Goal: Information Seeking & Learning: Learn about a topic

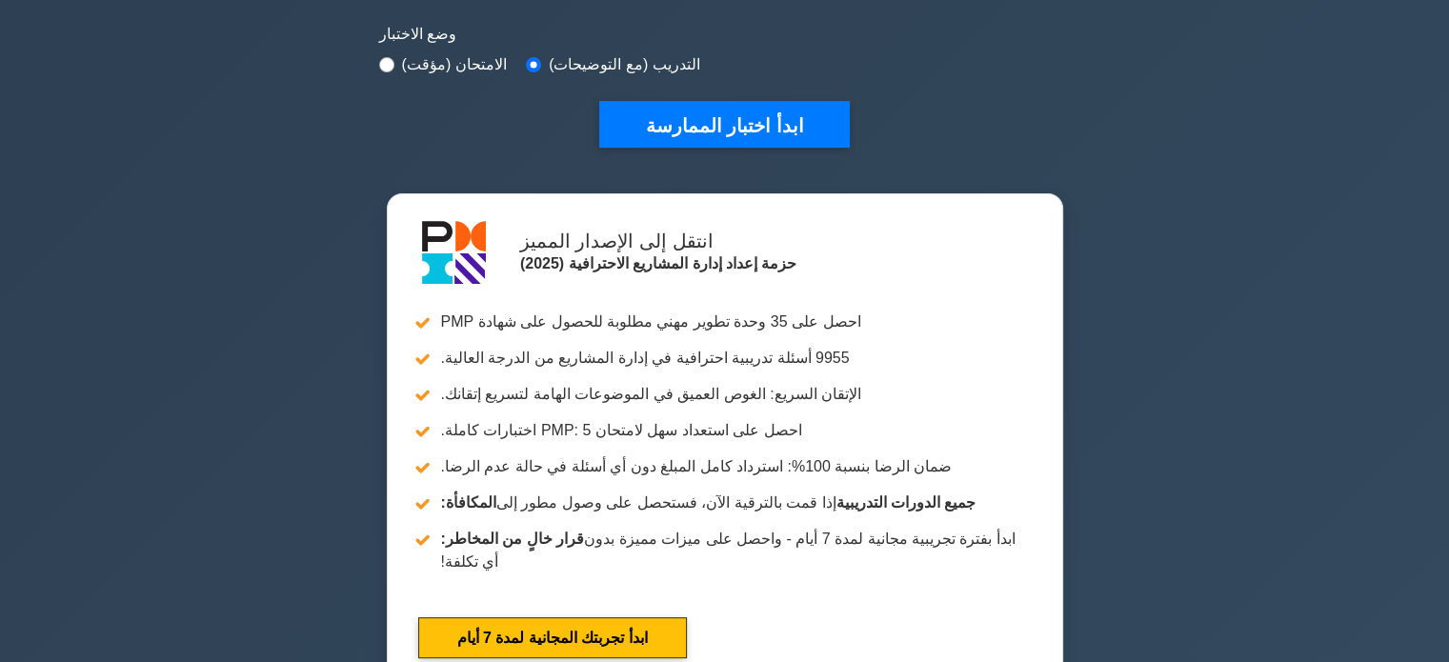
scroll to position [587, 0]
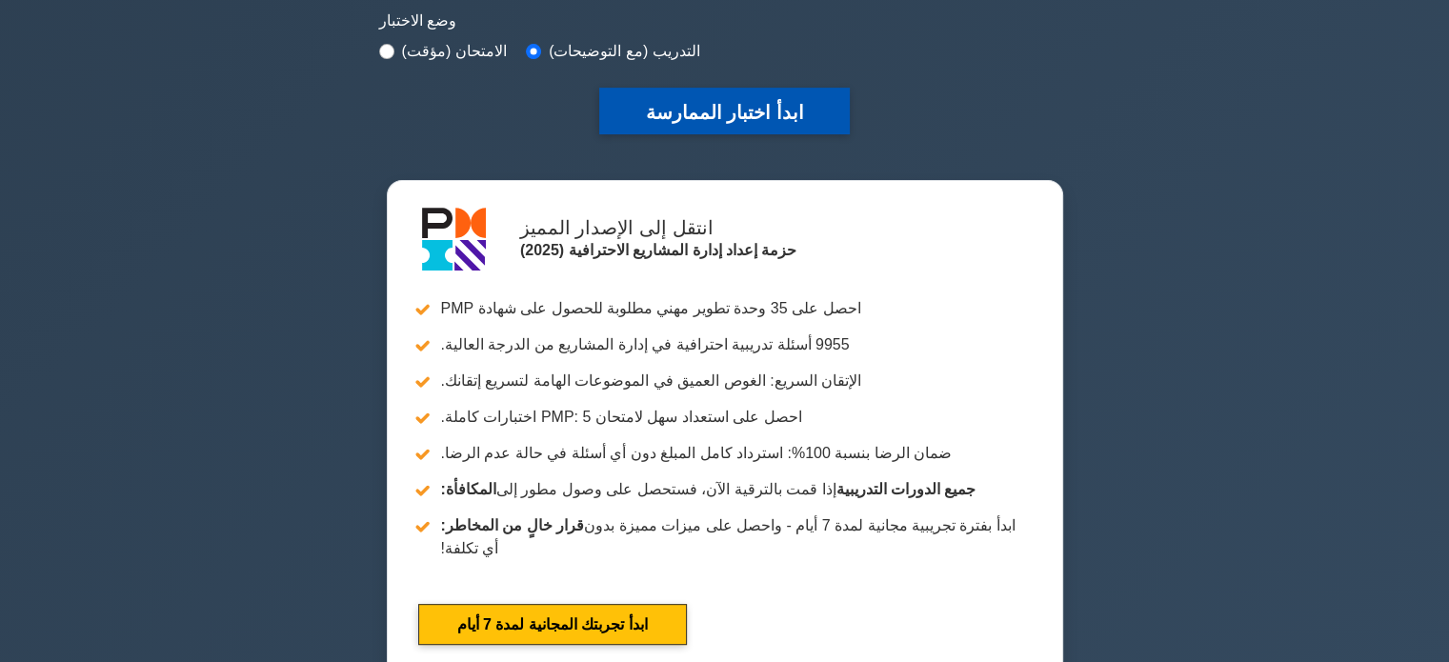
click at [730, 106] on font "ابدأ اختبار الممارسة" at bounding box center [724, 112] width 158 height 21
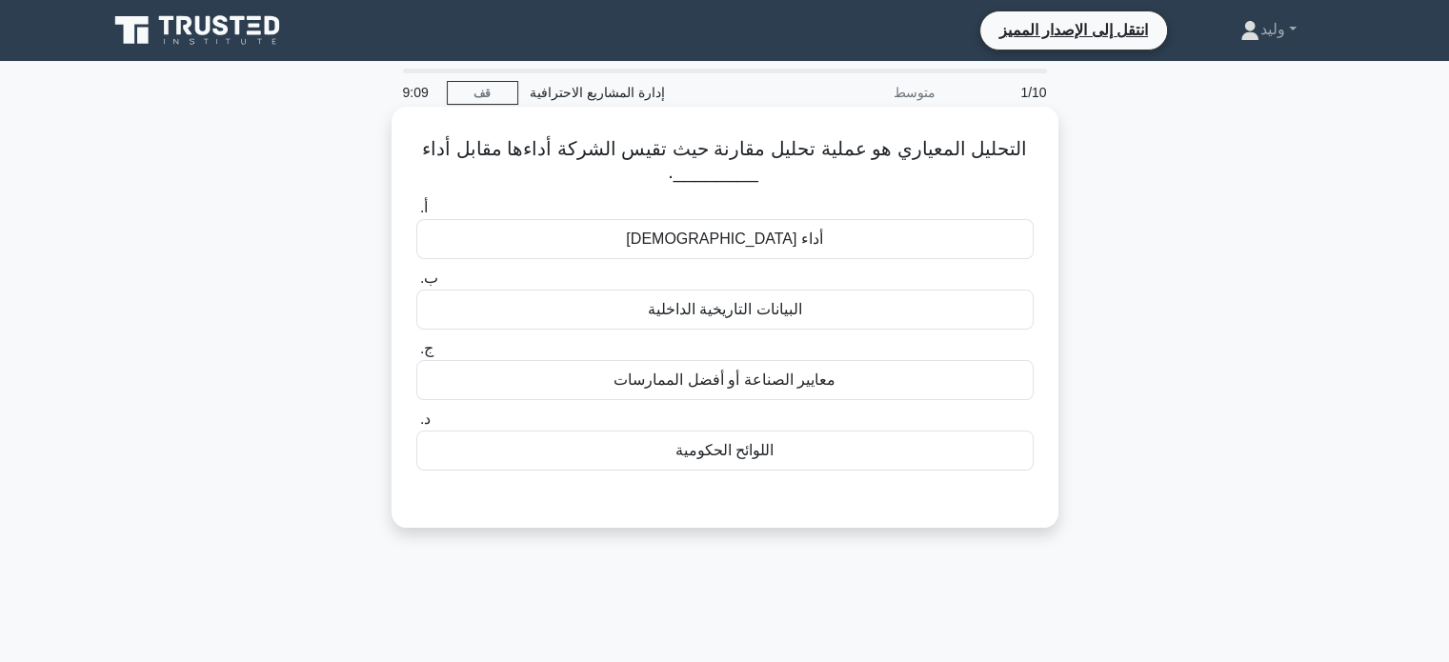
click at [911, 241] on div "أداء الموظفين الفردي" at bounding box center [724, 239] width 617 height 40
click at [416, 214] on input "أ. أداء الموظفين الفردي" at bounding box center [416, 208] width 0 height 12
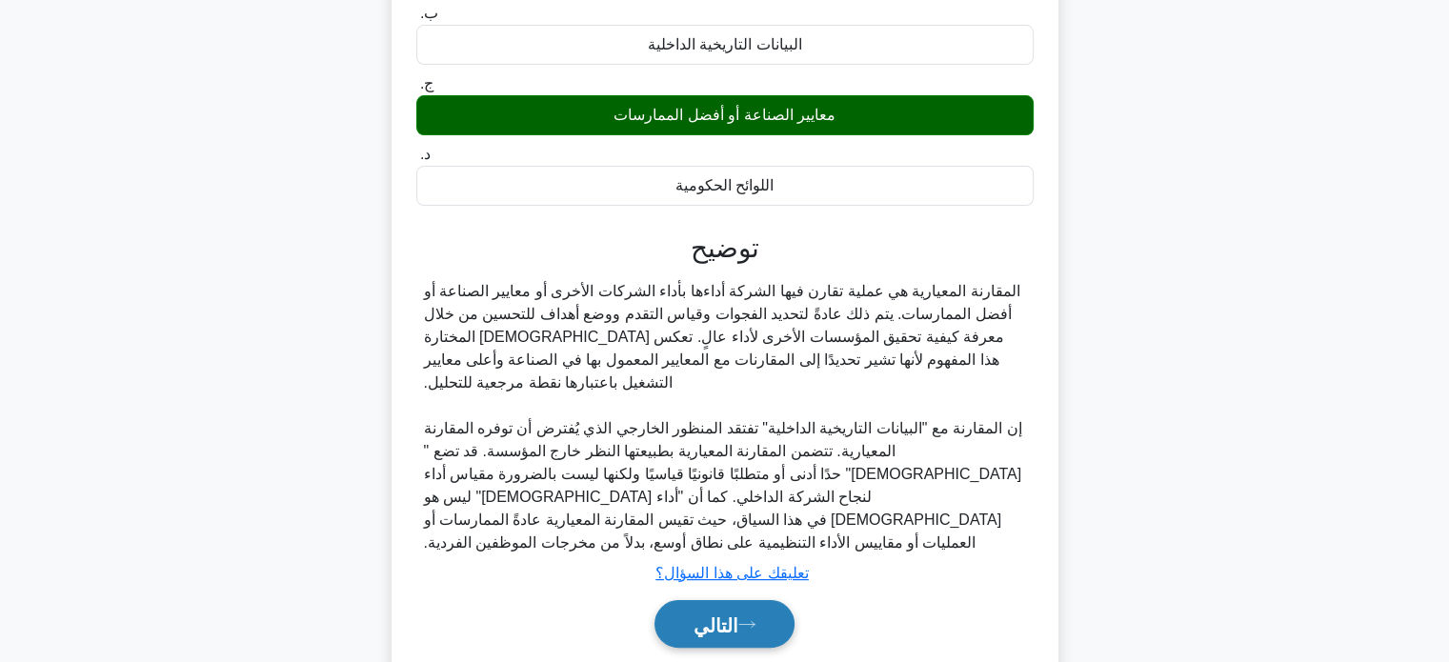
scroll to position [311, 0]
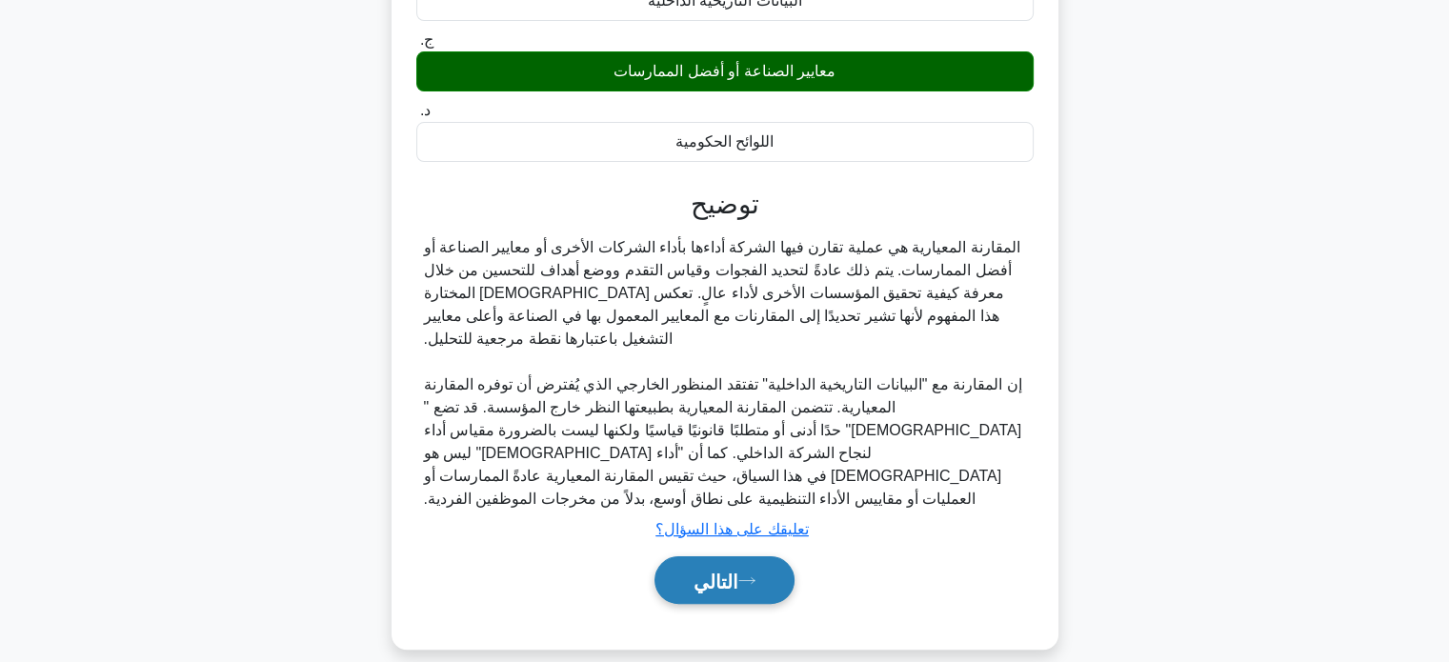
click at [733, 583] on font "التالي" at bounding box center [716, 581] width 45 height 21
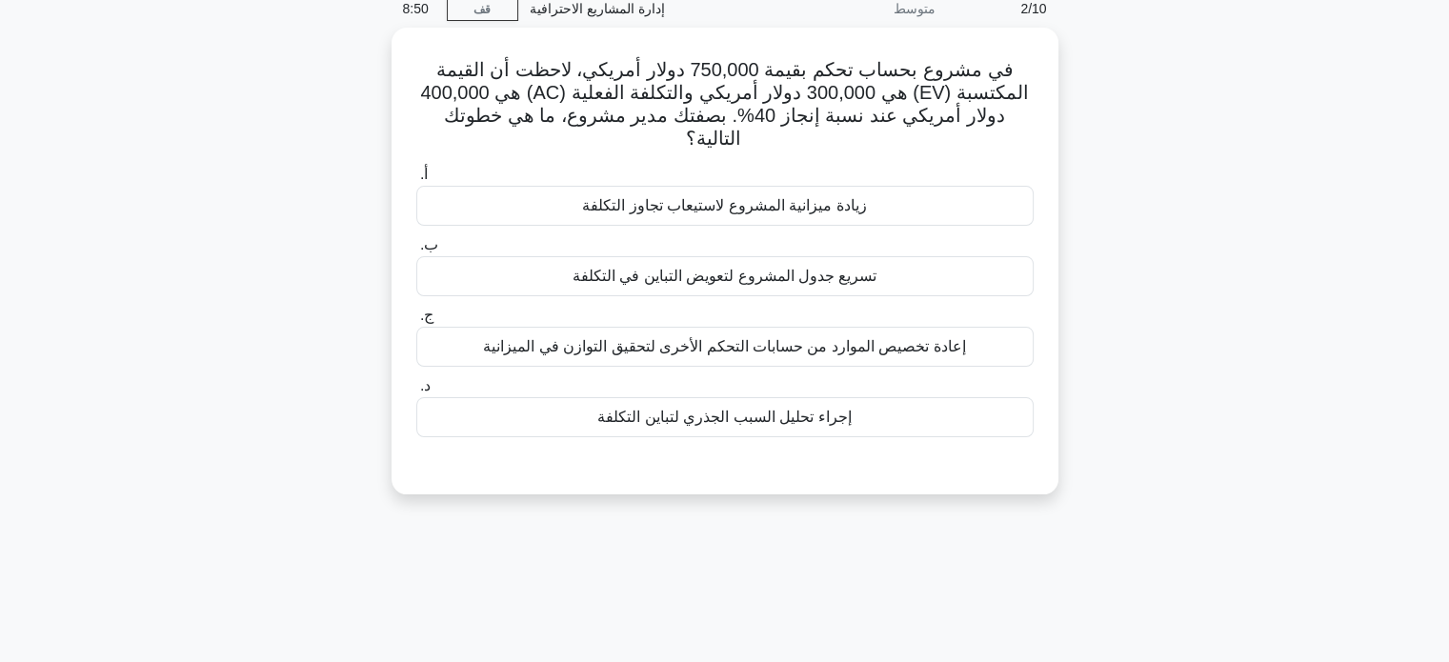
scroll to position [82, 0]
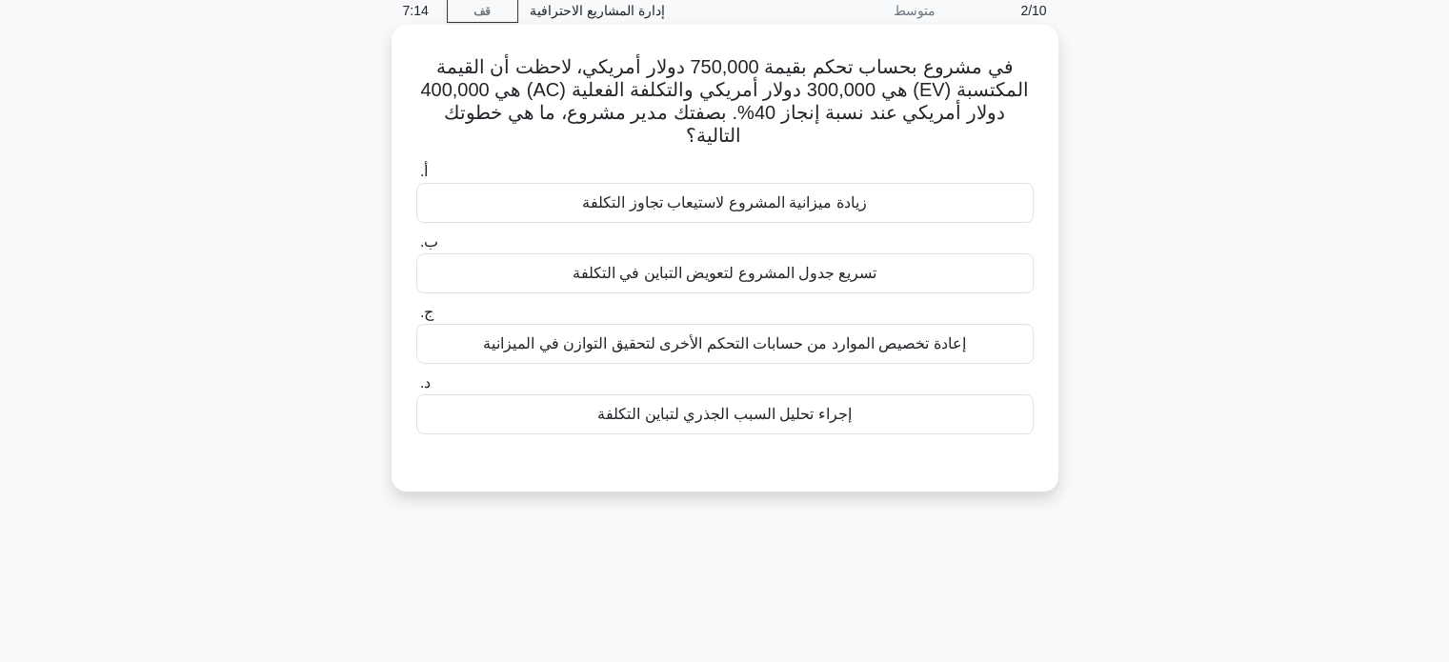
click at [851, 410] on div "إجراء تحليل السبب الجذري لتباين التكلفة" at bounding box center [724, 414] width 617 height 40
click at [416, 390] on input "د. إجراء تحليل السبب الجذري لتباين التكلفة" at bounding box center [416, 383] width 0 height 12
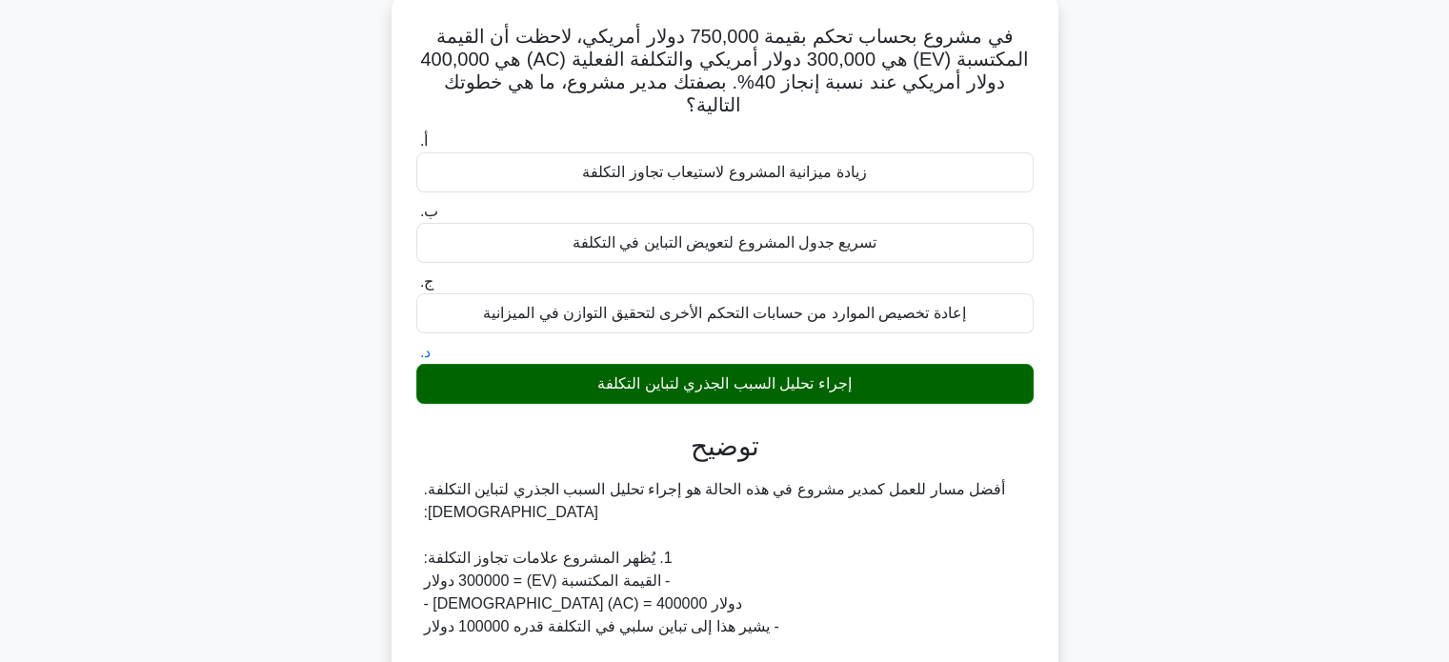
scroll to position [299, 0]
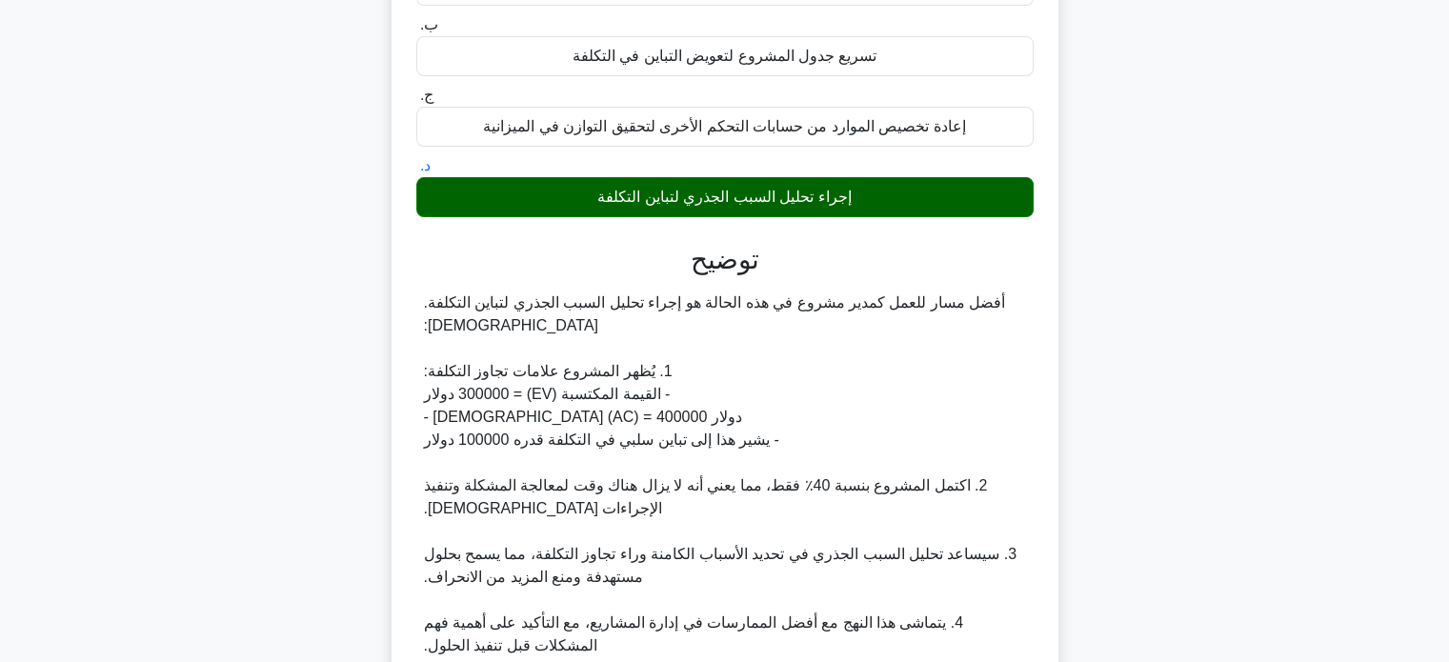
click at [851, 410] on div "أفضل مسار للعمل كمدير مشروع في هذه الحالة هو إجراء تحليل السبب الجذري لتباين ال…" at bounding box center [725, 646] width 602 height 709
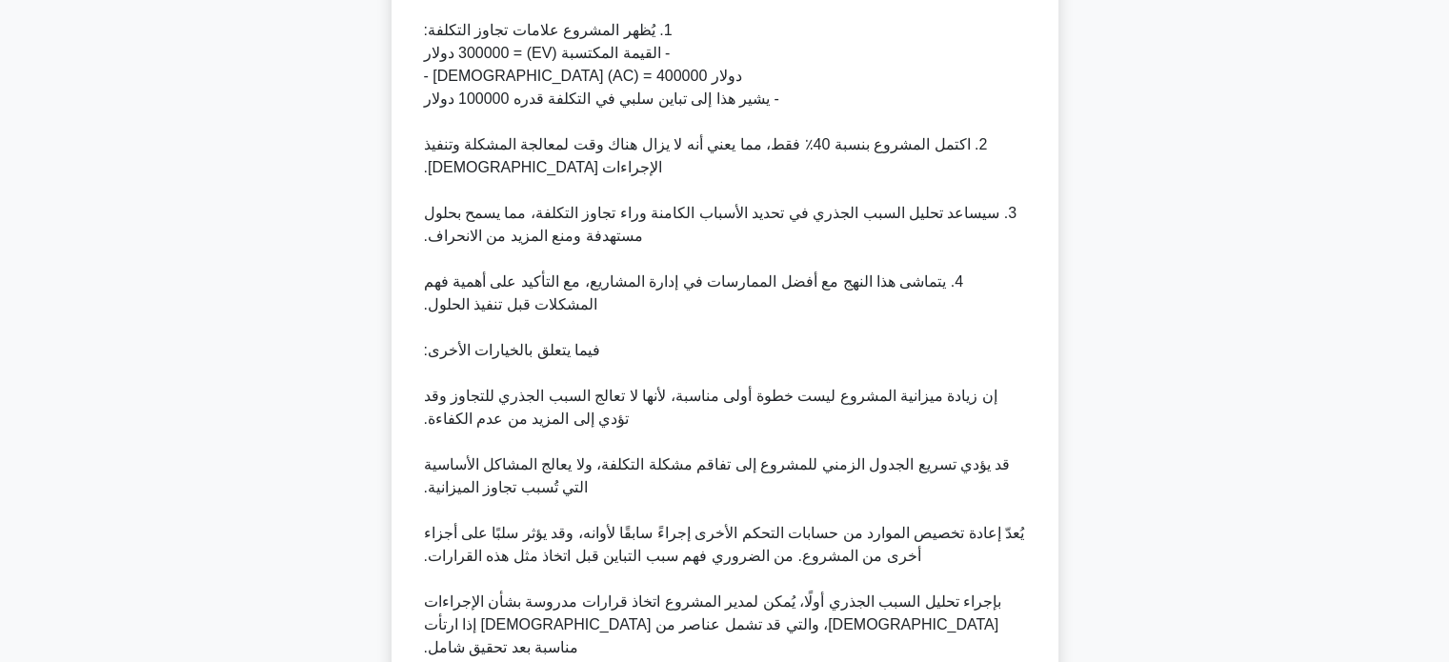
scroll to position [790, 0]
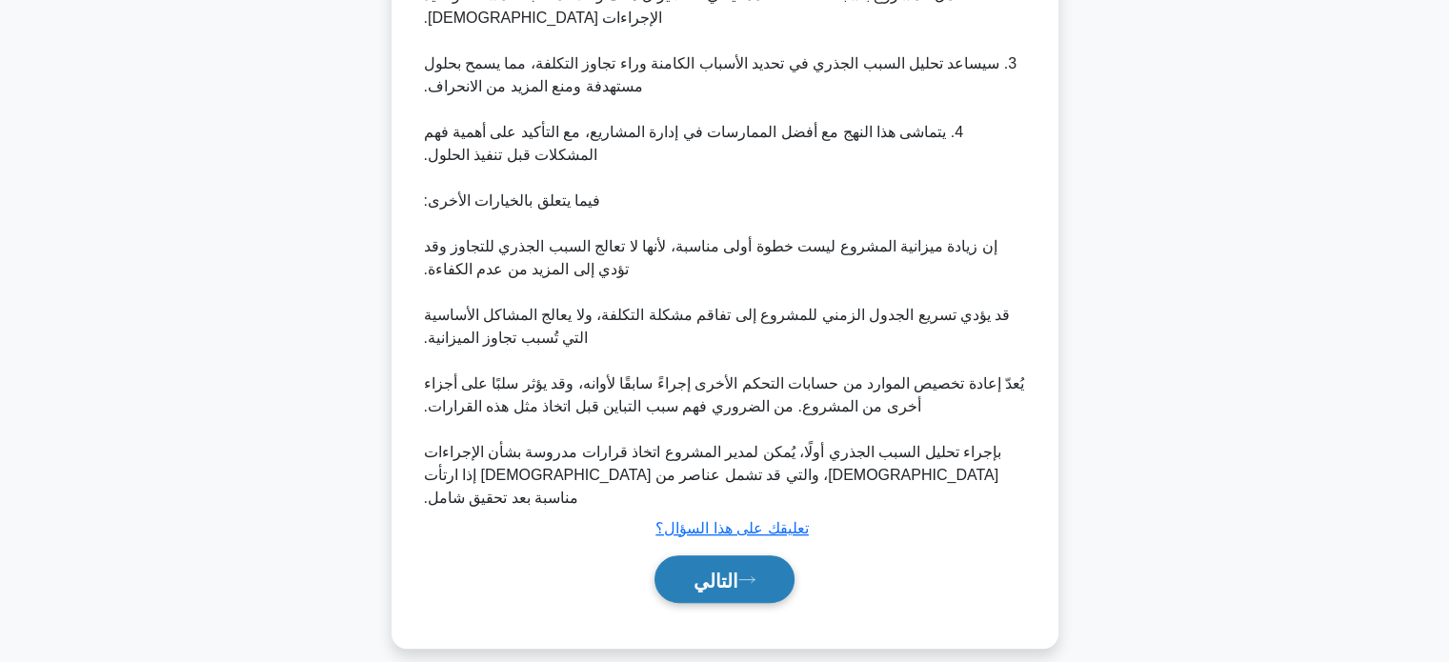
click at [724, 570] on font "التالي" at bounding box center [716, 580] width 45 height 21
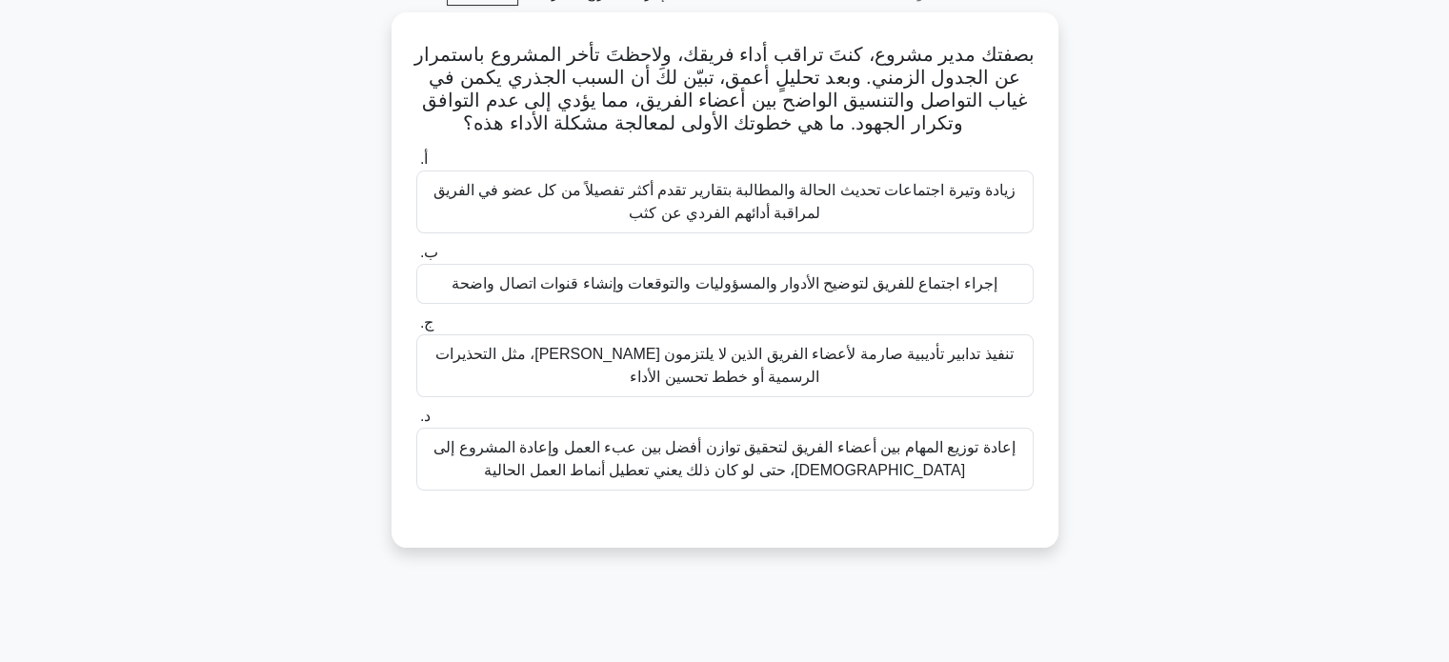
scroll to position [0, 0]
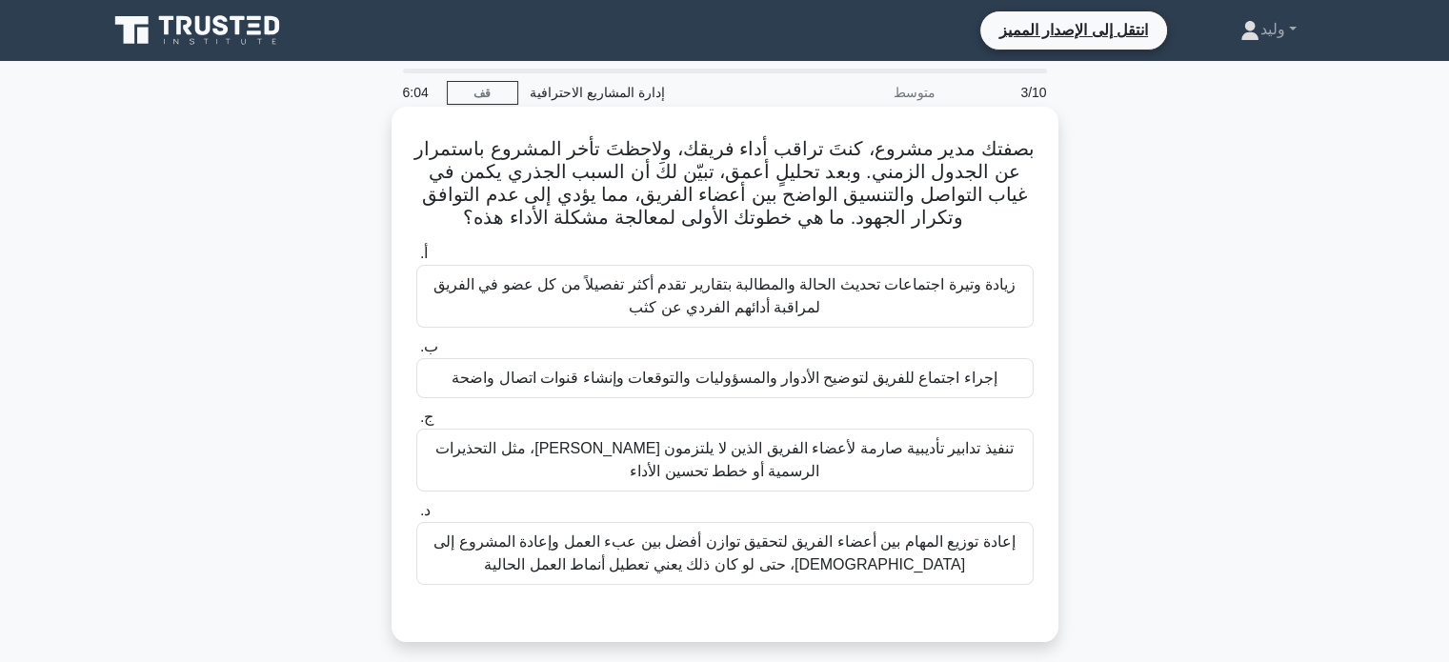
click at [952, 380] on font "إجراء اجتماع للفريق لتوضيح الأدوار والمسؤوليات والتوقعات وإنشاء قنوات اتصال واض…" at bounding box center [724, 378] width 545 height 16
click at [416, 353] on input "ب. إجراء اجتماع للفريق لتوضيح الأدوار والمسؤوليات والتوقعات وإنشاء قنوات اتصال …" at bounding box center [416, 347] width 0 height 12
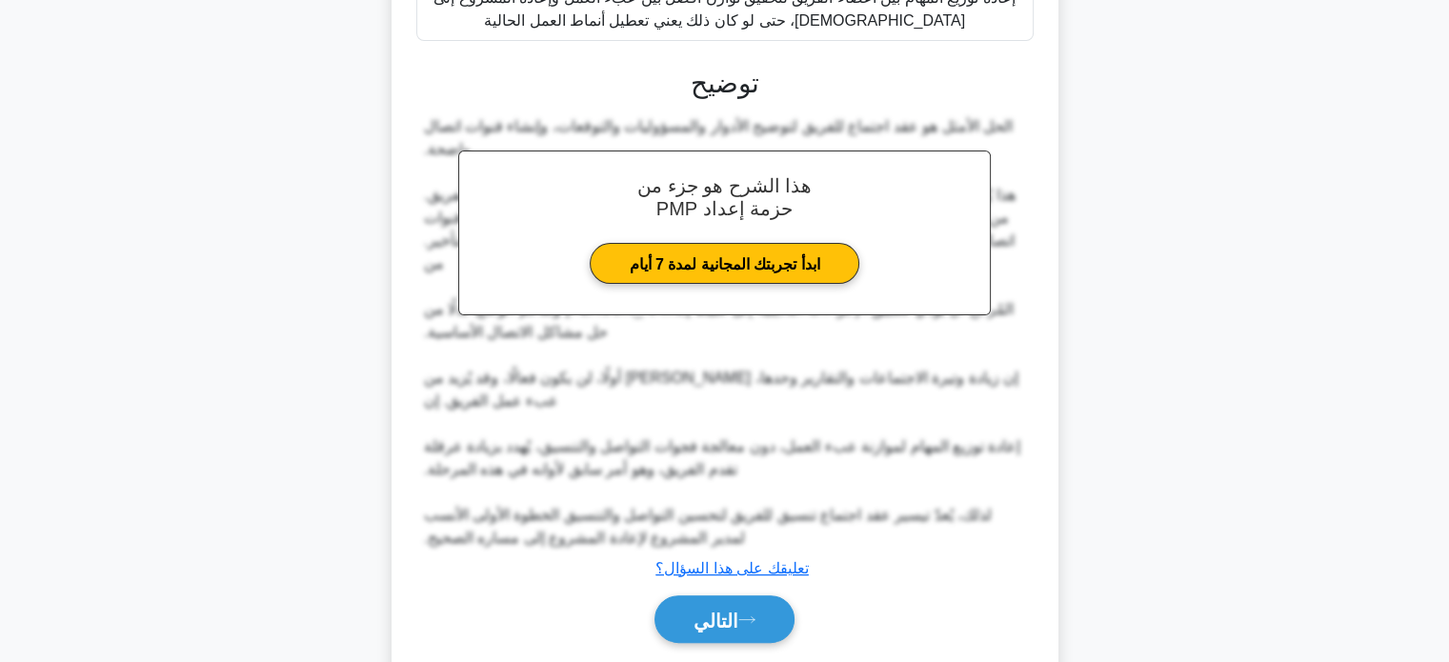
scroll to position [545, 0]
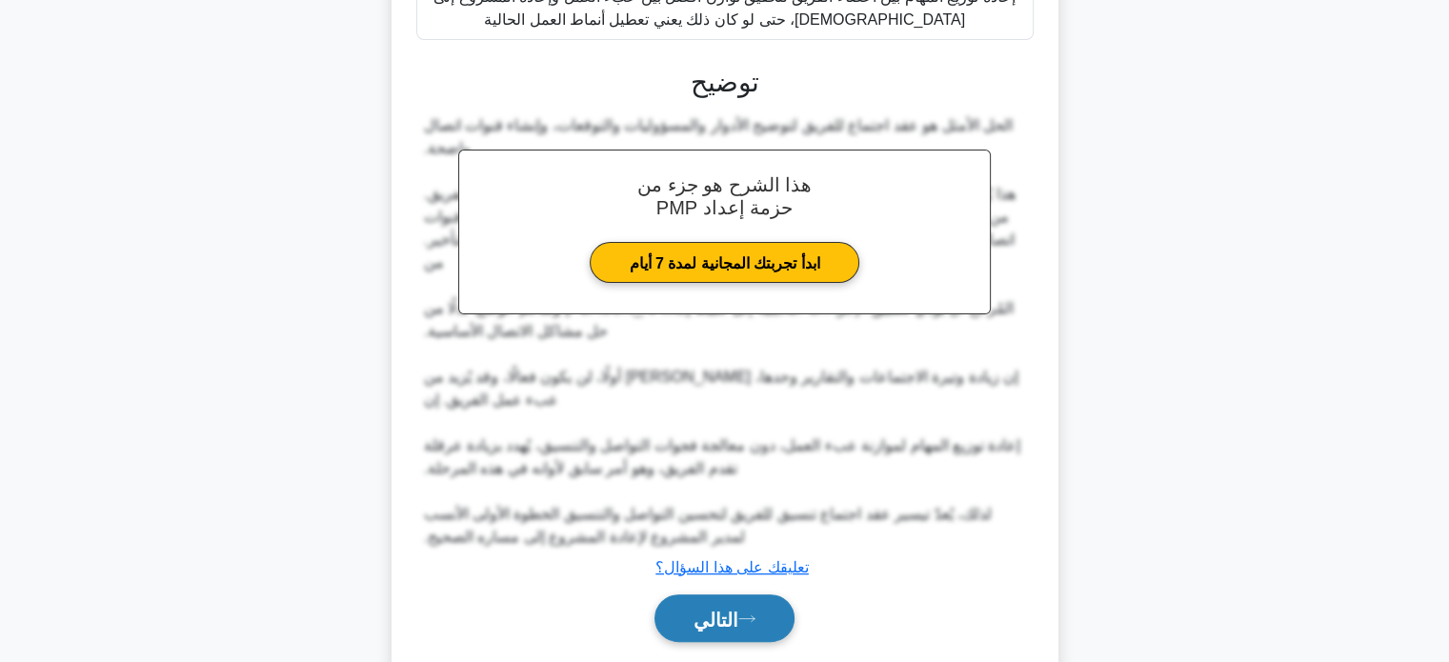
click at [755, 595] on button "التالي" at bounding box center [725, 619] width 140 height 49
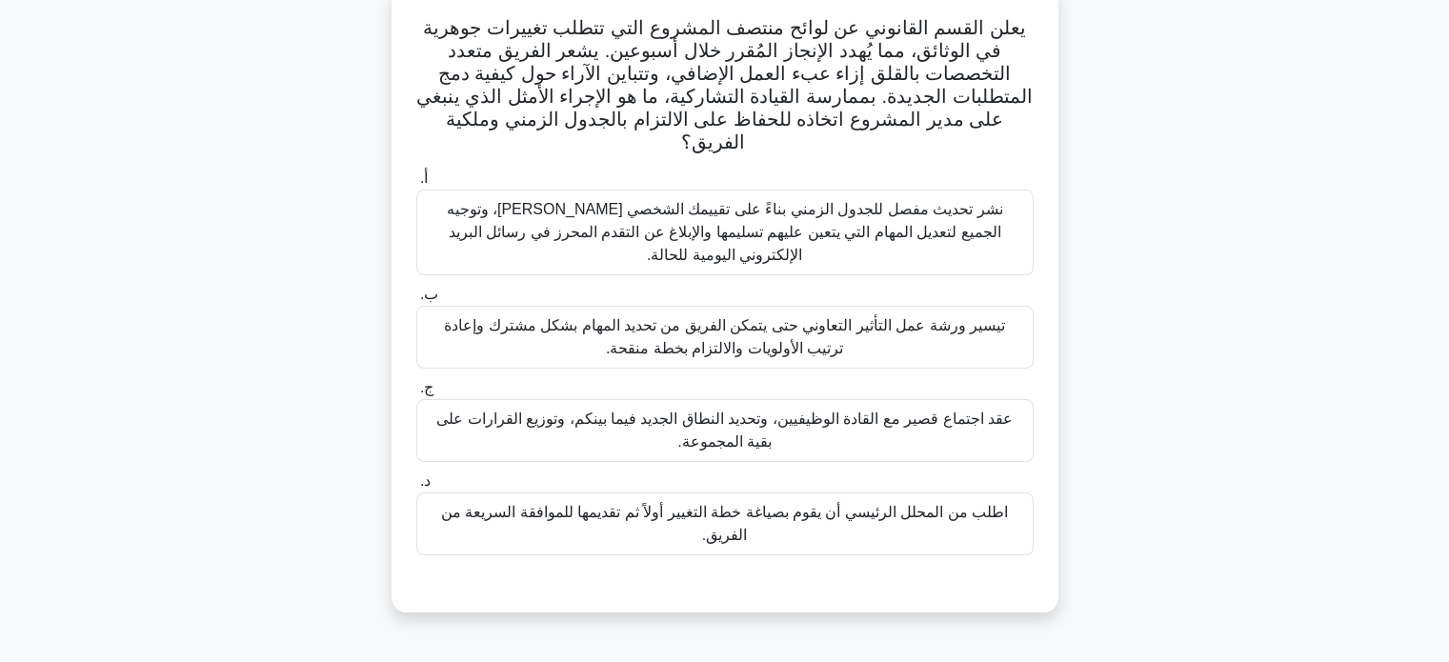
scroll to position [130, 0]
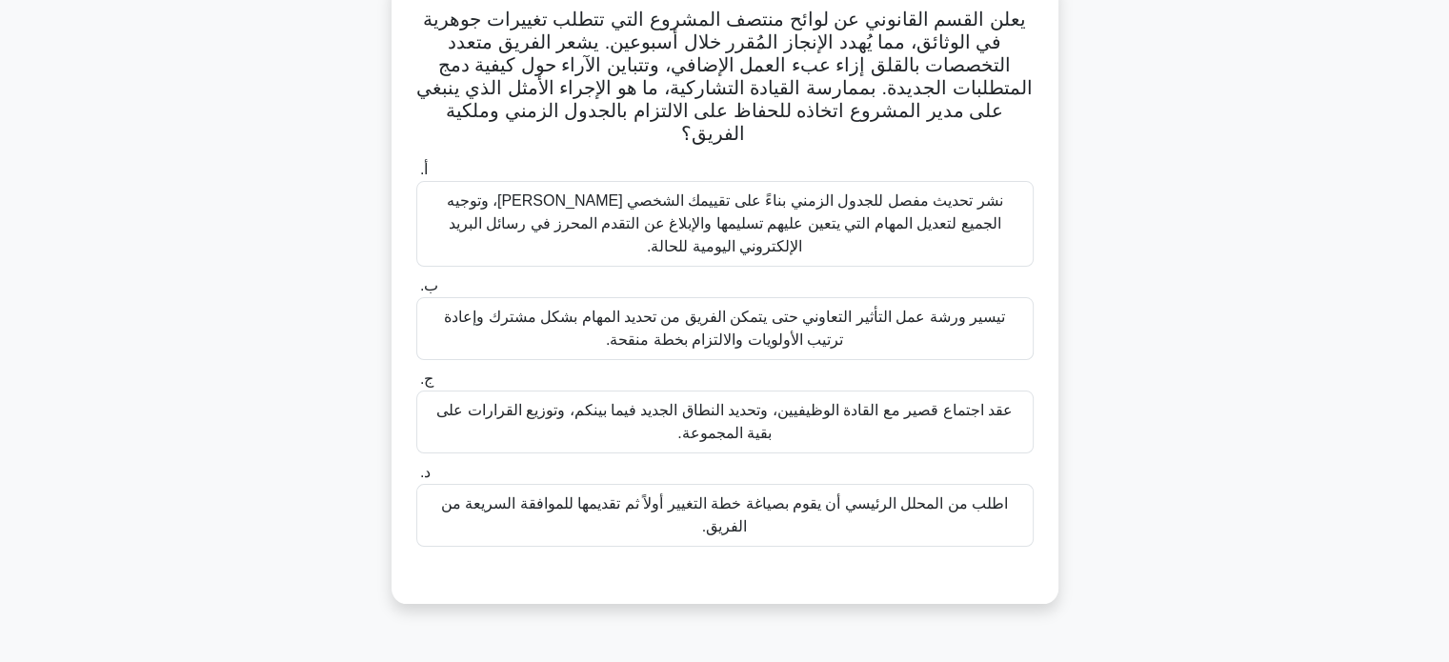
click at [988, 309] on font "تيسير ورشة عمل التأثير التعاوني حتى يتمكن الفريق من تحديد المهام بشكل مشترك وإع…" at bounding box center [724, 328] width 561 height 39
click at [416, 293] on input "ب. تيسير ورشة عمل التأثير التعاوني حتى يتمكن الفريق من تحديد المهام بشكل مشترك …" at bounding box center [416, 286] width 0 height 12
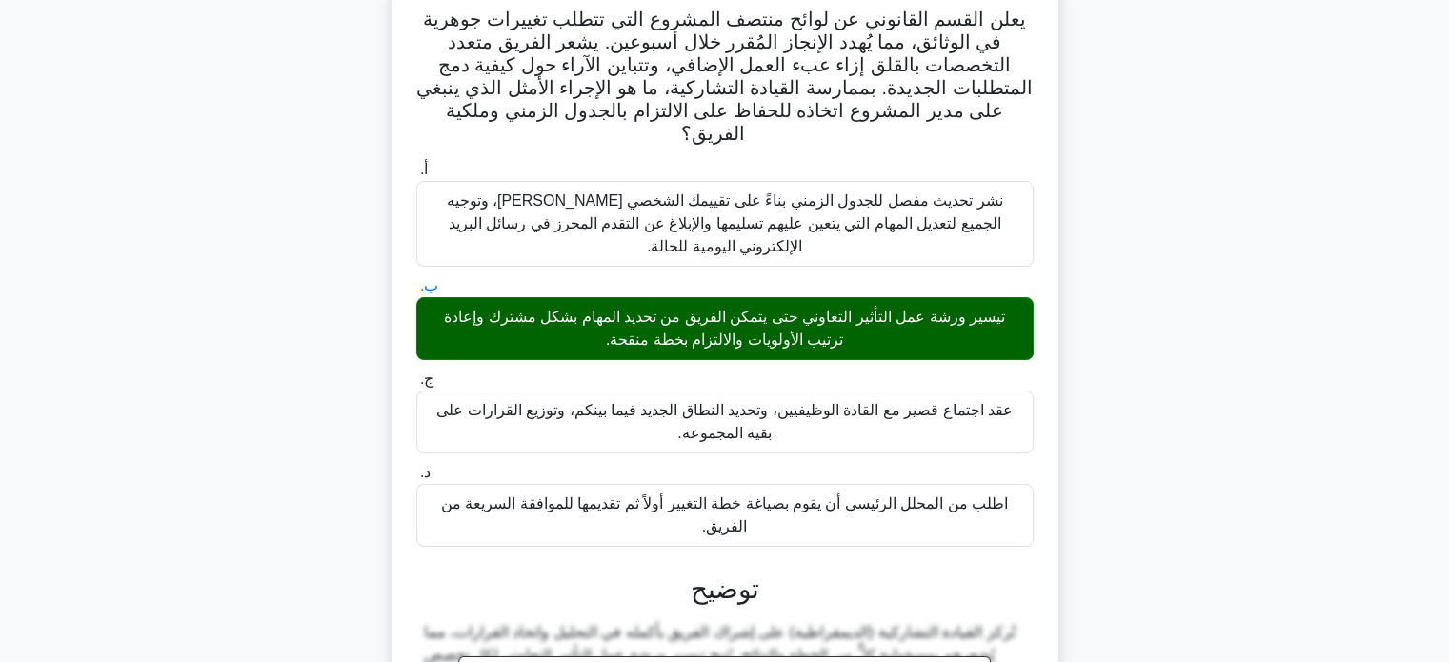
scroll to position [470, 0]
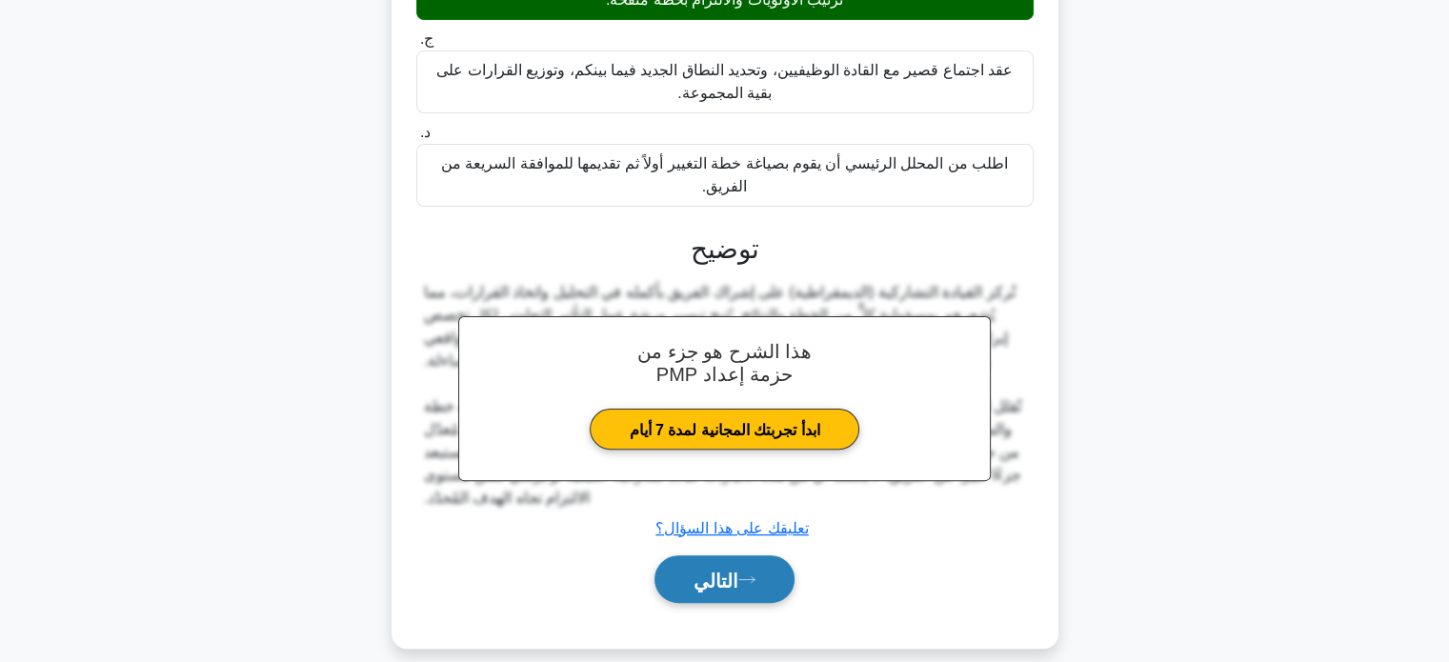
click at [734, 570] on font "التالي" at bounding box center [716, 580] width 45 height 21
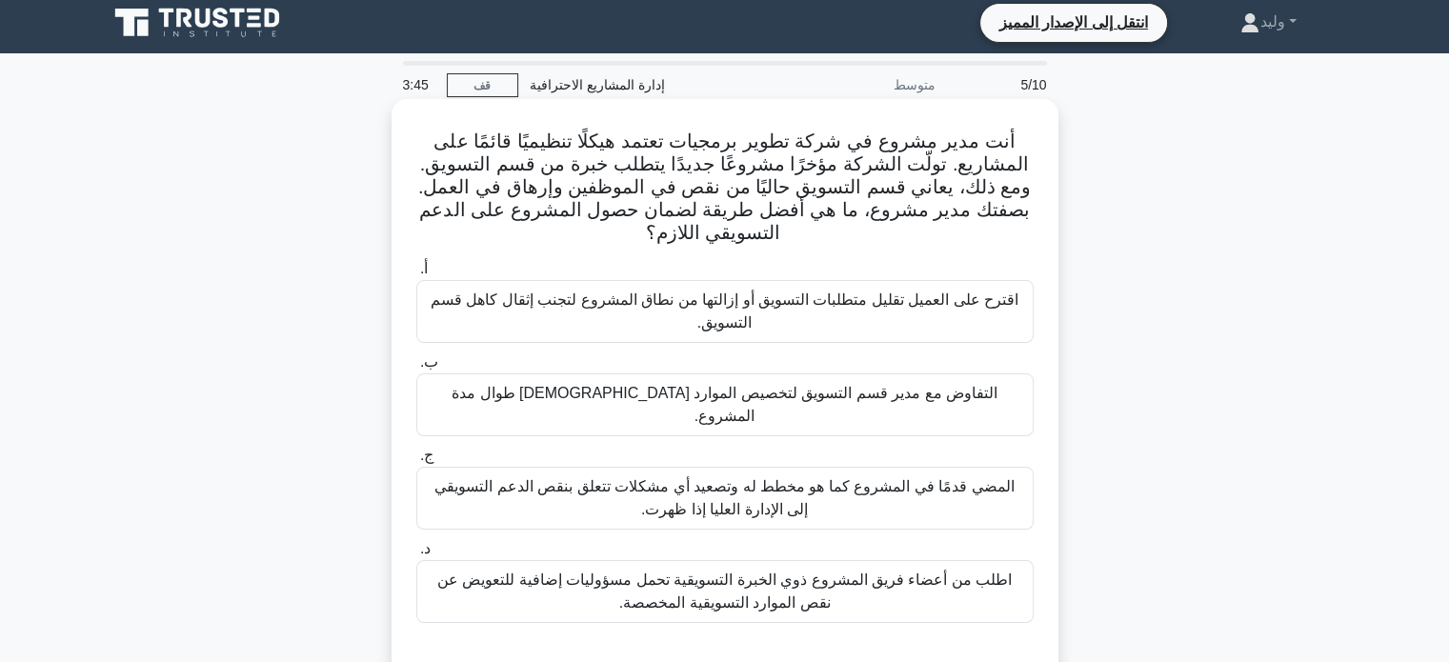
scroll to position [10, 0]
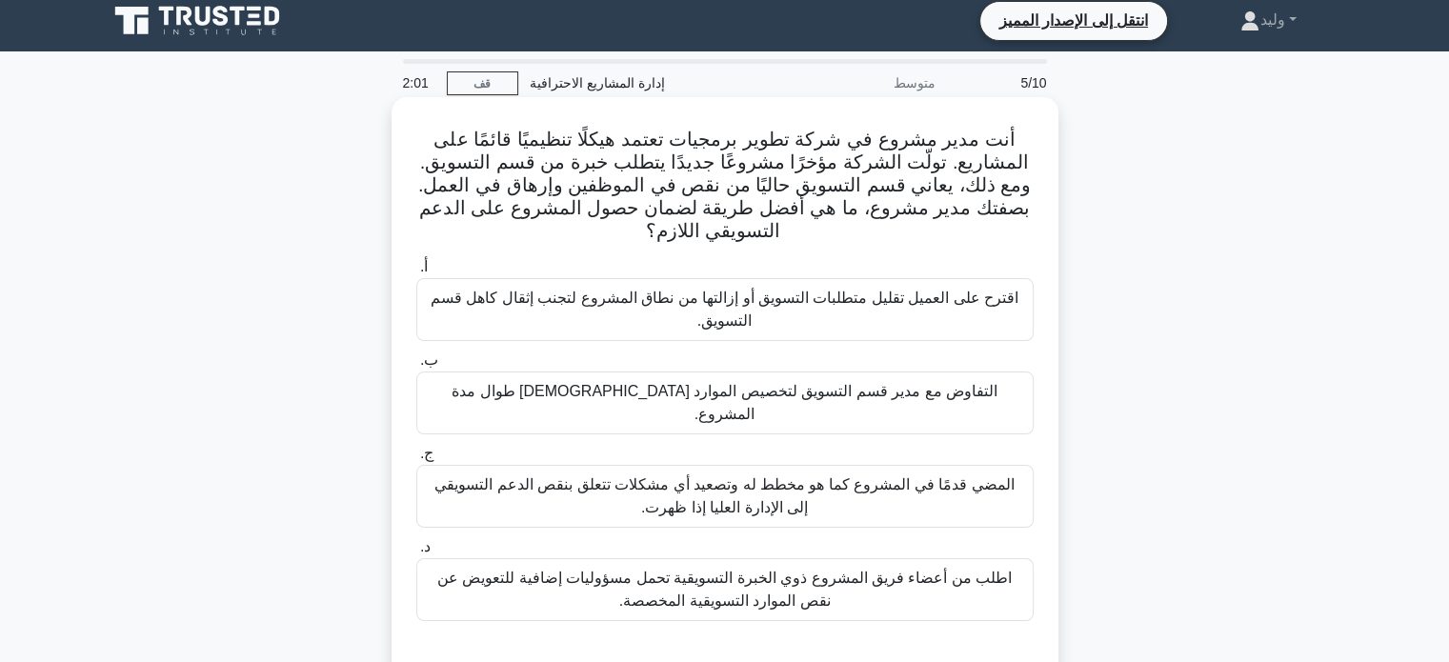
click at [757, 394] on font "التفاوض مع مدير قسم التسويق لتخصيص الموارد المخصصة لفريق المشروع طوال مدة المشر…" at bounding box center [725, 402] width 546 height 39
click at [416, 367] on input "ب. التفاوض مع مدير قسم التسويق لتخصيص الموارد المخصصة لفريق المشروع طوال مدة ال…" at bounding box center [416, 360] width 0 height 12
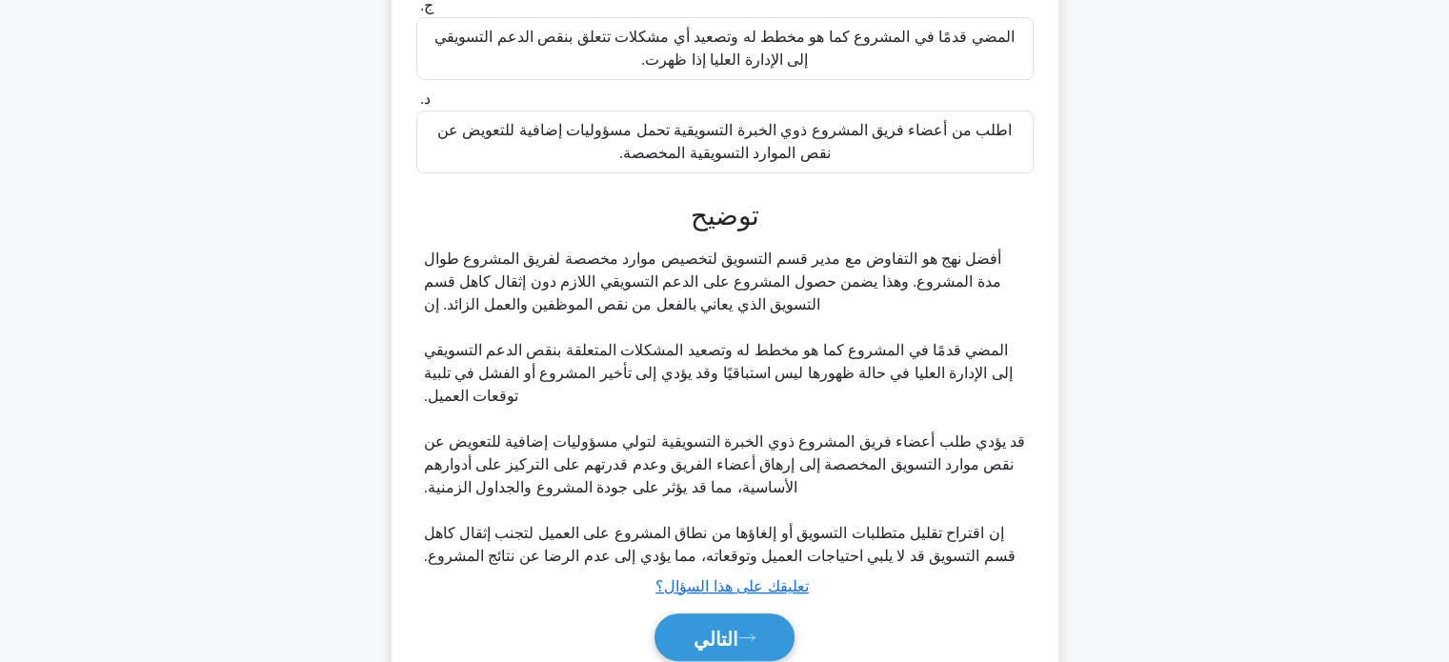
scroll to position [515, 0]
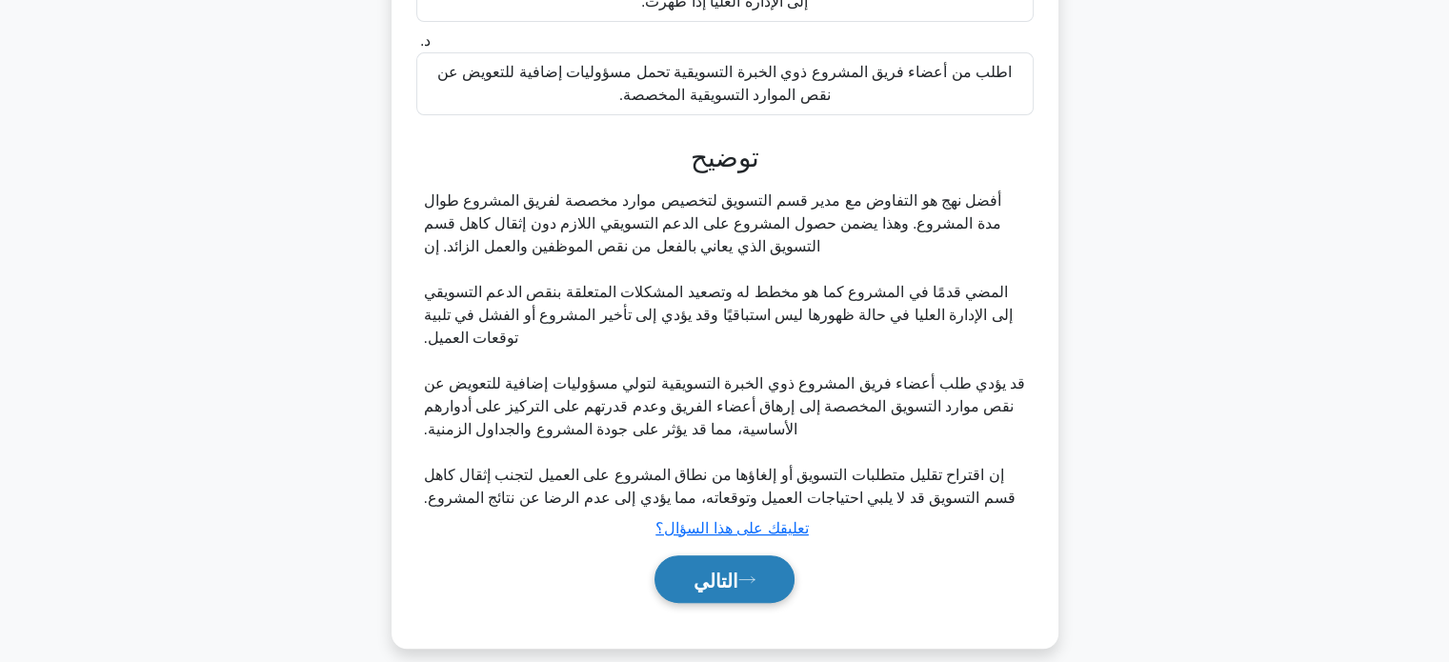
click at [738, 570] on font "التالي" at bounding box center [716, 580] width 45 height 21
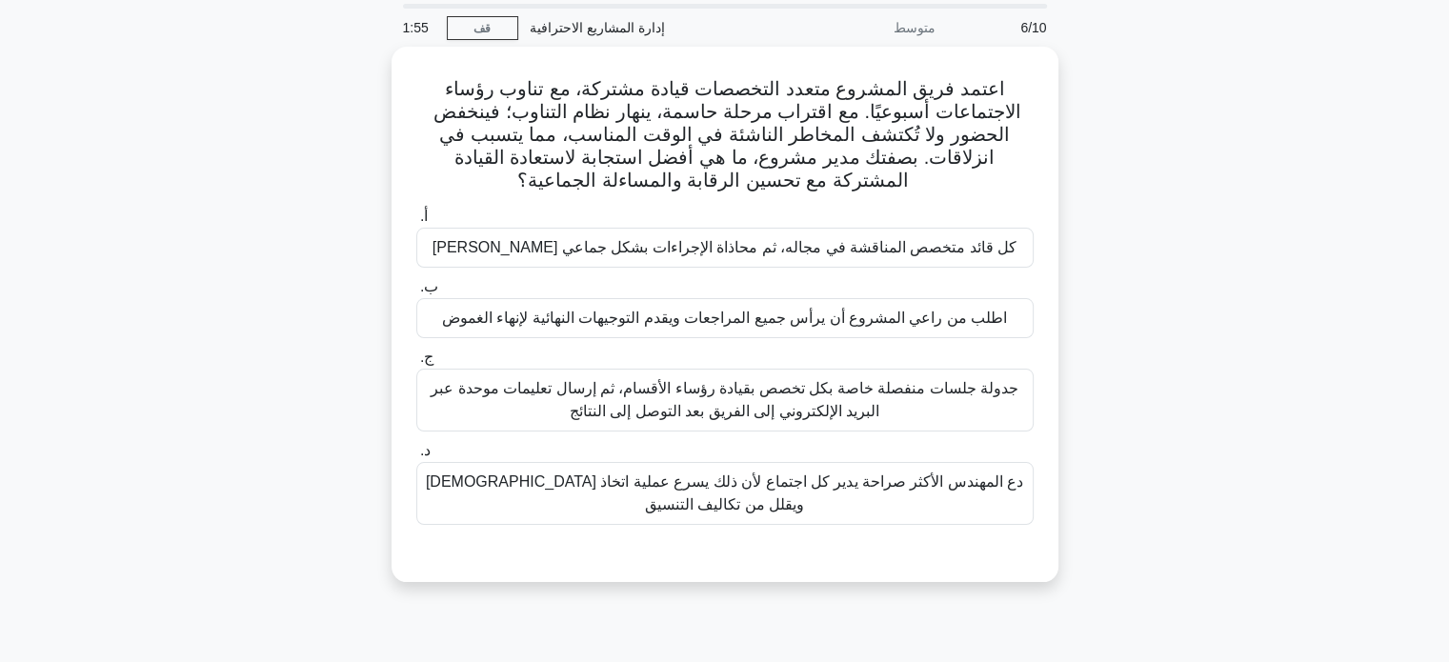
scroll to position [65, 0]
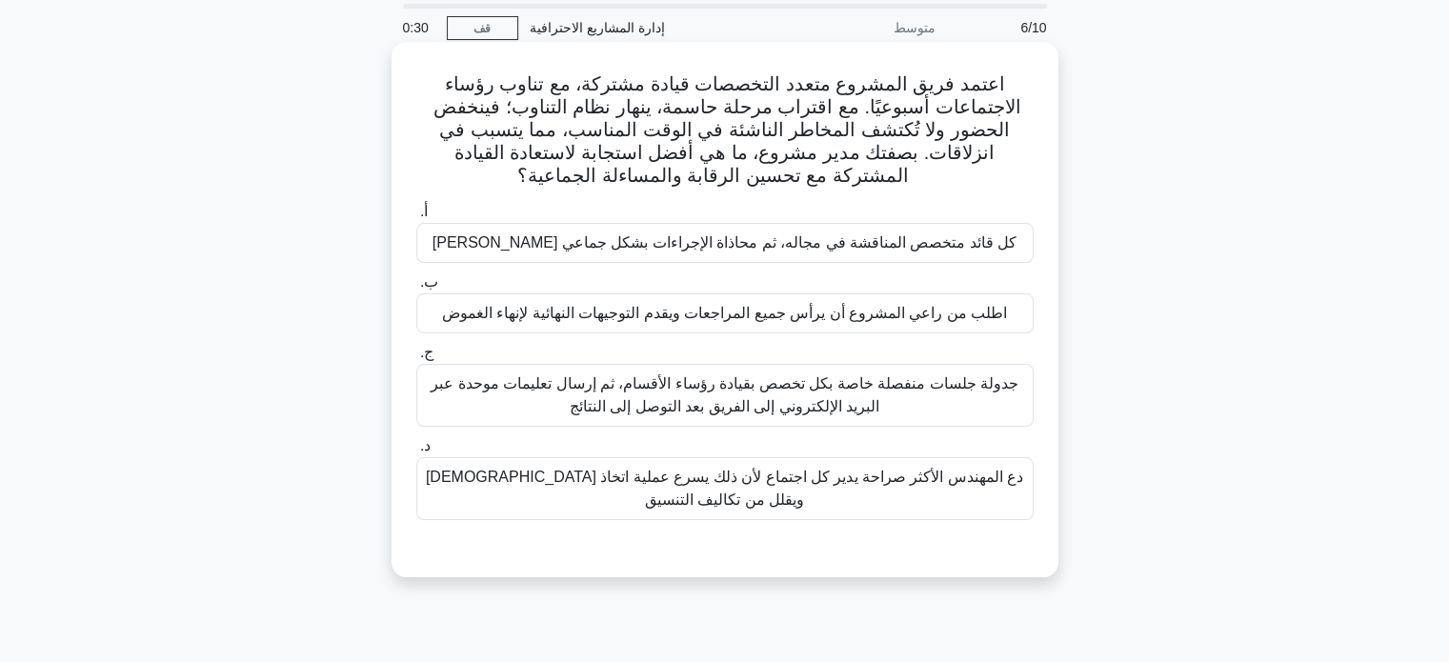
click at [974, 418] on font "جدولة جلسات منفصلة خاصة بكل تخصص بقيادة رؤساء الأقسام، ثم إرسال تعليمات موحدة ع…" at bounding box center [725, 396] width 600 height 46
click at [416, 359] on input "ج. جدولة جلسات منفصلة خاصة بكل تخصص بقيادة رؤساء الأقسام، ثم إرسال تعليمات موحد…" at bounding box center [416, 353] width 0 height 12
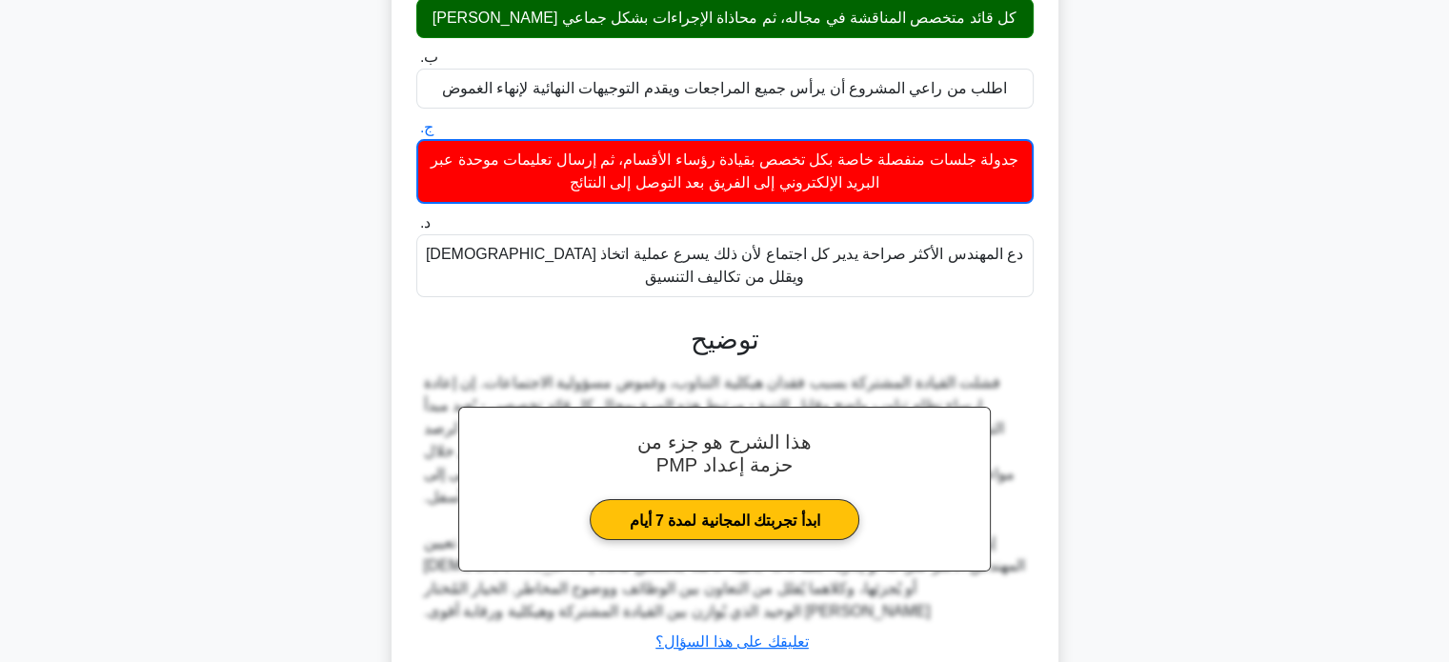
scroll to position [426, 0]
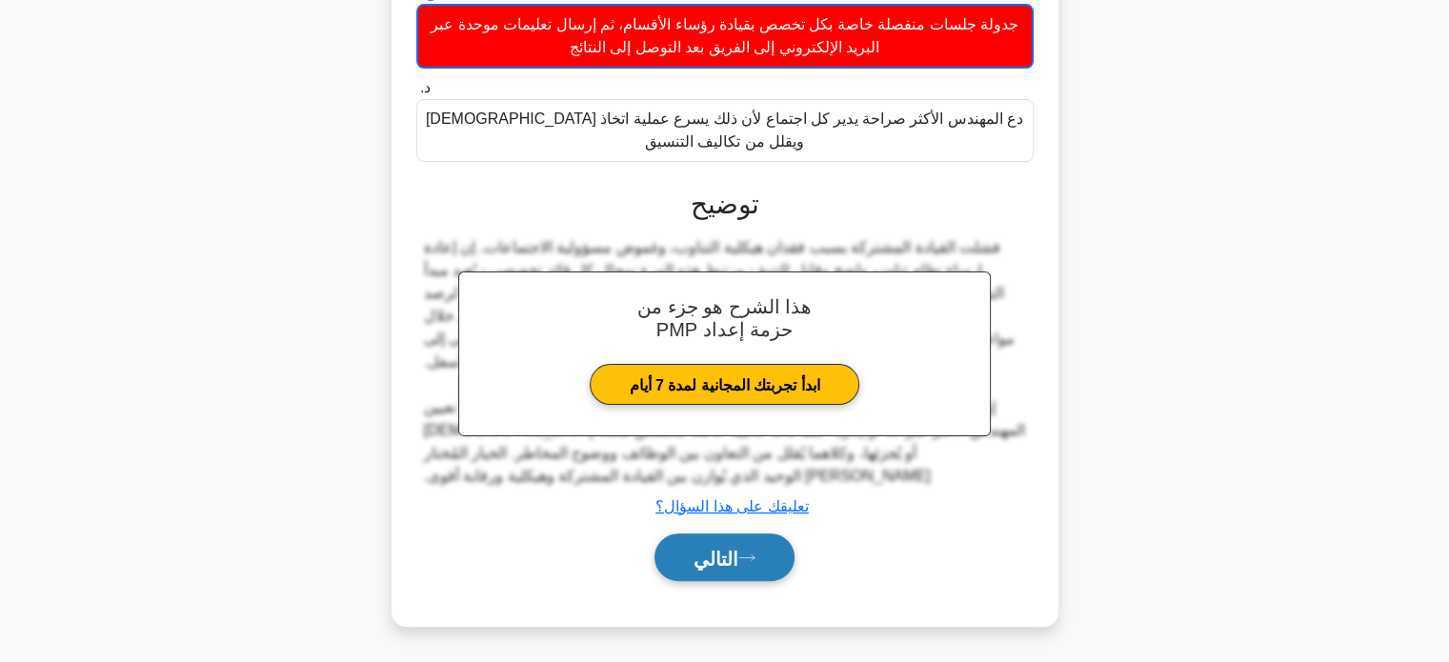
click at [757, 577] on button "التالي" at bounding box center [725, 558] width 140 height 49
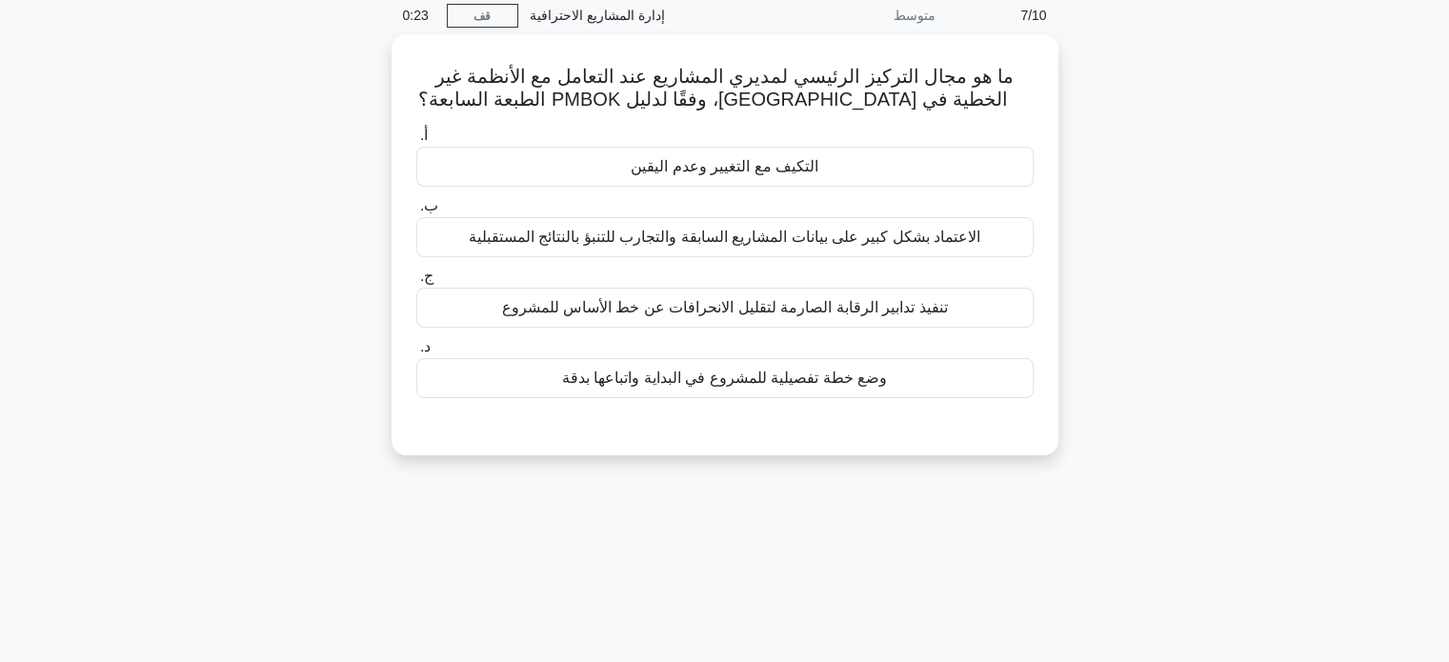
scroll to position [76, 0]
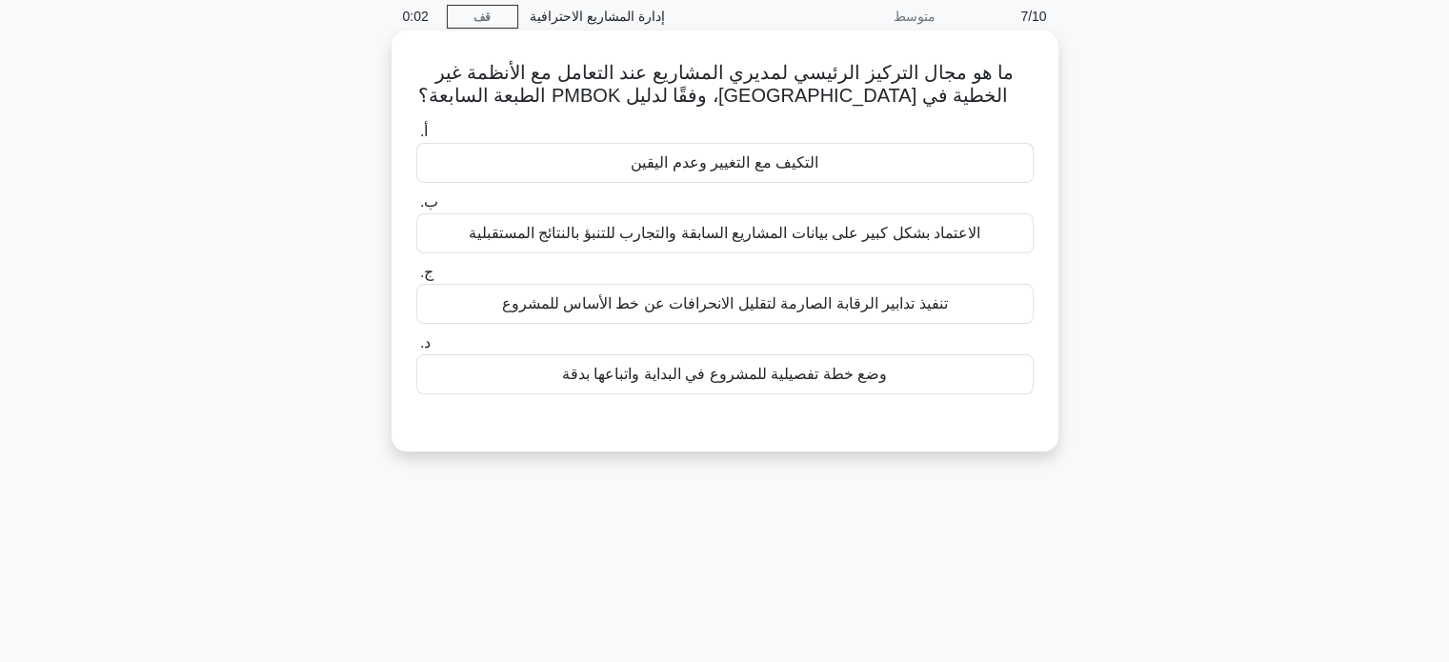
click at [857, 366] on font "وضع خطة تفصيلية للمشروع في البداية واتباعها بدقة" at bounding box center [724, 374] width 325 height 16
click at [416, 350] on input "د. وضع خطة تفصيلية للمشروع في البداية واتباعها بدقة" at bounding box center [416, 343] width 0 height 12
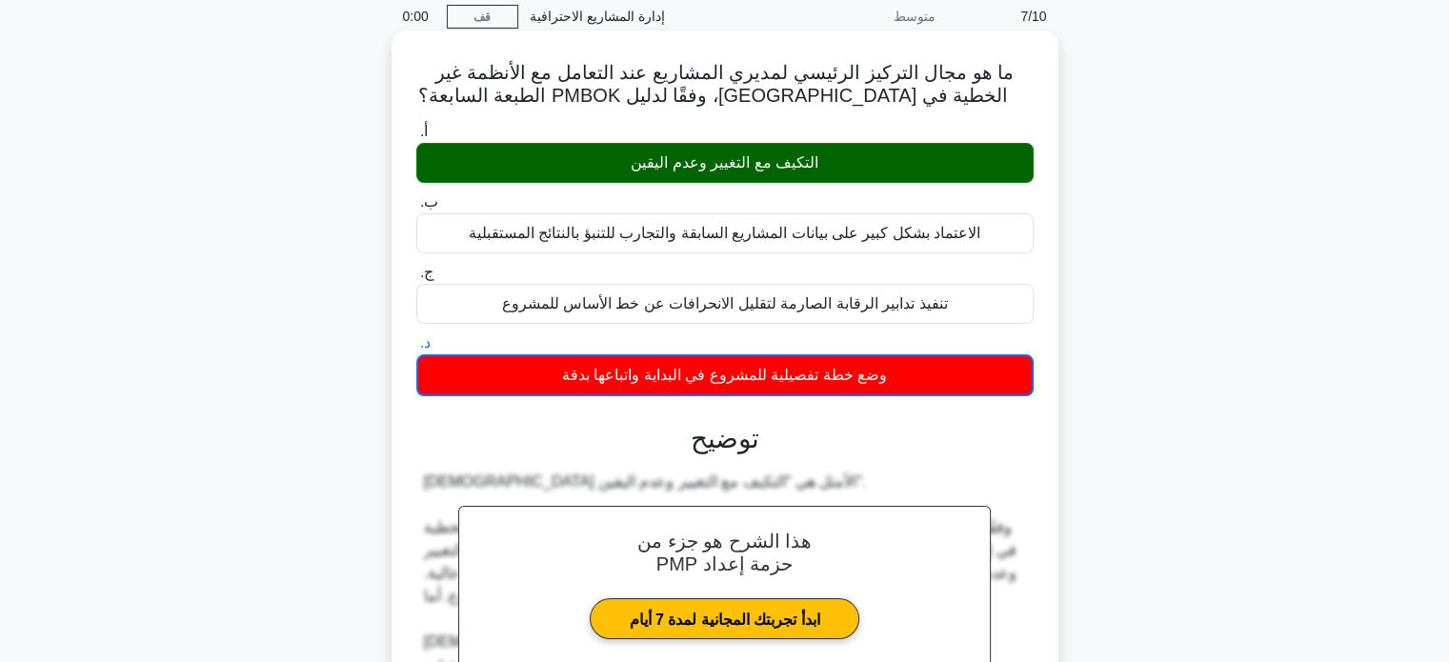
scroll to position [380, 0]
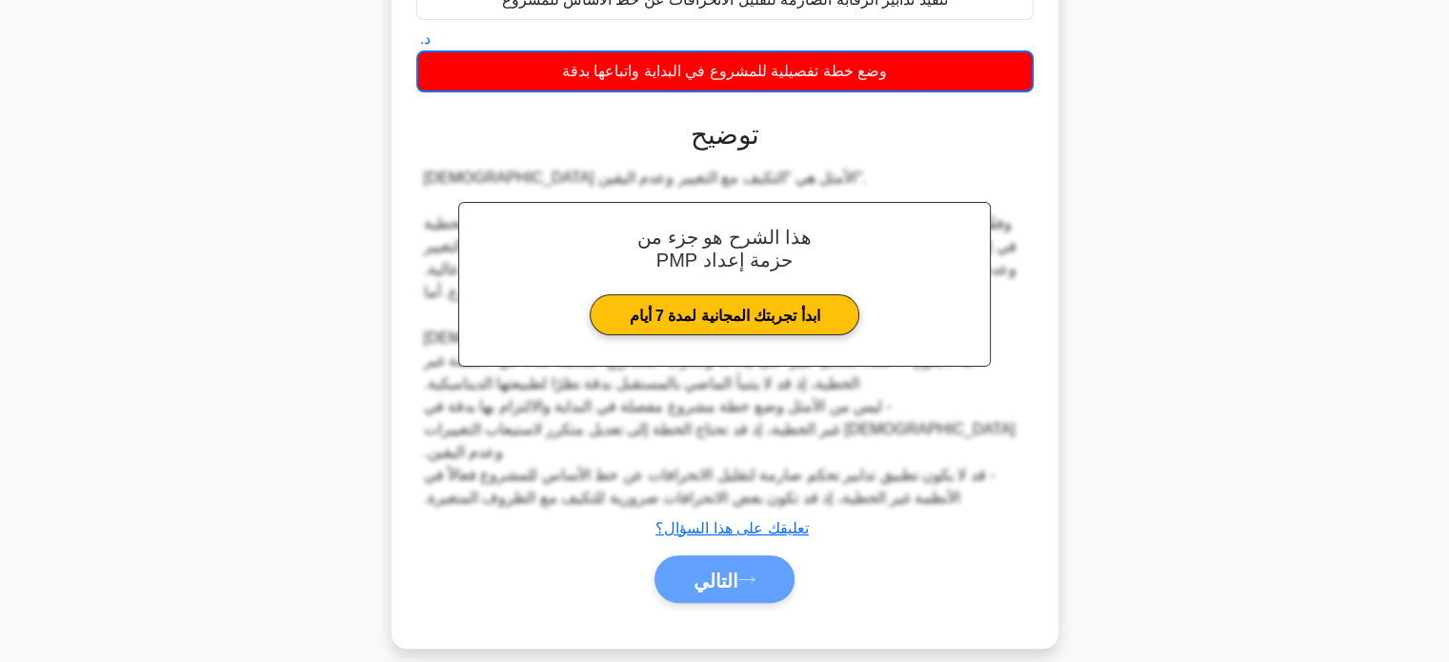
click at [752, 562] on div "التالي" at bounding box center [725, 579] width 625 height 49
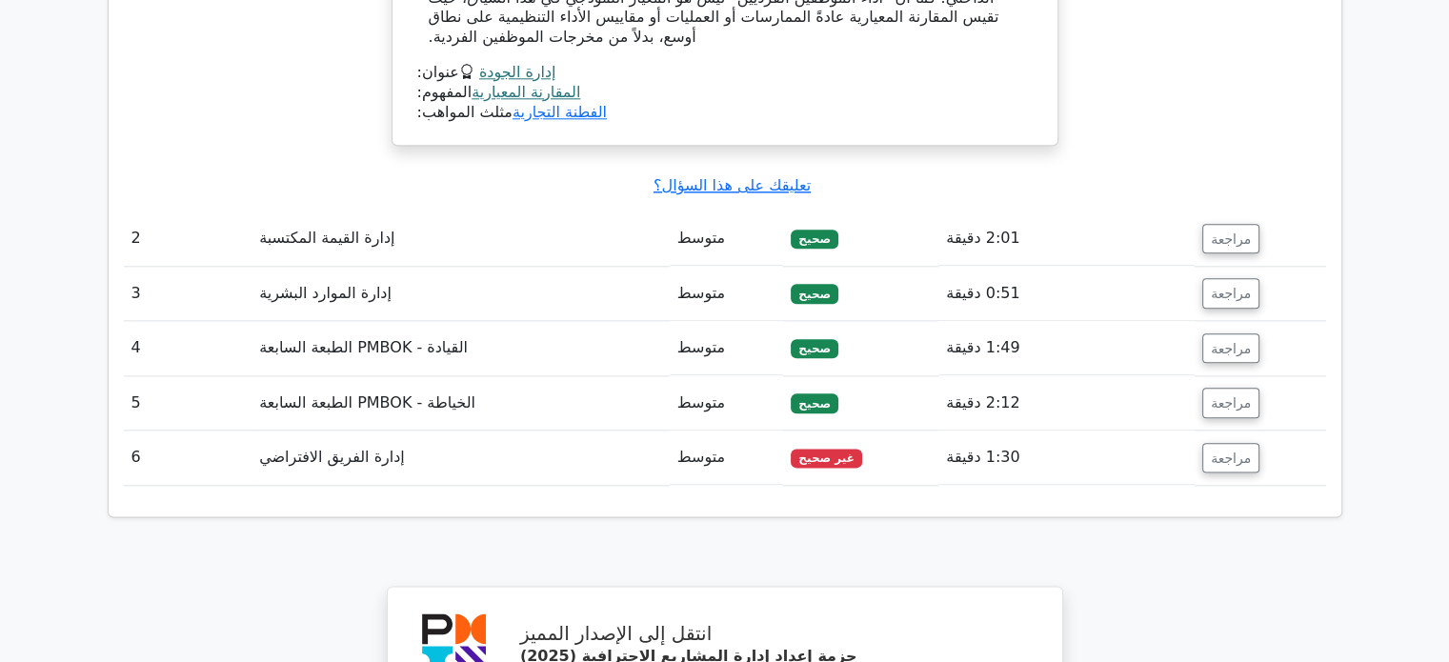
scroll to position [2271, 0]
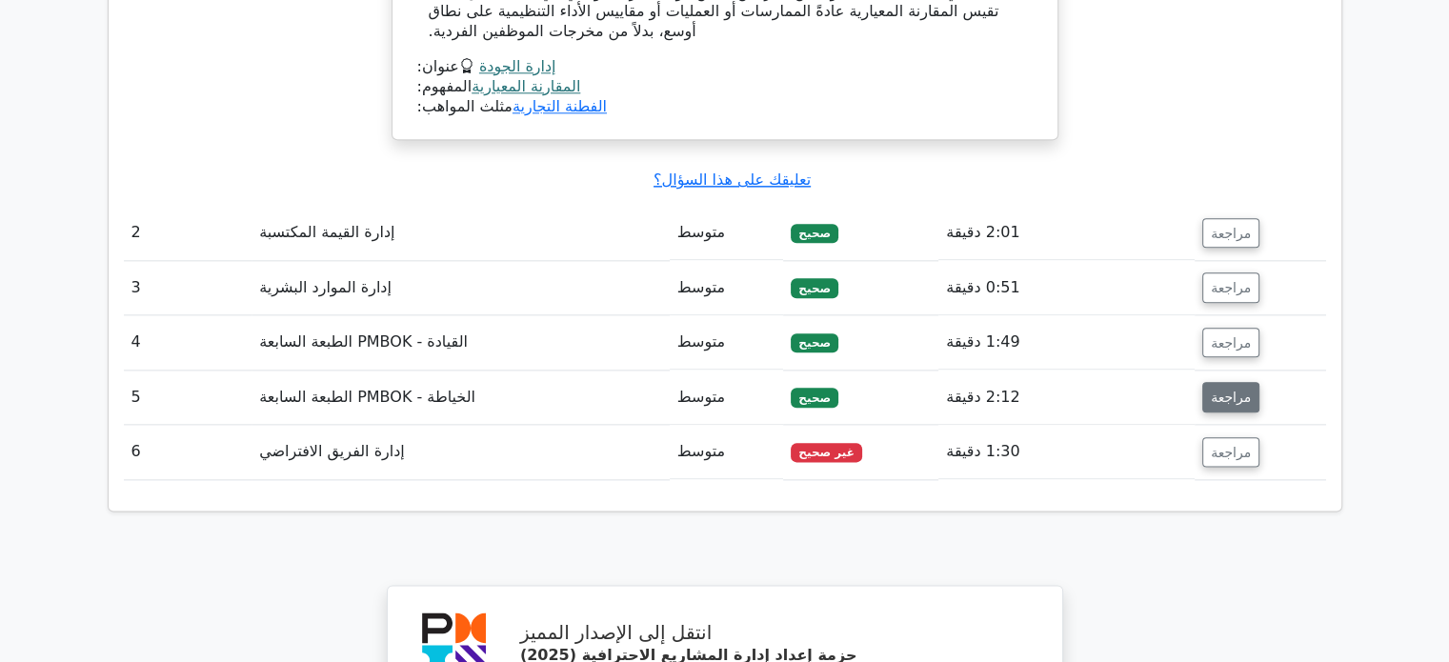
click at [1213, 390] on font "مراجعة" at bounding box center [1231, 397] width 40 height 15
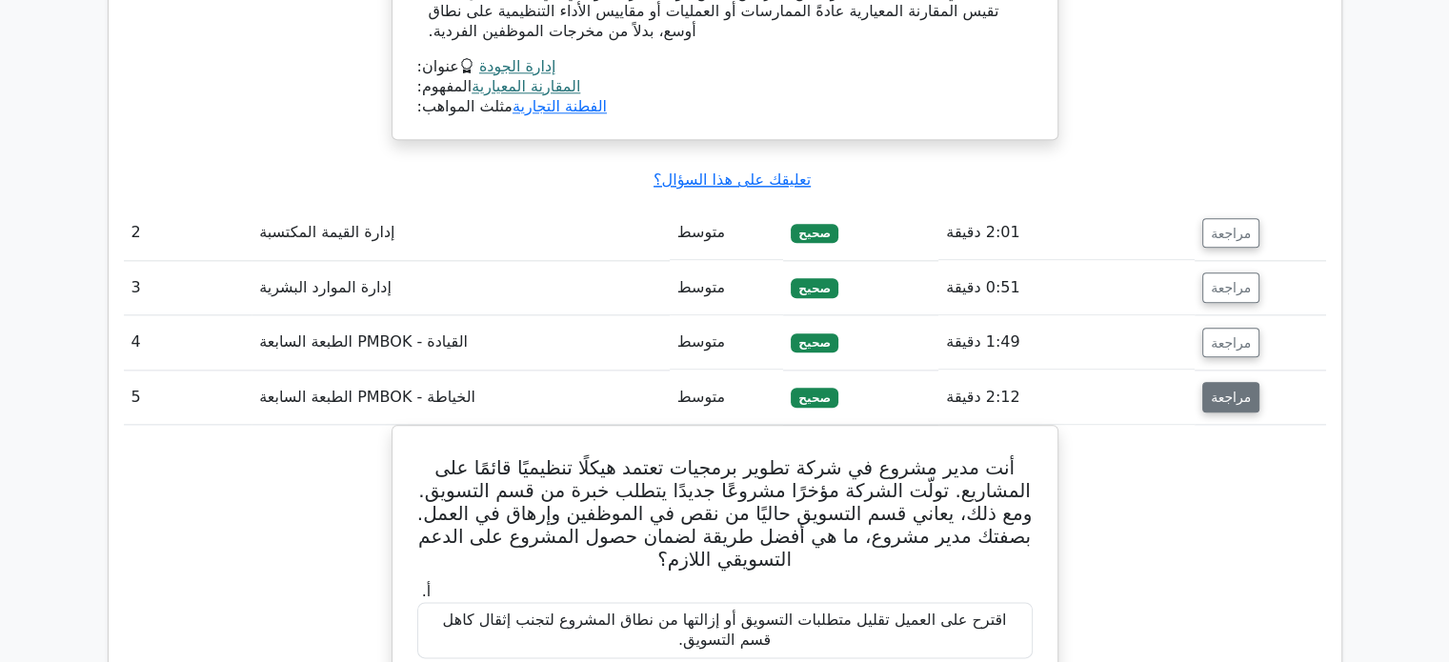
scroll to position [2399, 0]
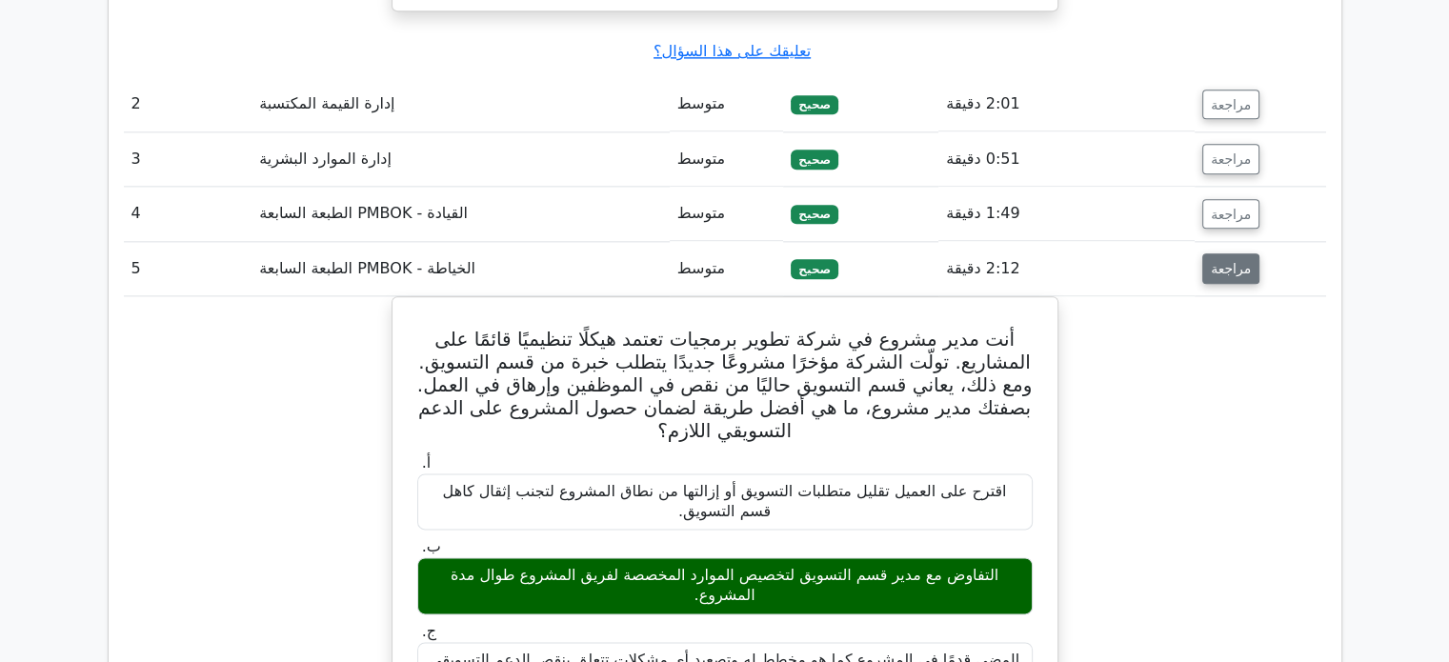
click at [1234, 257] on button "مراجعة" at bounding box center [1230, 268] width 57 height 30
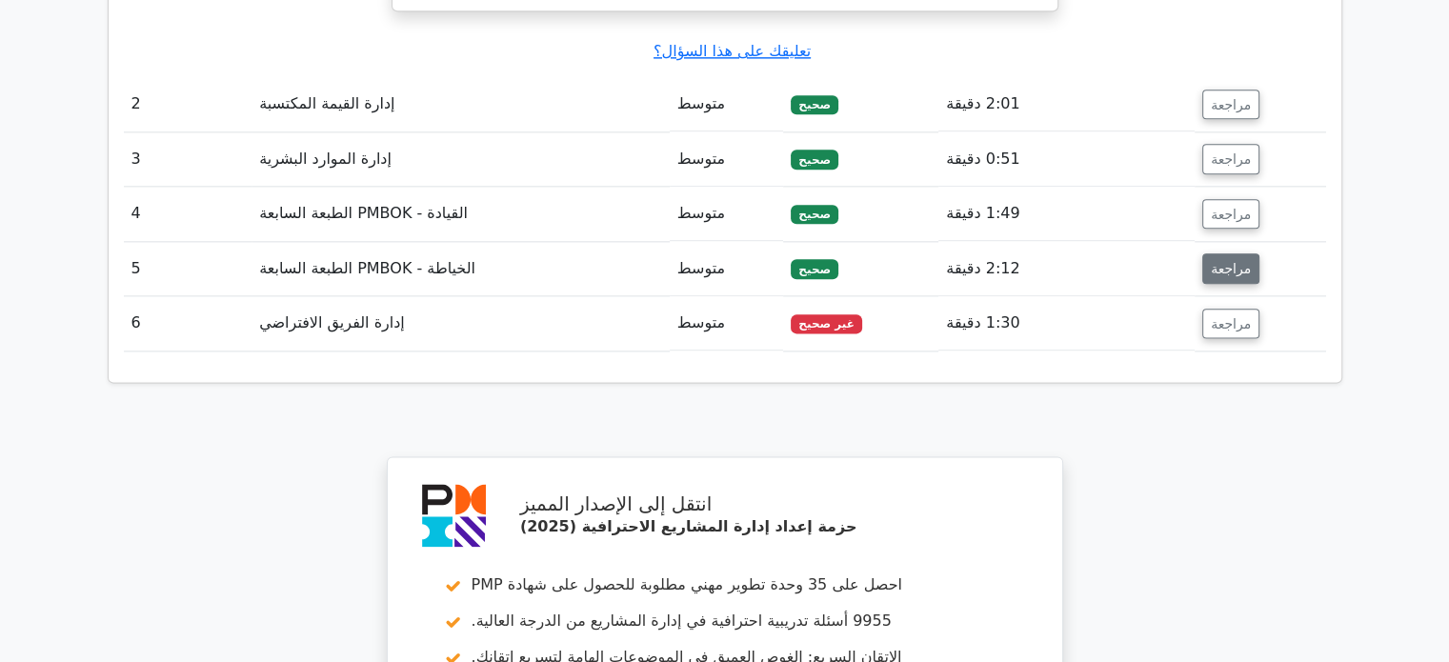
click at [1234, 257] on button "مراجعة" at bounding box center [1230, 268] width 57 height 30
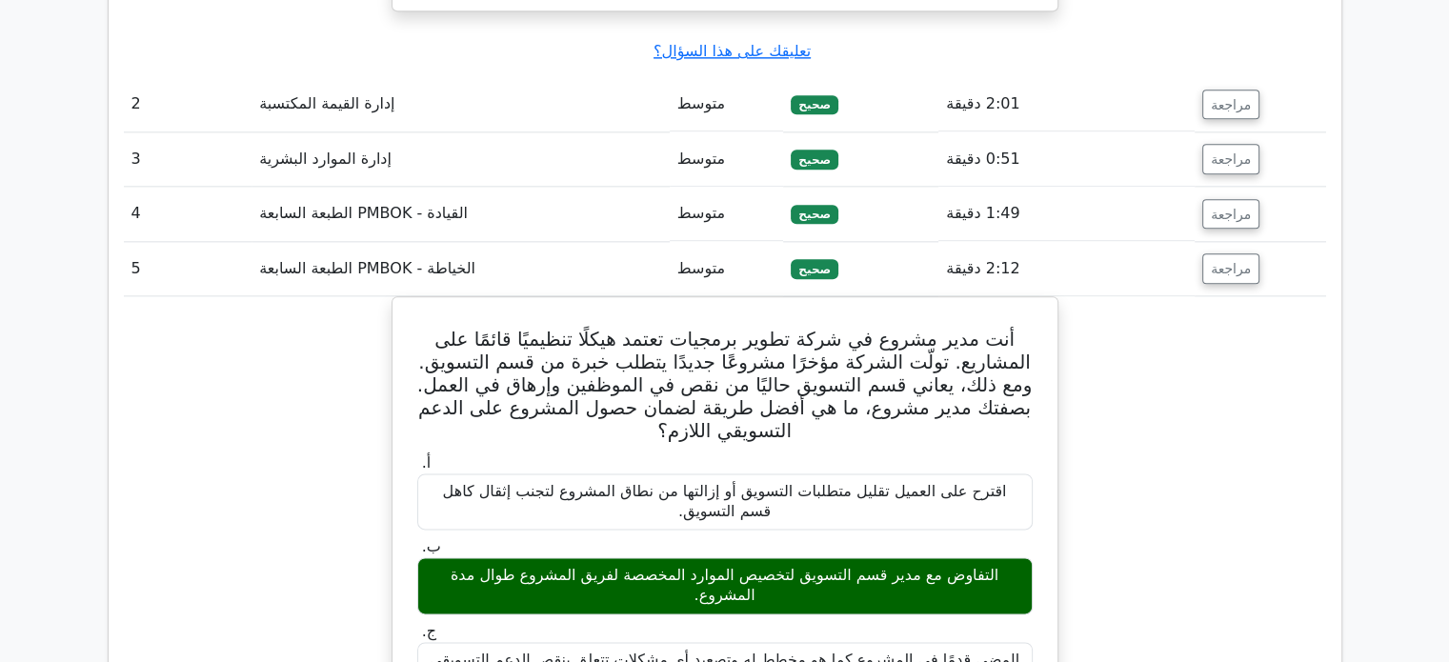
click at [1234, 261] on td "مراجعة" at bounding box center [1260, 269] width 131 height 54
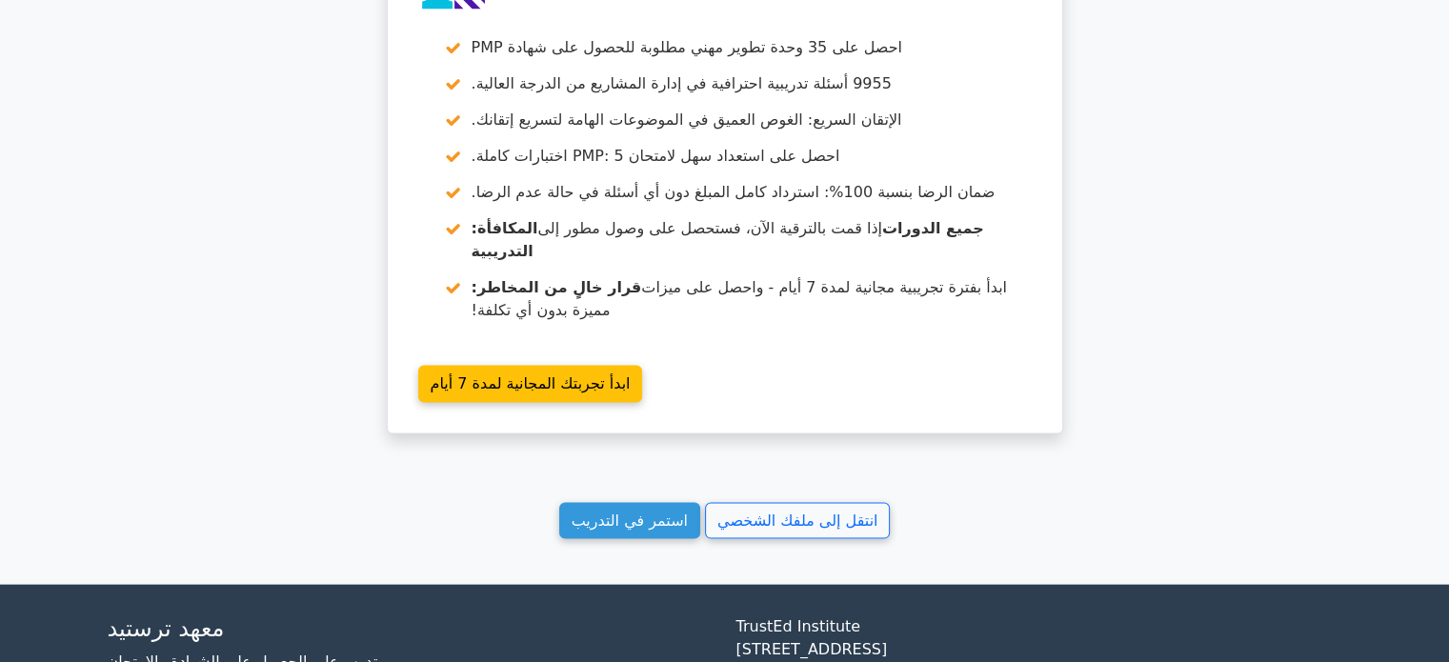
scroll to position [4034, 0]
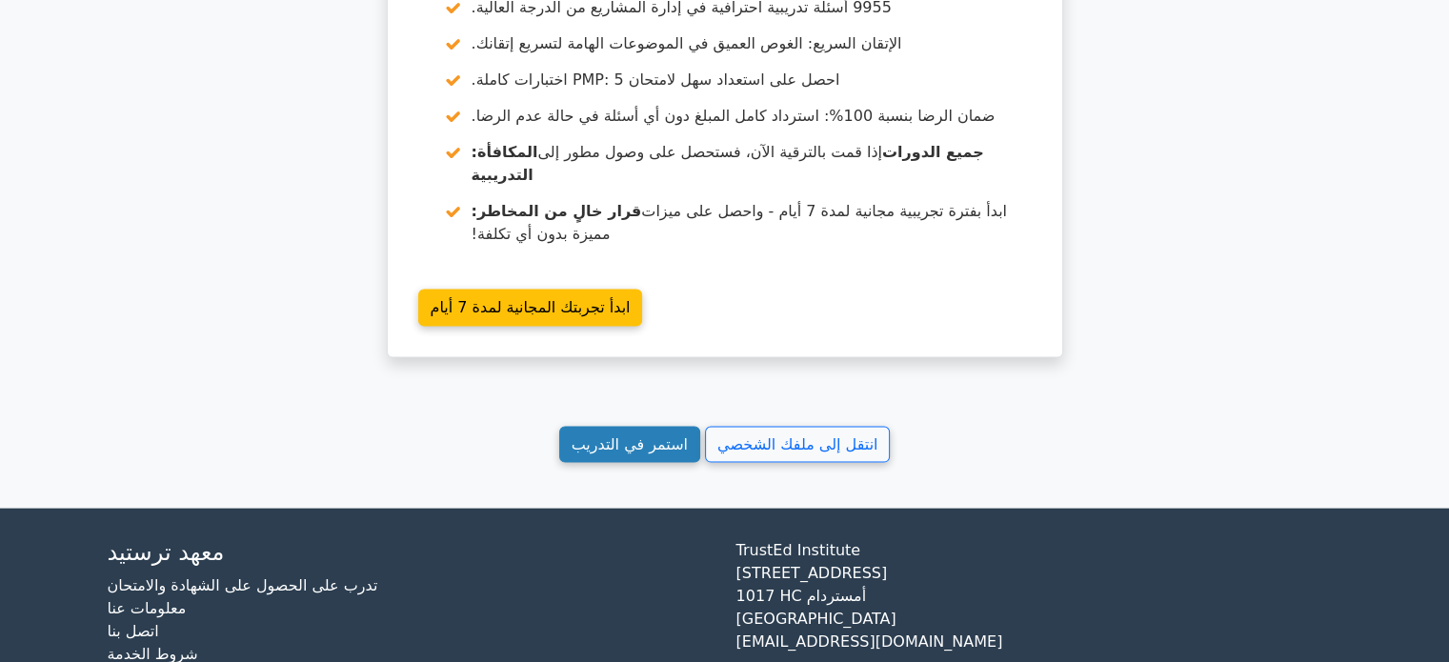
click at [676, 435] on font "استمر في التدريب" at bounding box center [630, 444] width 116 height 18
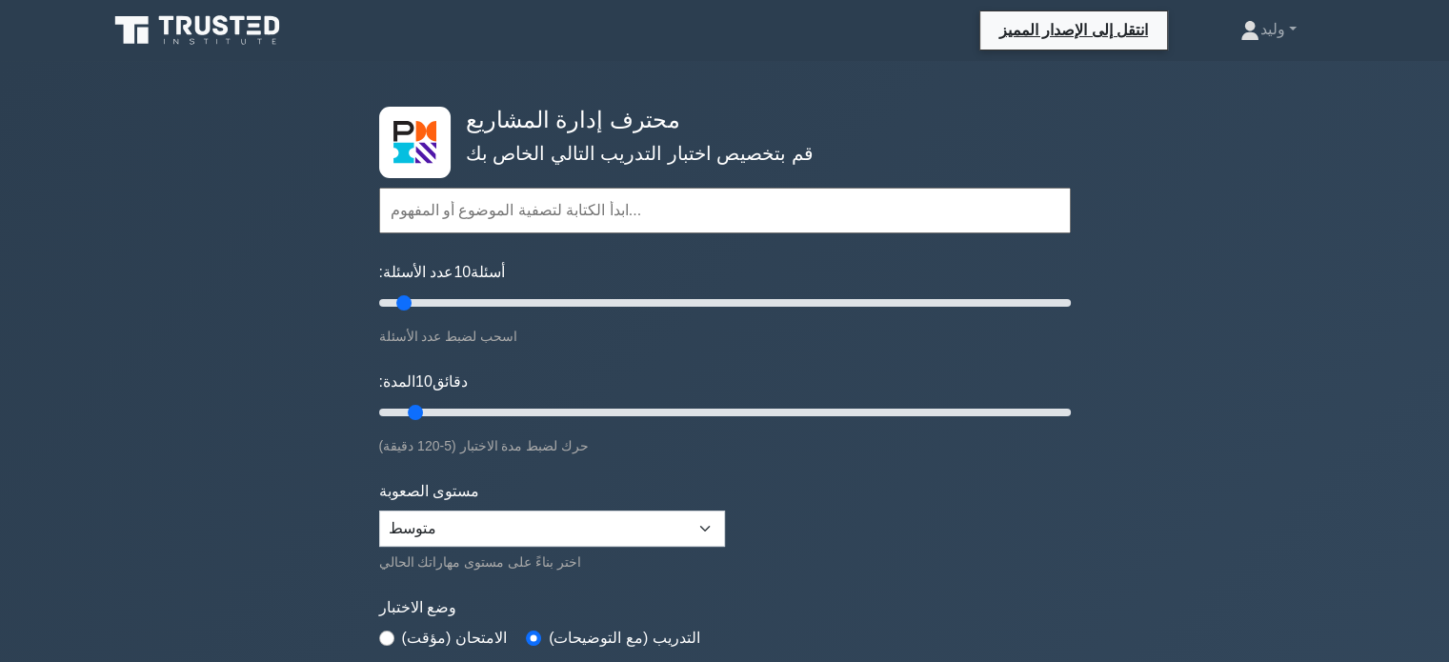
scroll to position [339, 0]
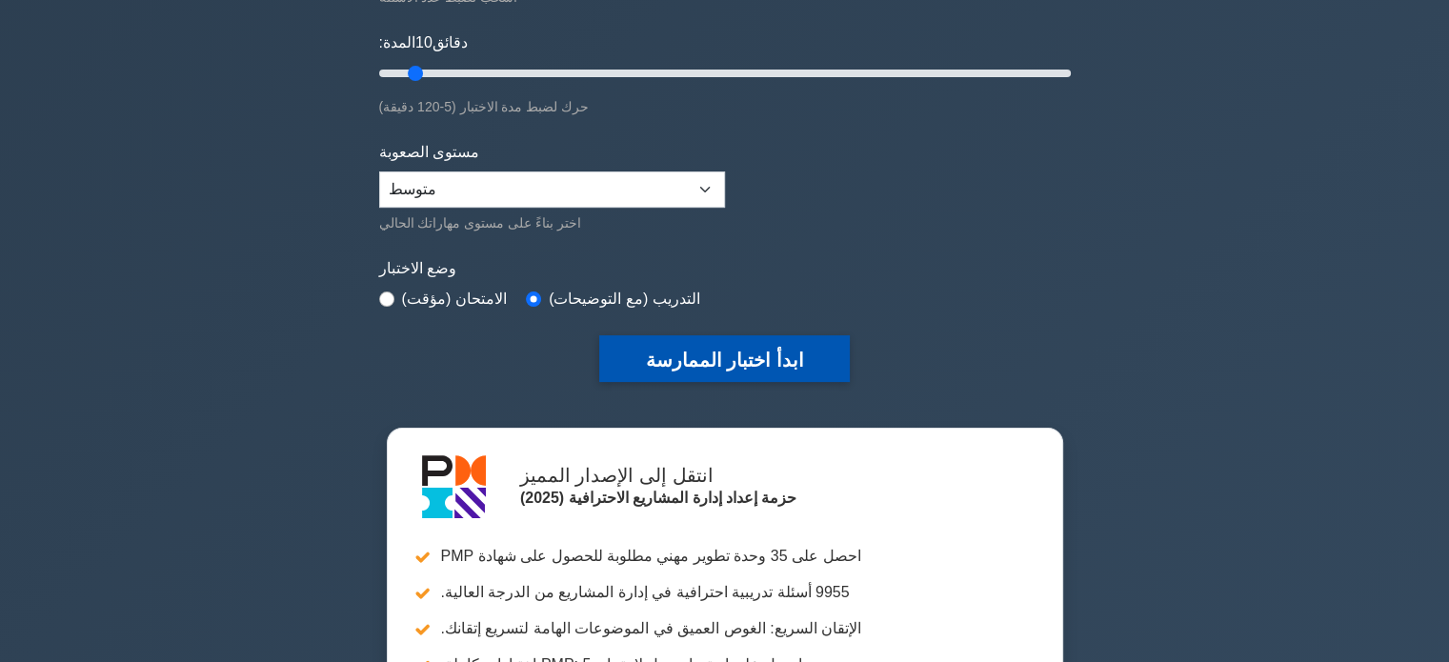
click at [678, 369] on font "ابدأ اختبار الممارسة" at bounding box center [724, 360] width 158 height 21
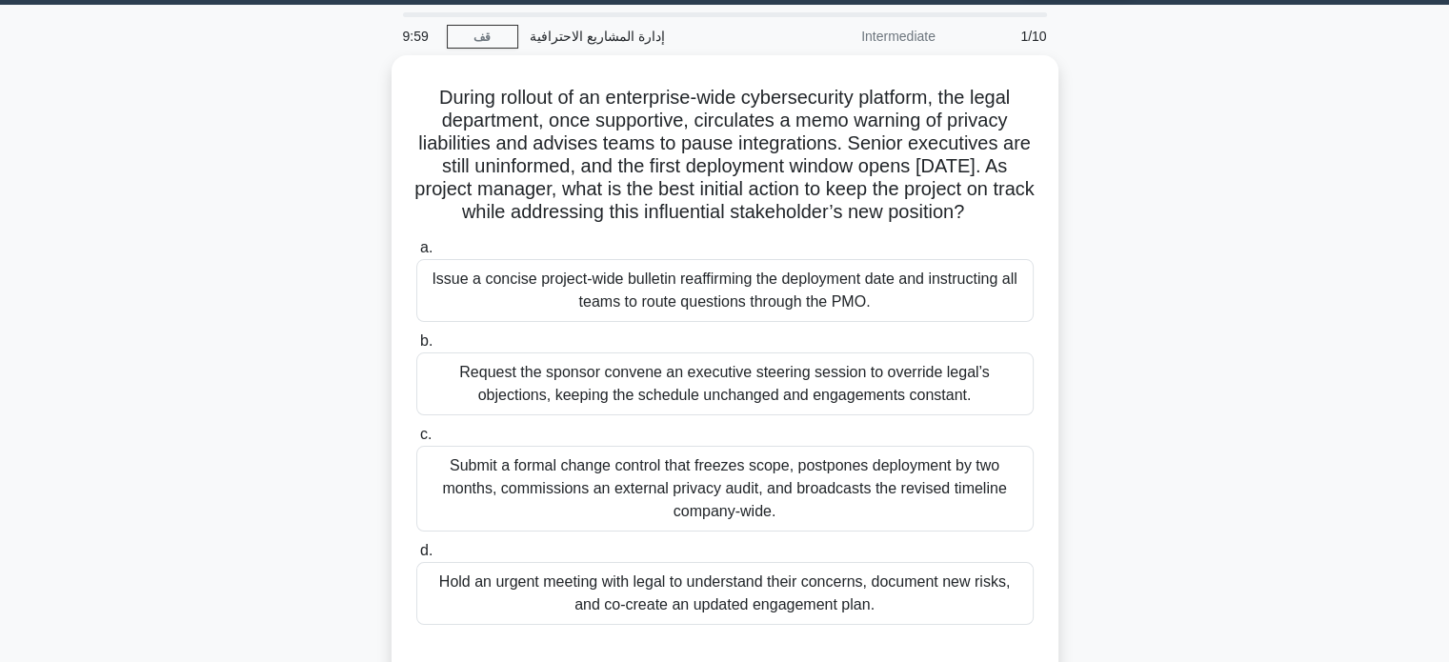
scroll to position [57, 0]
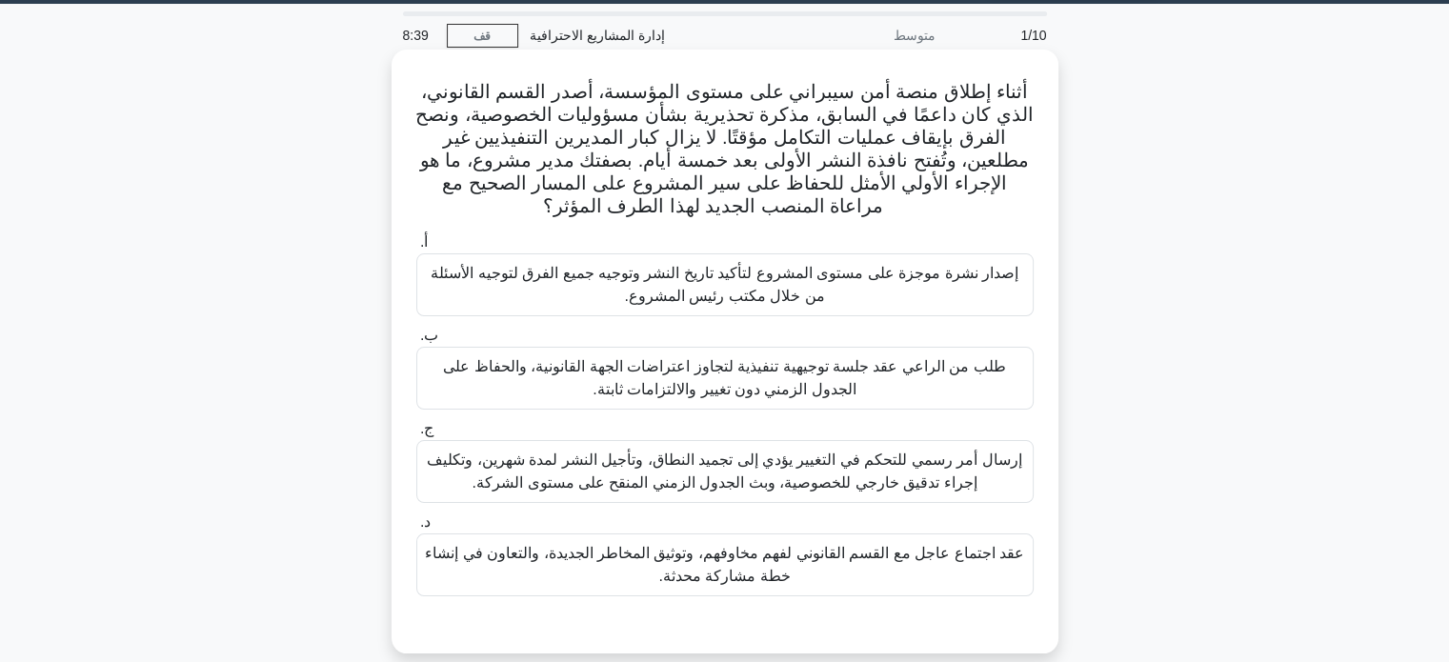
click at [652, 575] on font "عقد اجتماع عاجل مع القسم القانوني لفهم مخاوفهم، وتوثيق المخاطر الجديدة، والتعاو…" at bounding box center [725, 565] width 600 height 46
click at [416, 529] on input "د. عقد اجتماع عاجل مع القسم القانوني لفهم مخاوفهم، وتوثيق المخاطر الجديدة، والت…" at bounding box center [416, 522] width 0 height 12
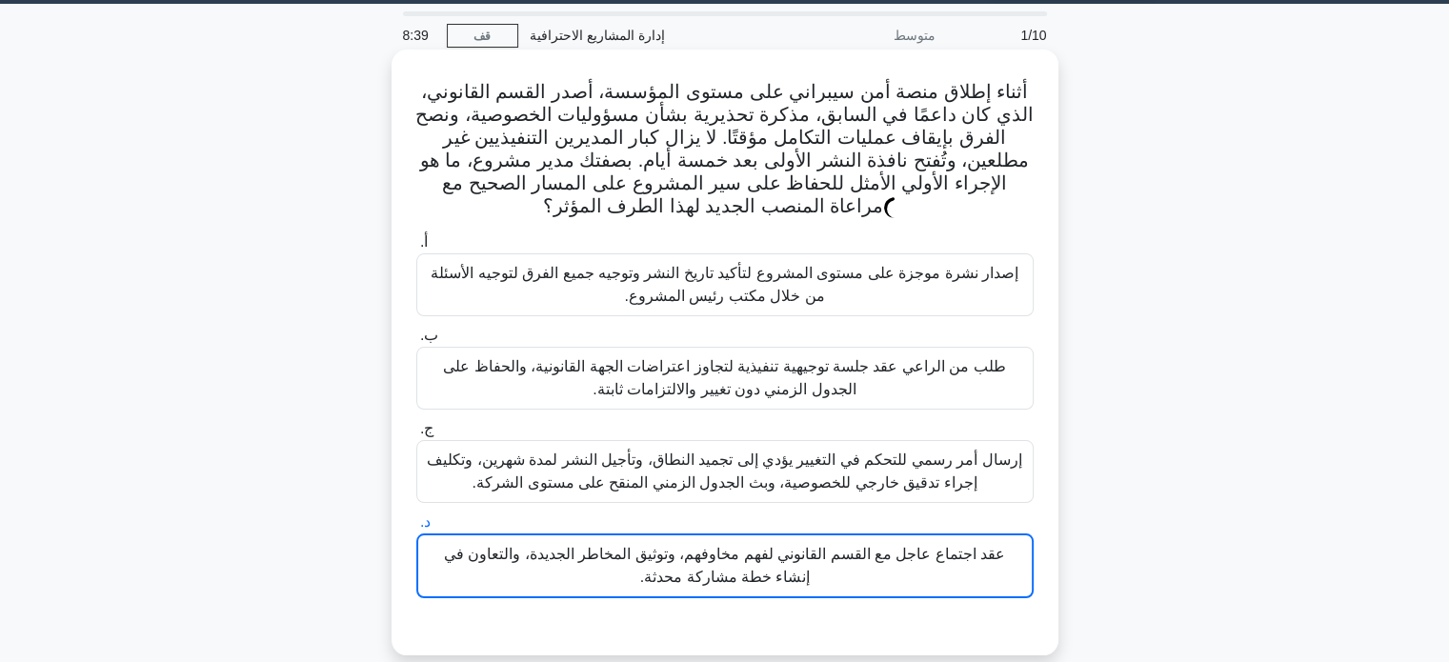
click at [652, 575] on font "عقد اجتماع عاجل مع القسم القانوني لفهم مخاوفهم، وتوثيق المخاطر الجديدة، والتعاو…" at bounding box center [725, 566] width 598 height 46
click at [416, 529] on input "د. عقد اجتماع عاجل مع القسم القانوني لفهم مخاوفهم، وتوثيق المخاطر الجديدة، والت…" at bounding box center [416, 522] width 0 height 12
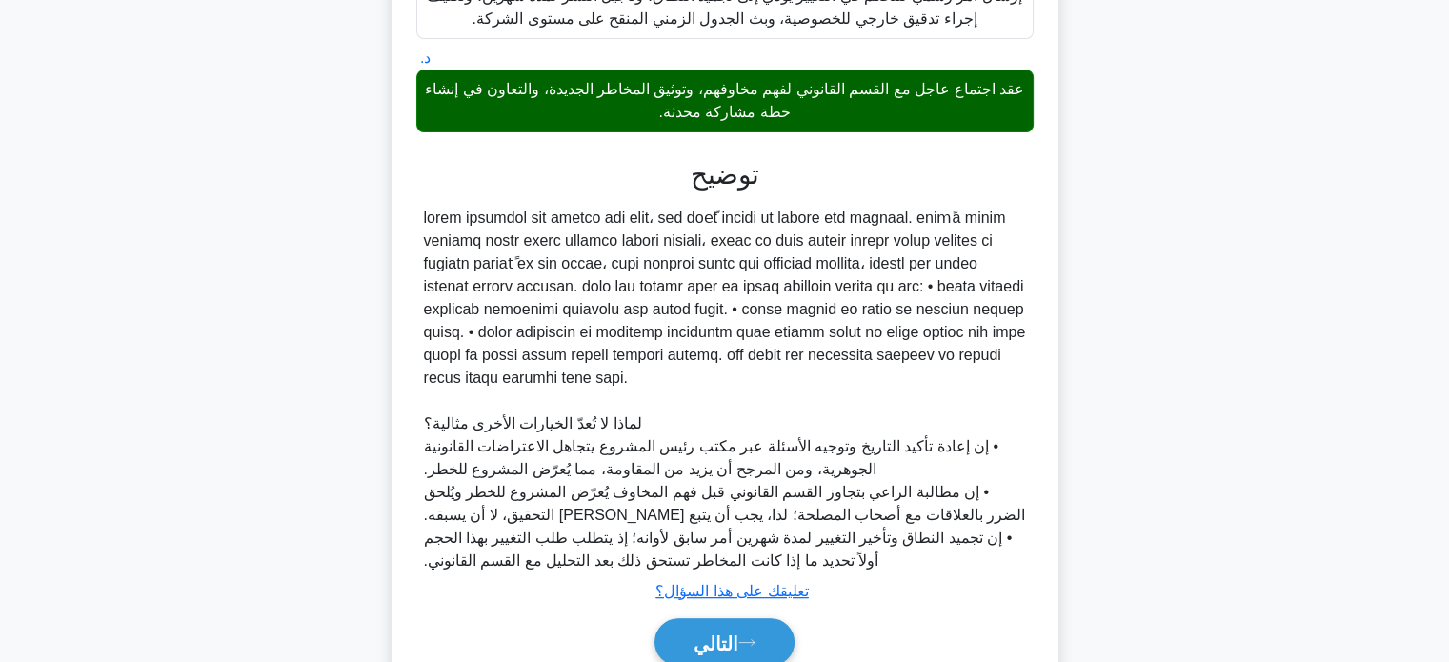
scroll to position [607, 0]
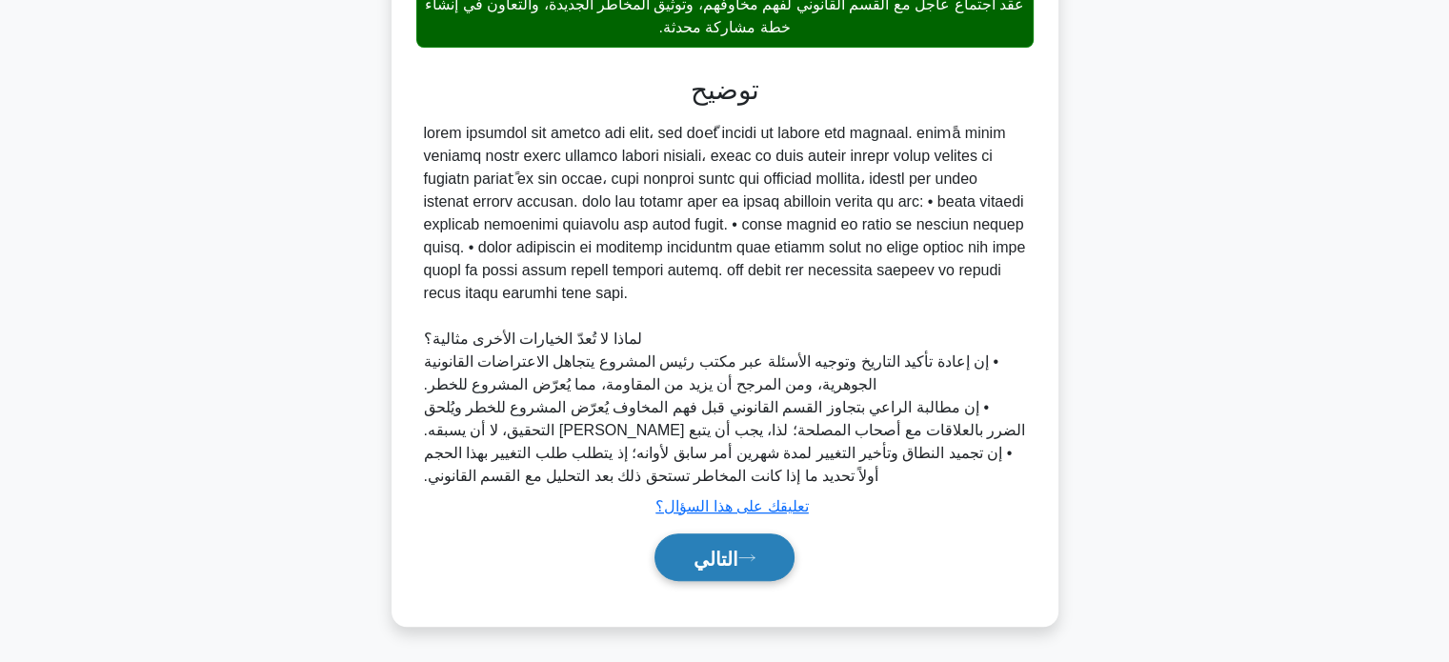
click at [710, 567] on font "التالي" at bounding box center [716, 558] width 45 height 21
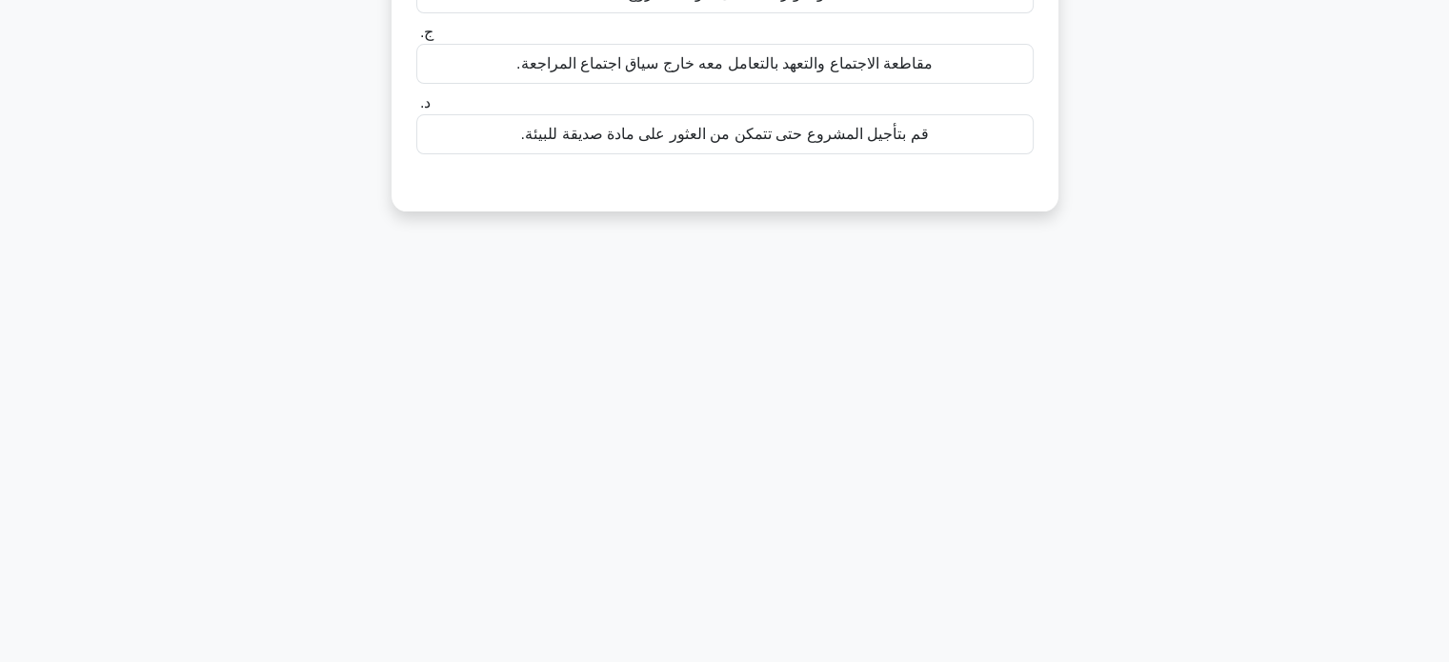
scroll to position [0, 0]
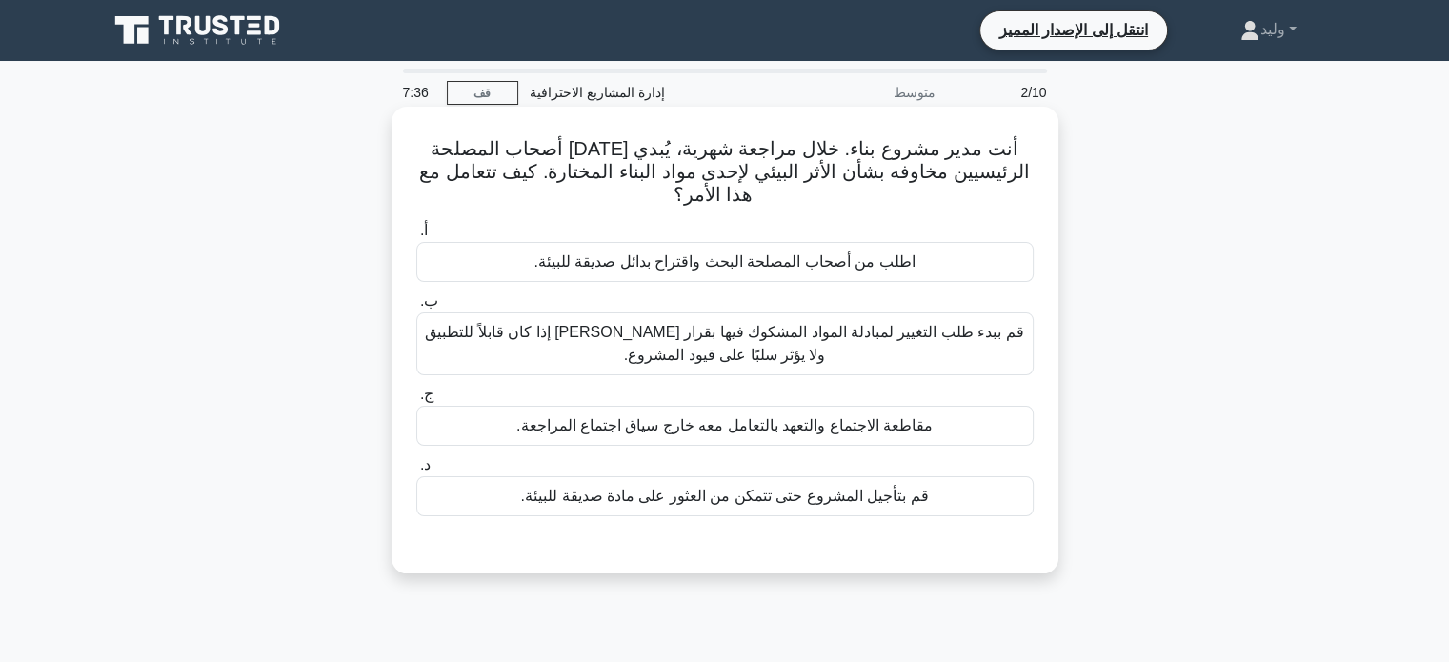
click at [876, 342] on font "قم ببدء طلب التغيير لمبادلة المواد المشكوك فيها بقرار سليم بيئيًا إذا كان قابلا…" at bounding box center [724, 343] width 598 height 39
click at [416, 308] on input "ب. قم ببدء طلب التغيير لمبادلة المواد المشكوك فيها بقرار سليم بيئيًا إذا كان قا…" at bounding box center [416, 301] width 0 height 12
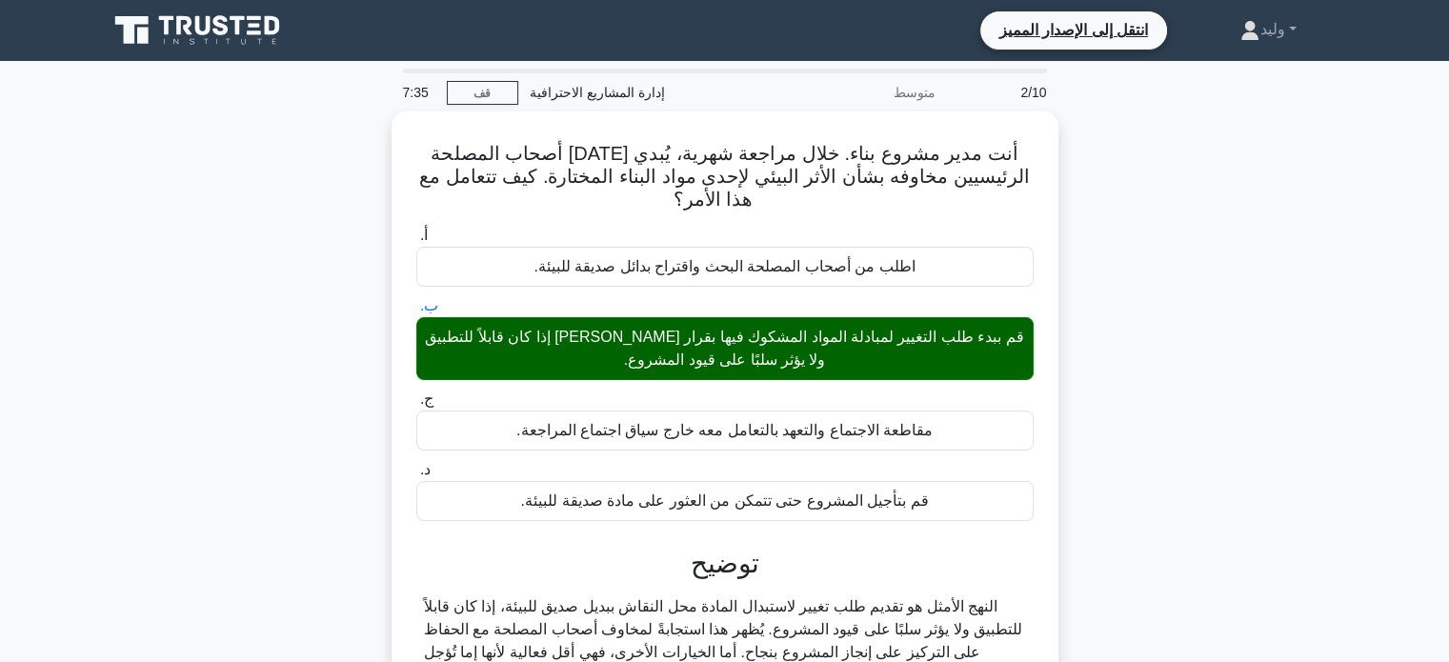
scroll to position [367, 0]
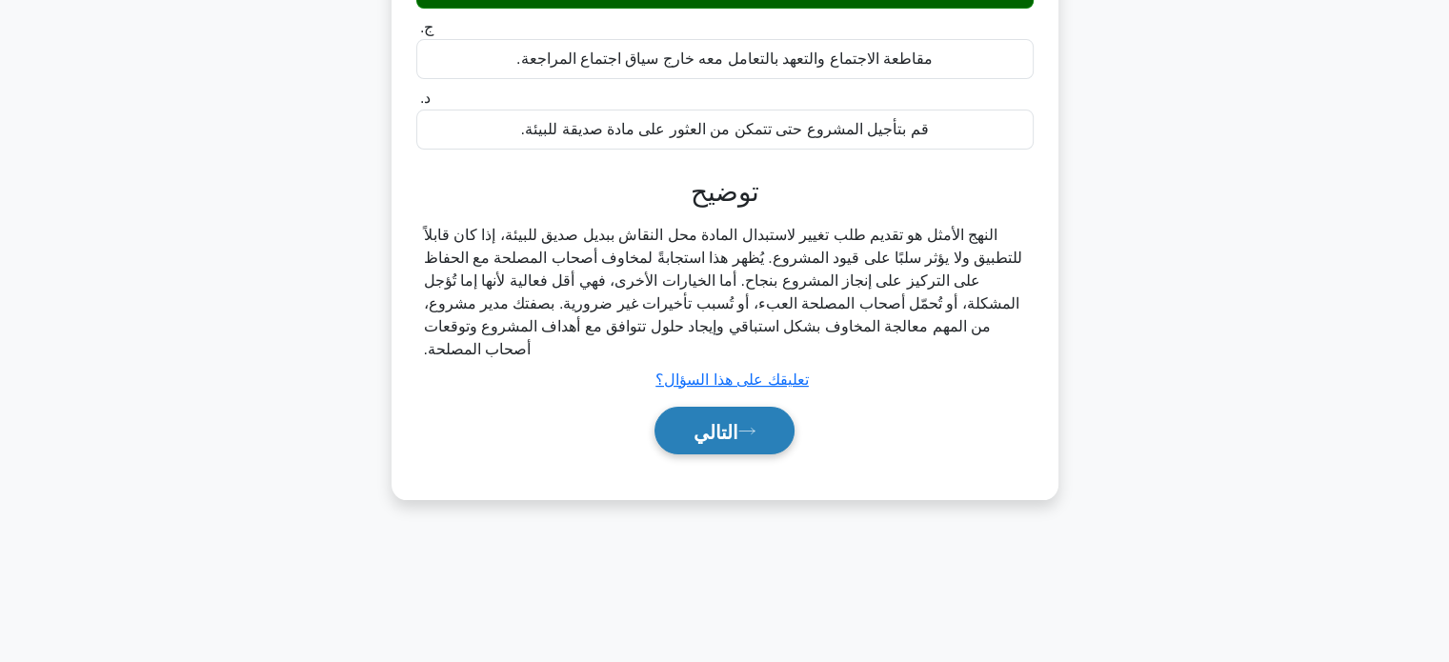
click at [764, 442] on button "التالي" at bounding box center [725, 431] width 140 height 49
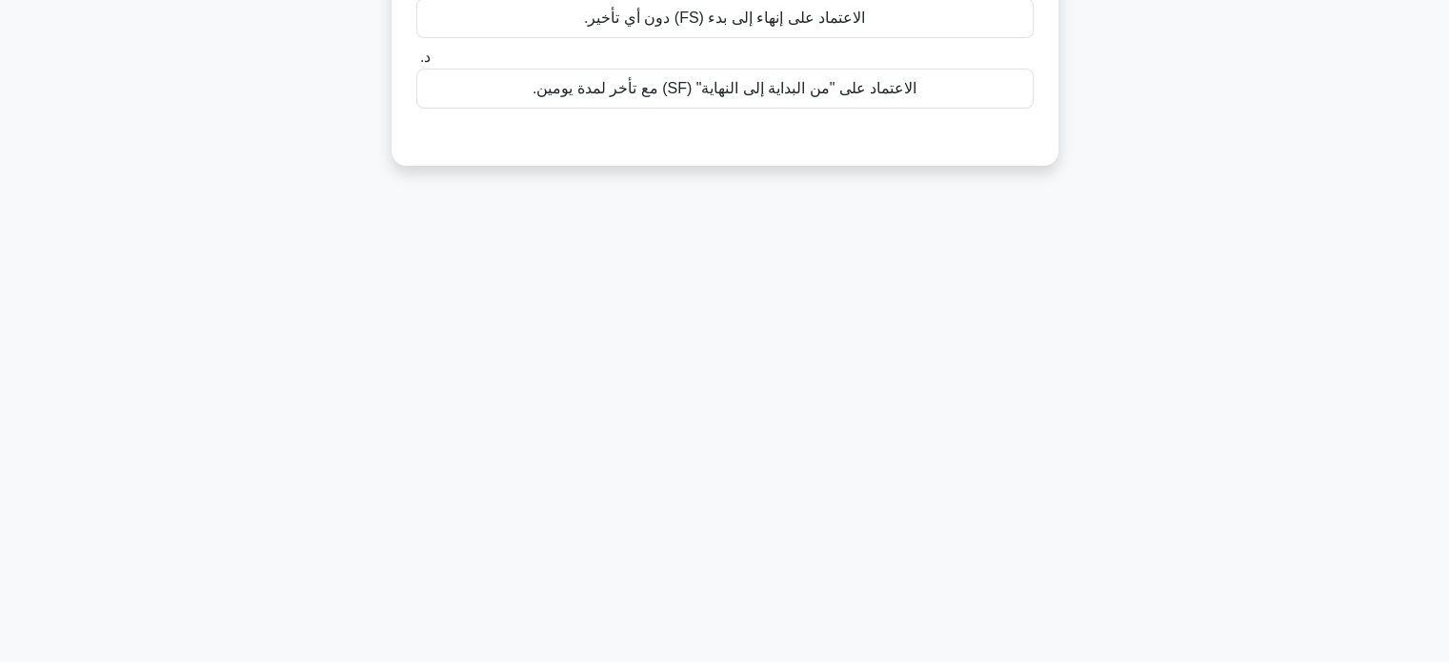
scroll to position [0, 0]
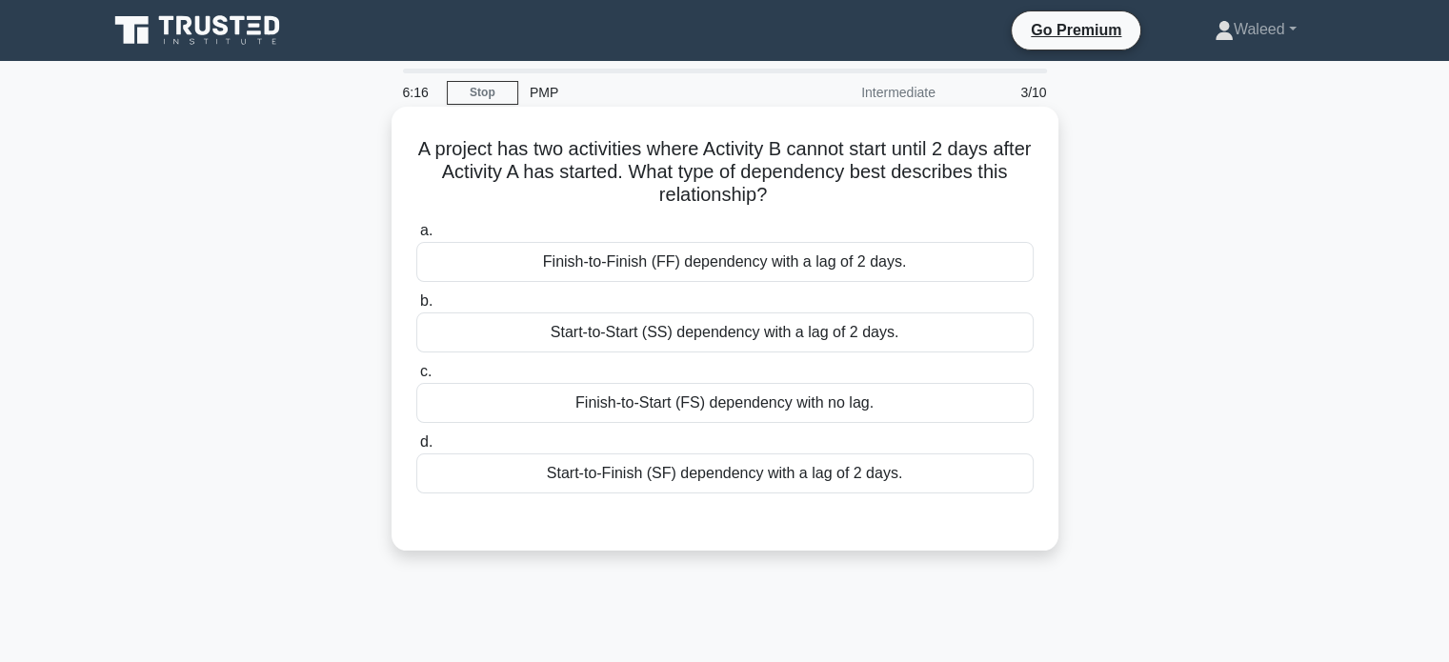
click at [914, 341] on div "Start-to-Start (SS) dependency with a lag of 2 days." at bounding box center [724, 333] width 617 height 40
click at [416, 308] on input "b. Start-to-Start (SS) dependency with a lag of 2 days." at bounding box center [416, 301] width 0 height 12
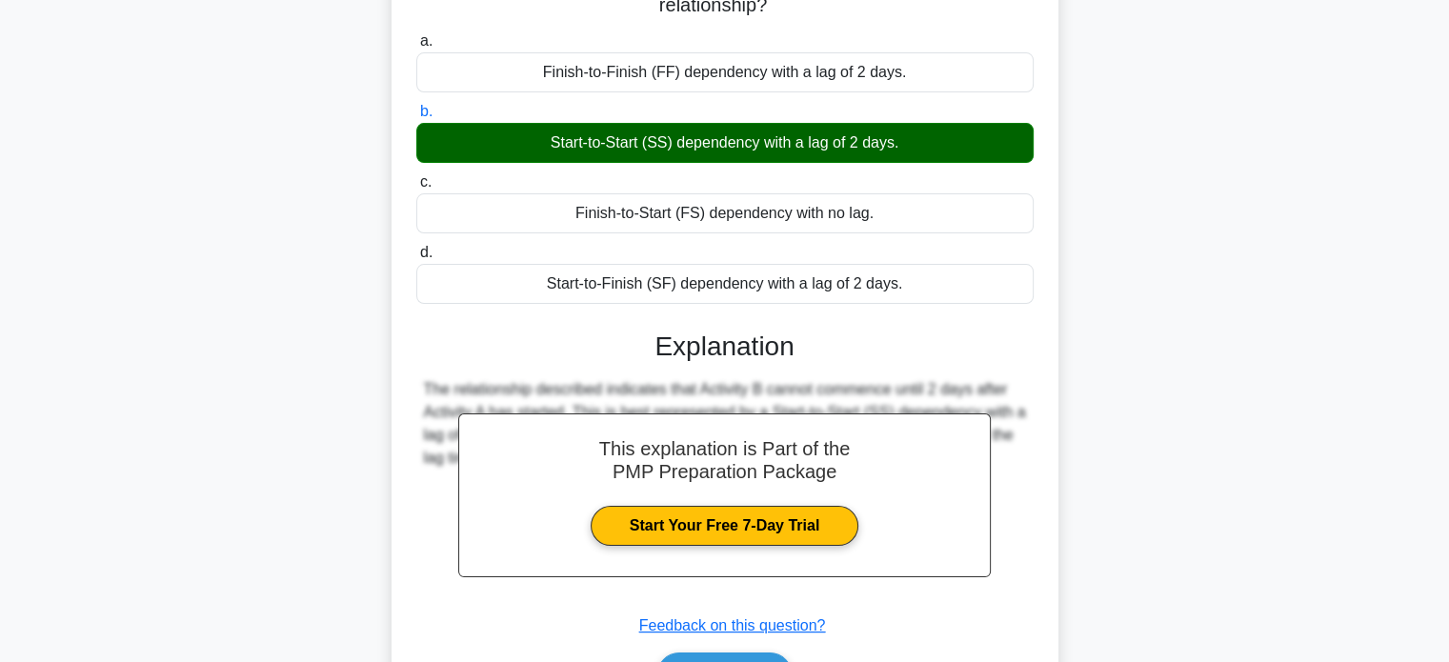
scroll to position [367, 0]
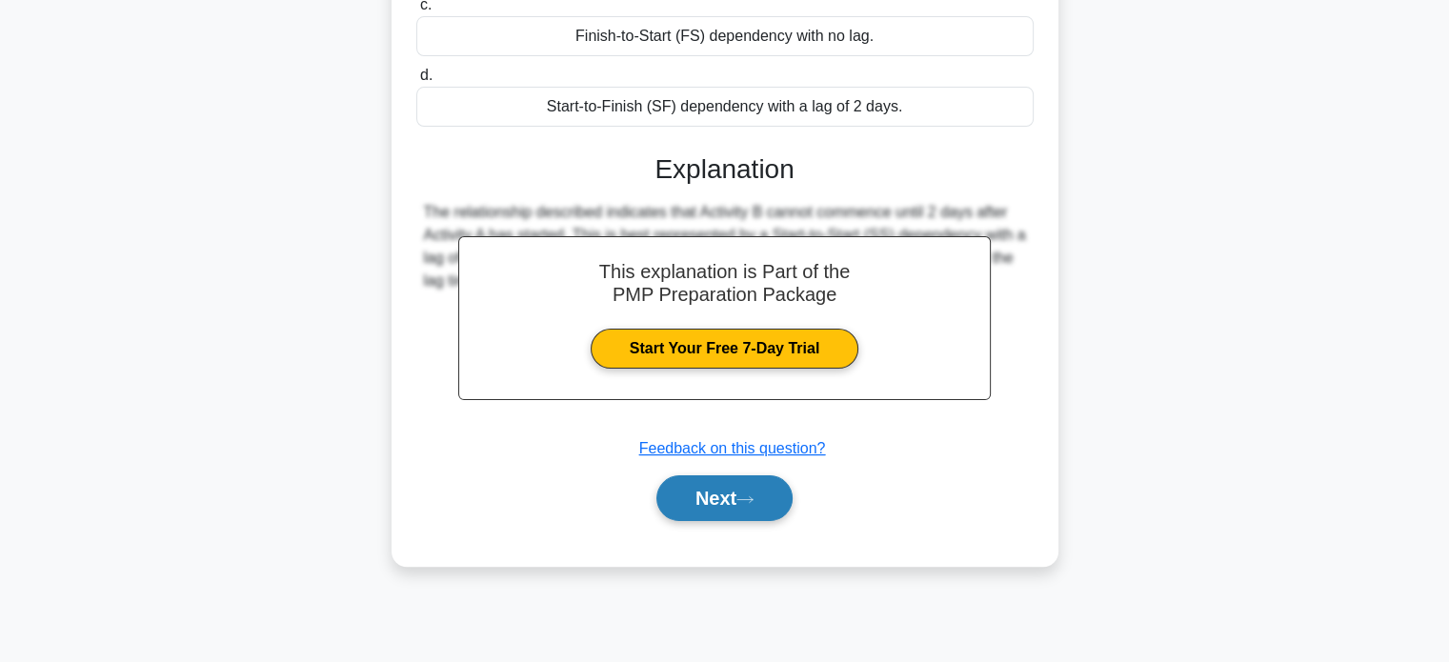
click at [746, 502] on icon at bounding box center [745, 500] width 17 height 10
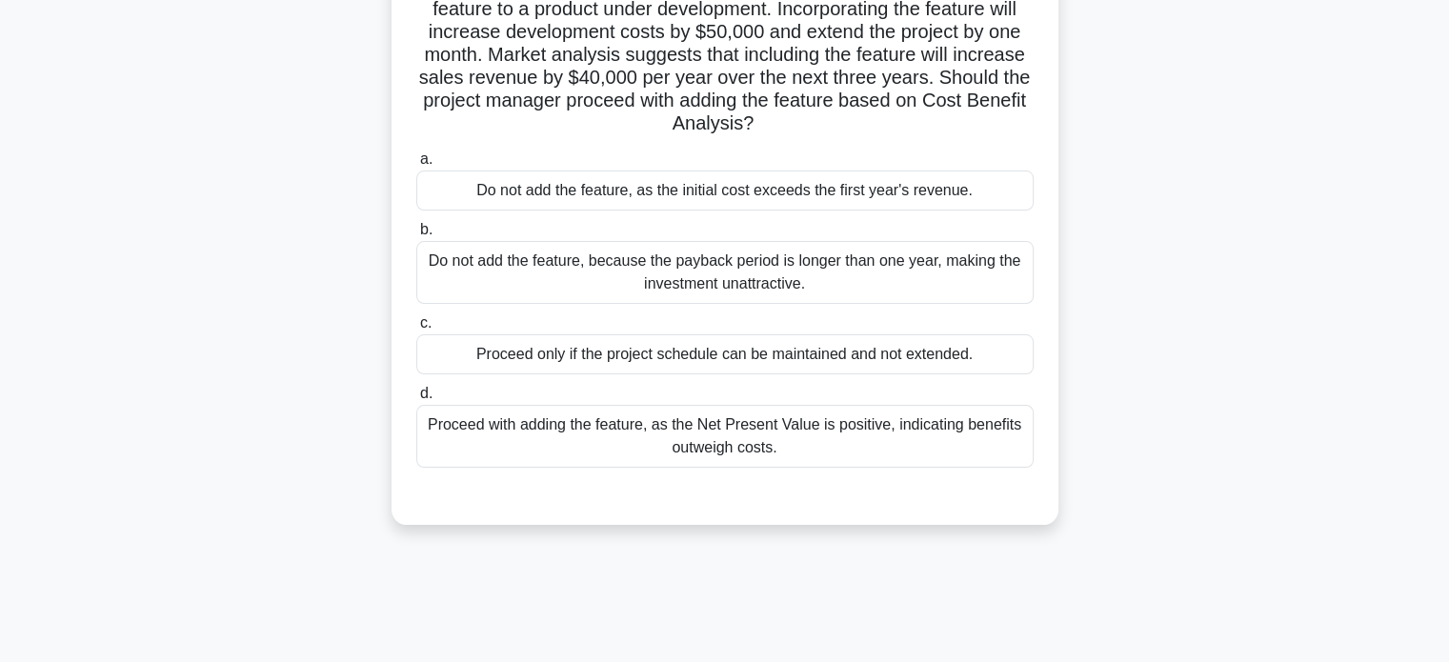
scroll to position [0, 0]
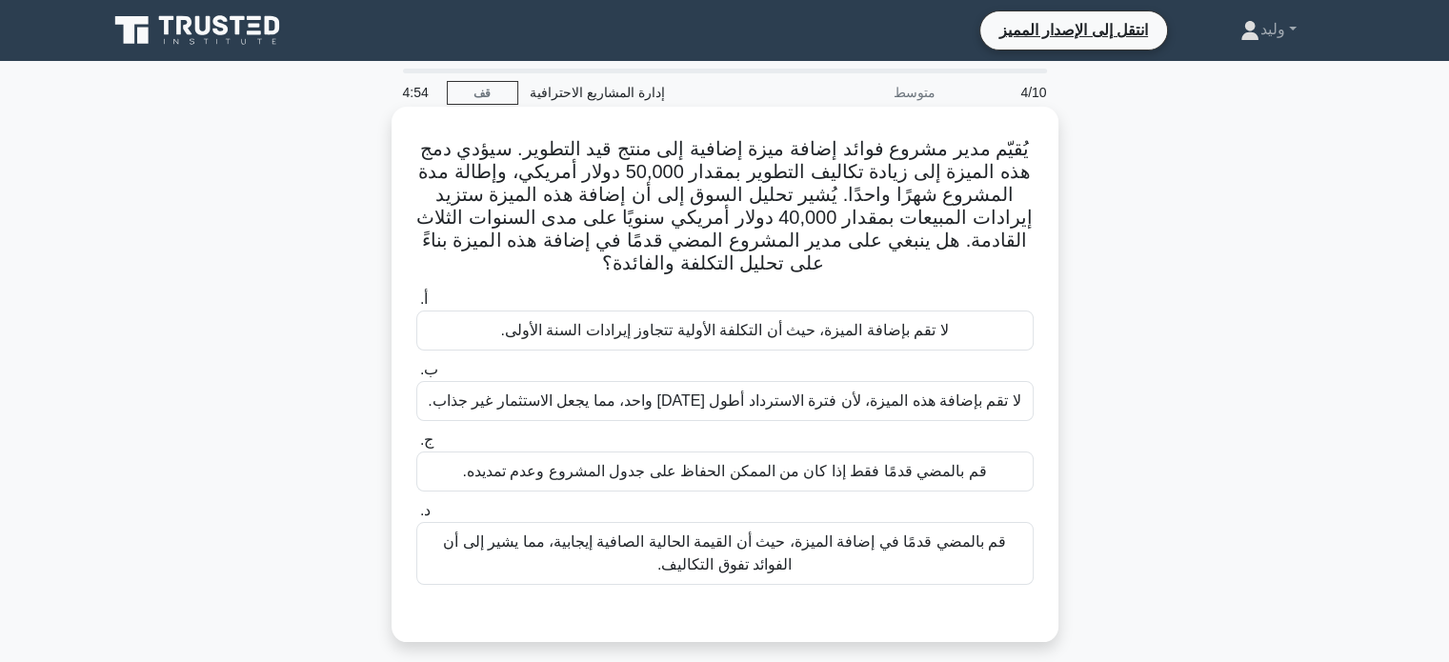
click at [914, 563] on font "قم بالمضي قدمًا في إضافة الميزة، حيث أن القيمة الحالية الصافية إيجابية، مما يشي…" at bounding box center [725, 554] width 600 height 46
click at [416, 517] on input "د. قم بالمضي قدمًا في إضافة الميزة، حيث أن القيمة الحالية الصافية إيجابية، مما …" at bounding box center [416, 511] width 0 height 12
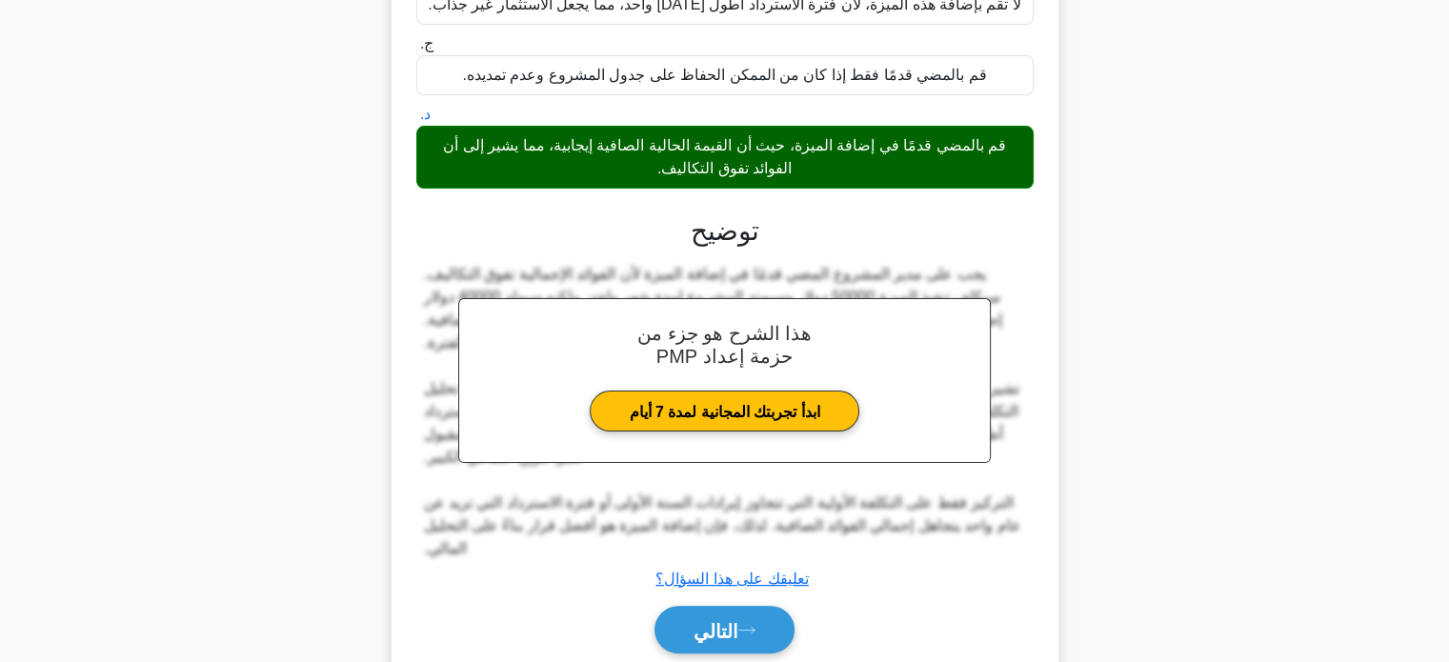
scroll to position [423, 0]
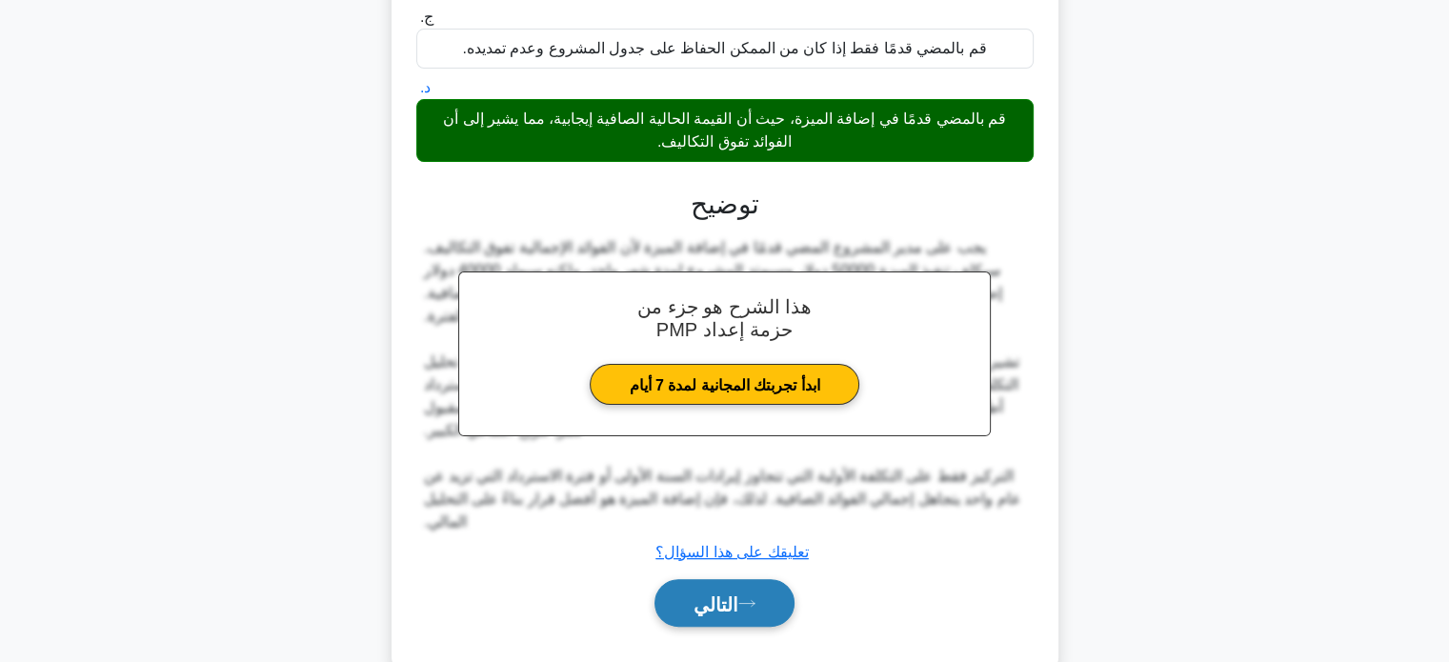
click at [756, 605] on icon at bounding box center [746, 603] width 17 height 10
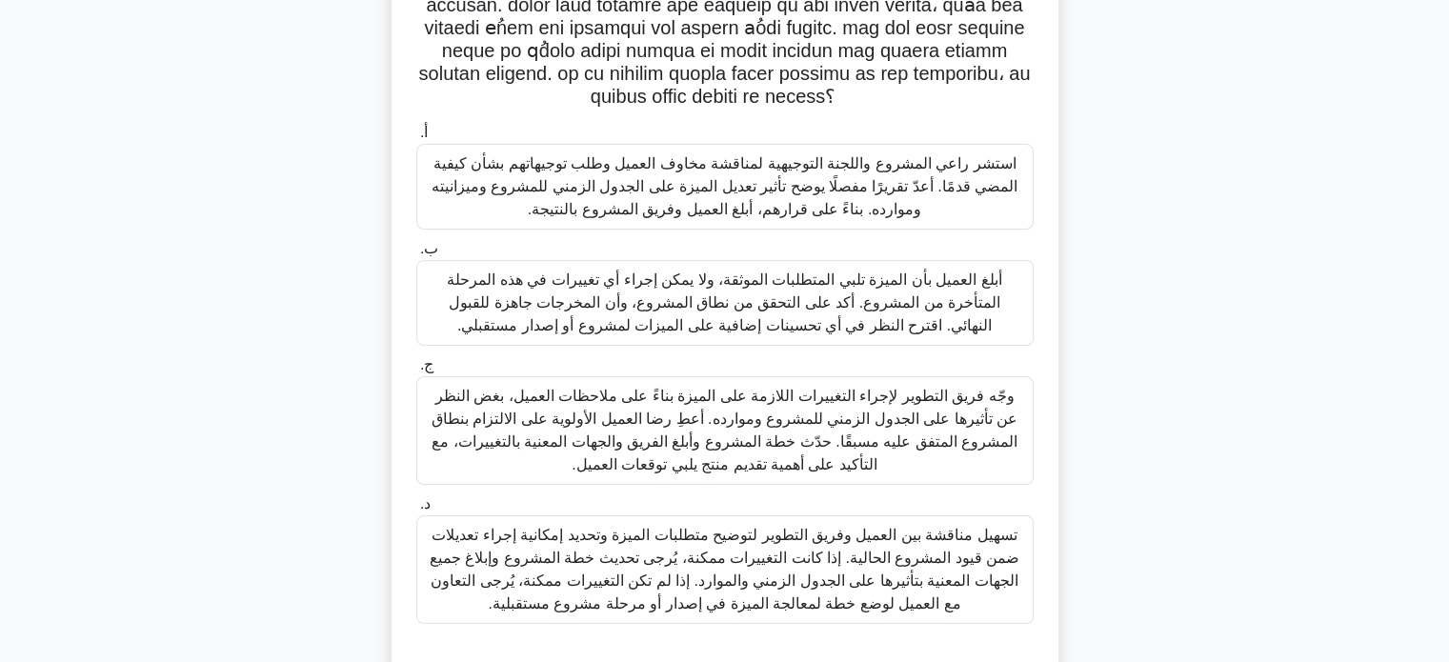
scroll to position [263, 0]
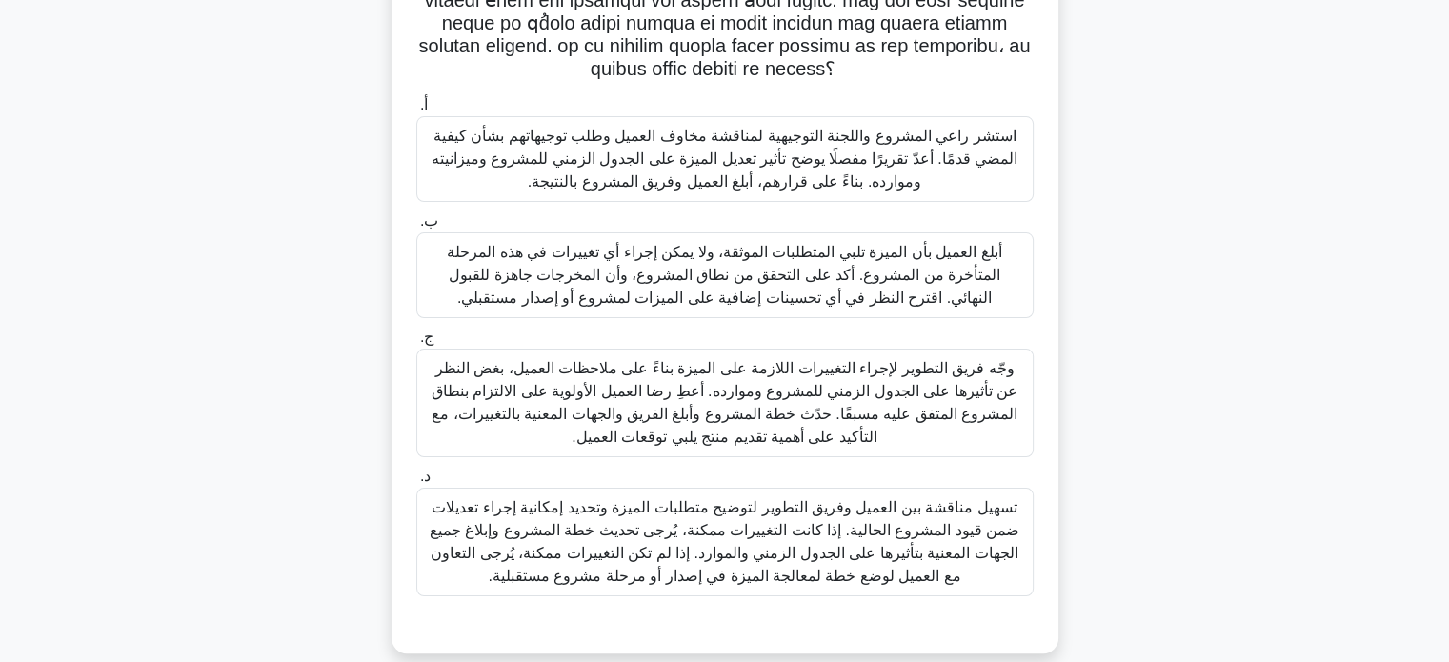
click at [957, 138] on font "استشر راعي المشروع واللجنة التوجيهية لمناقشة مخاوف العميل وطلب توجيهاتهم بشأن ك…" at bounding box center [725, 159] width 586 height 62
click at [416, 111] on input "أ. استشر راعي المشروع واللجنة التوجيهية لمناقشة مخاوف العميل وطلب توجيهاتهم بشأ…" at bounding box center [416, 105] width 0 height 12
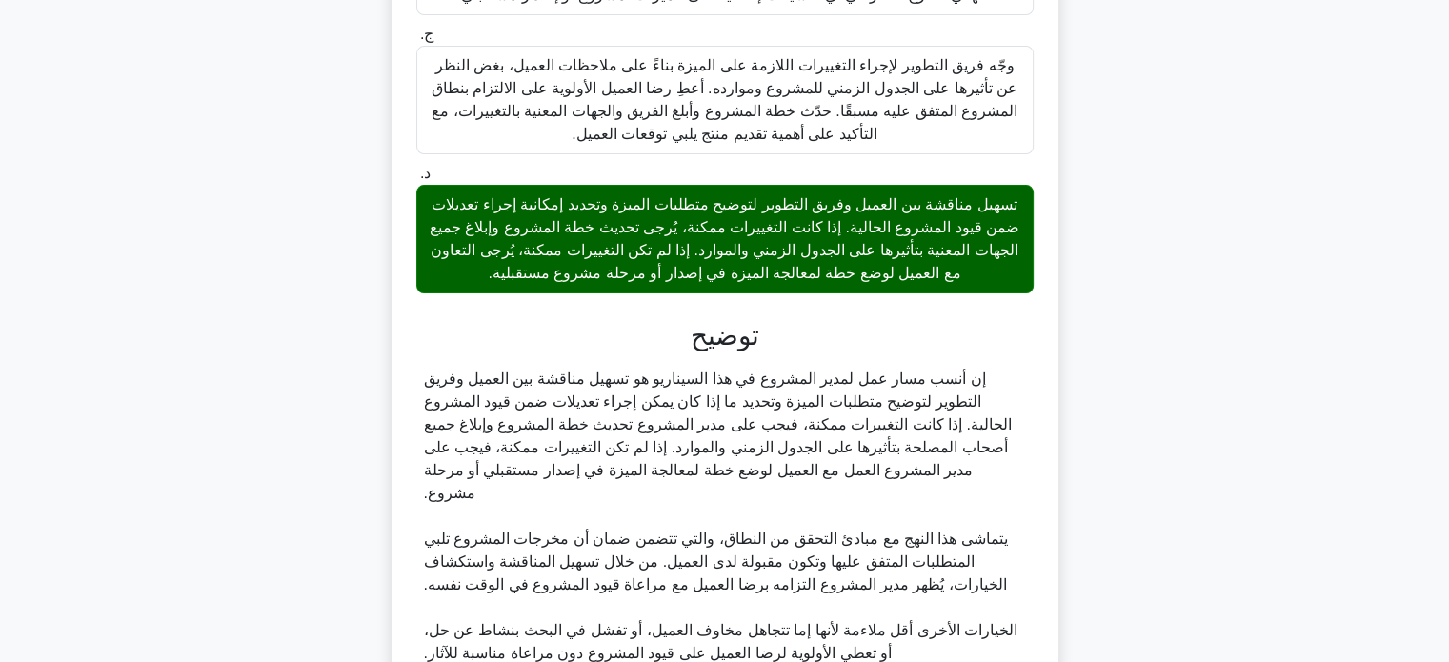
scroll to position [723, 0]
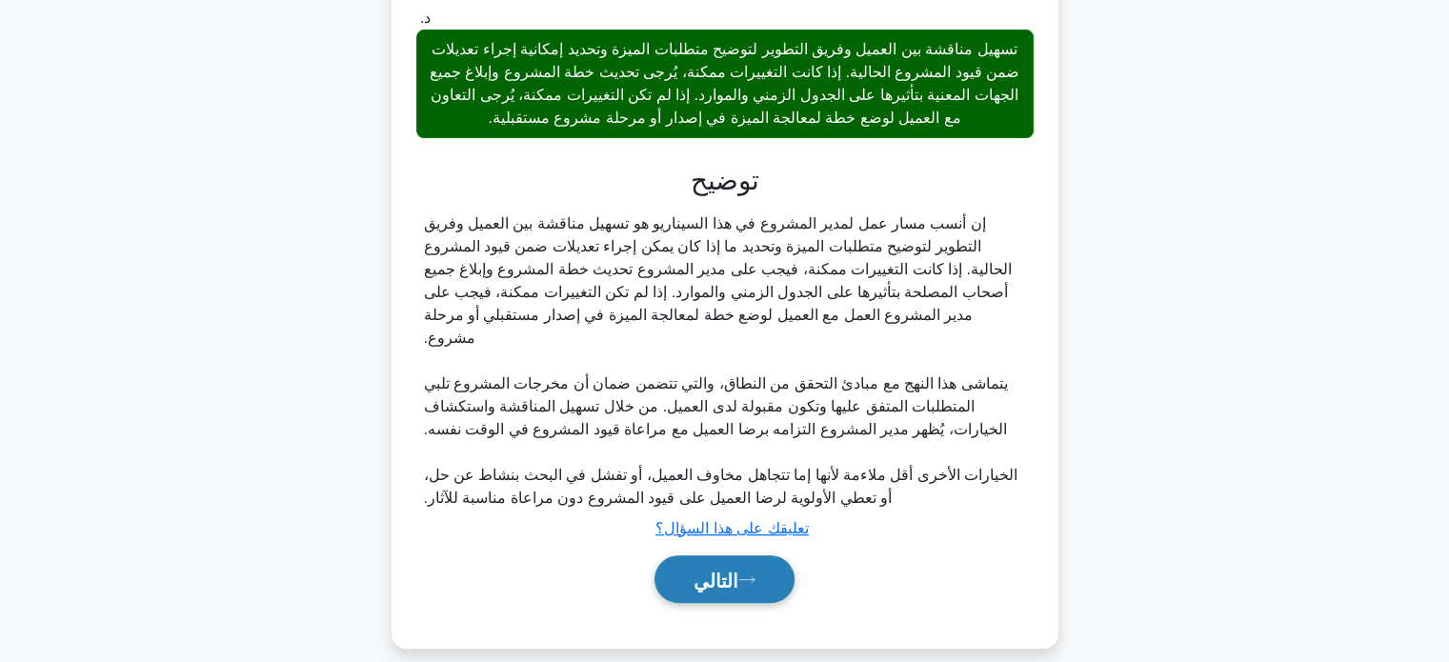
click at [722, 570] on font "التالي" at bounding box center [716, 580] width 45 height 21
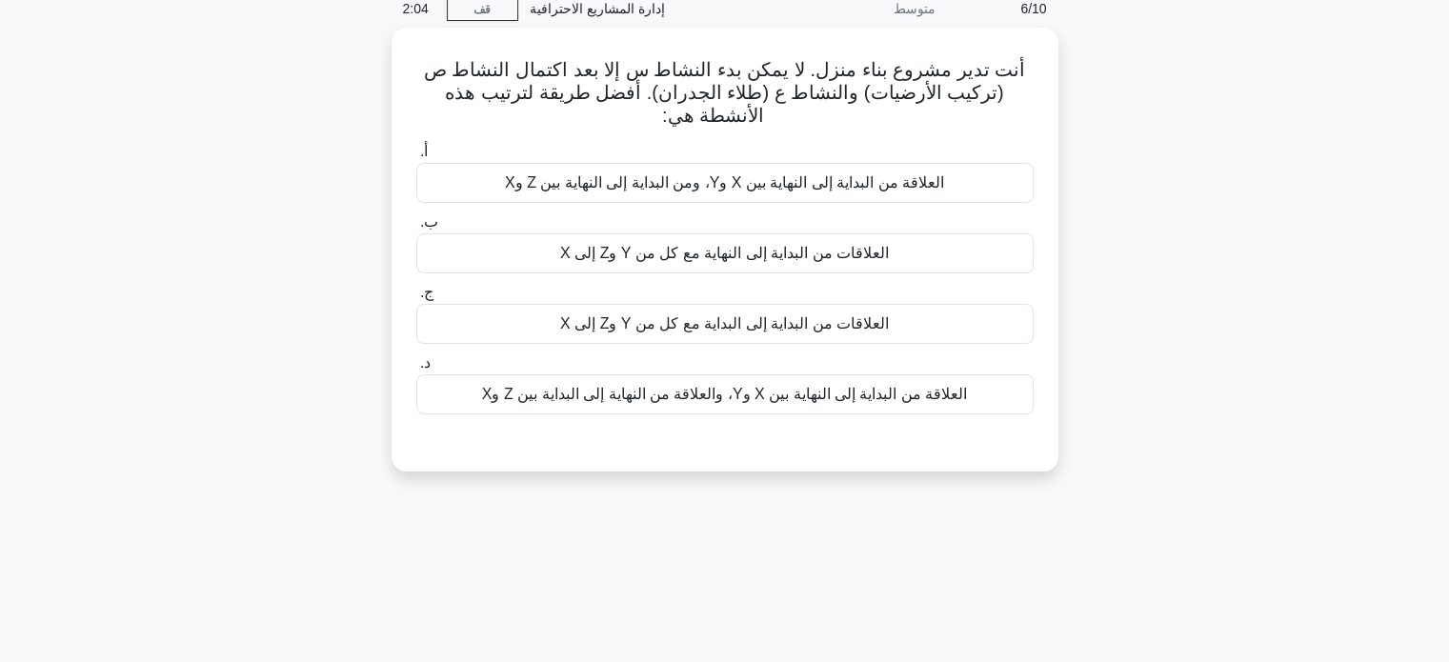
scroll to position [61, 0]
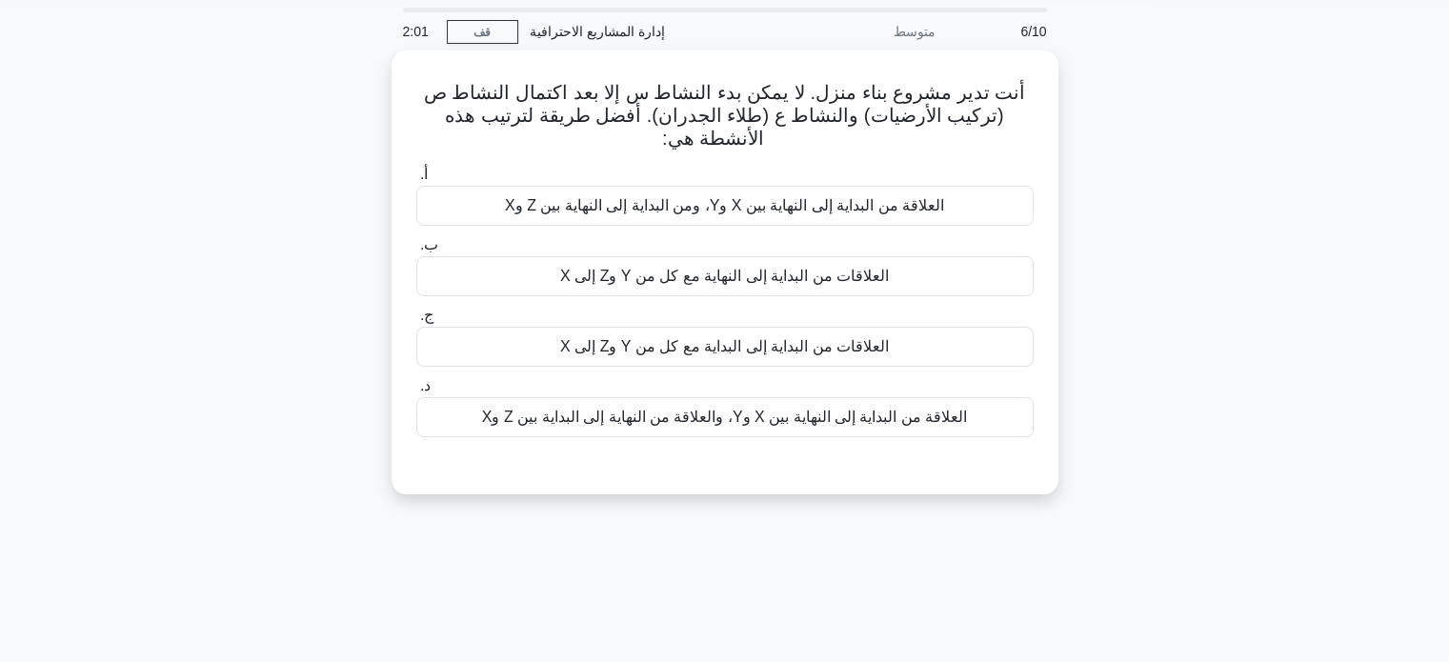
click at [722, 553] on div "2:01 قف إدارة المشاريع الاحترافية متوسط 6/10 أنت تدير مشروع بناء منزل. لا يمكن …" at bounding box center [725, 484] width 1258 height 953
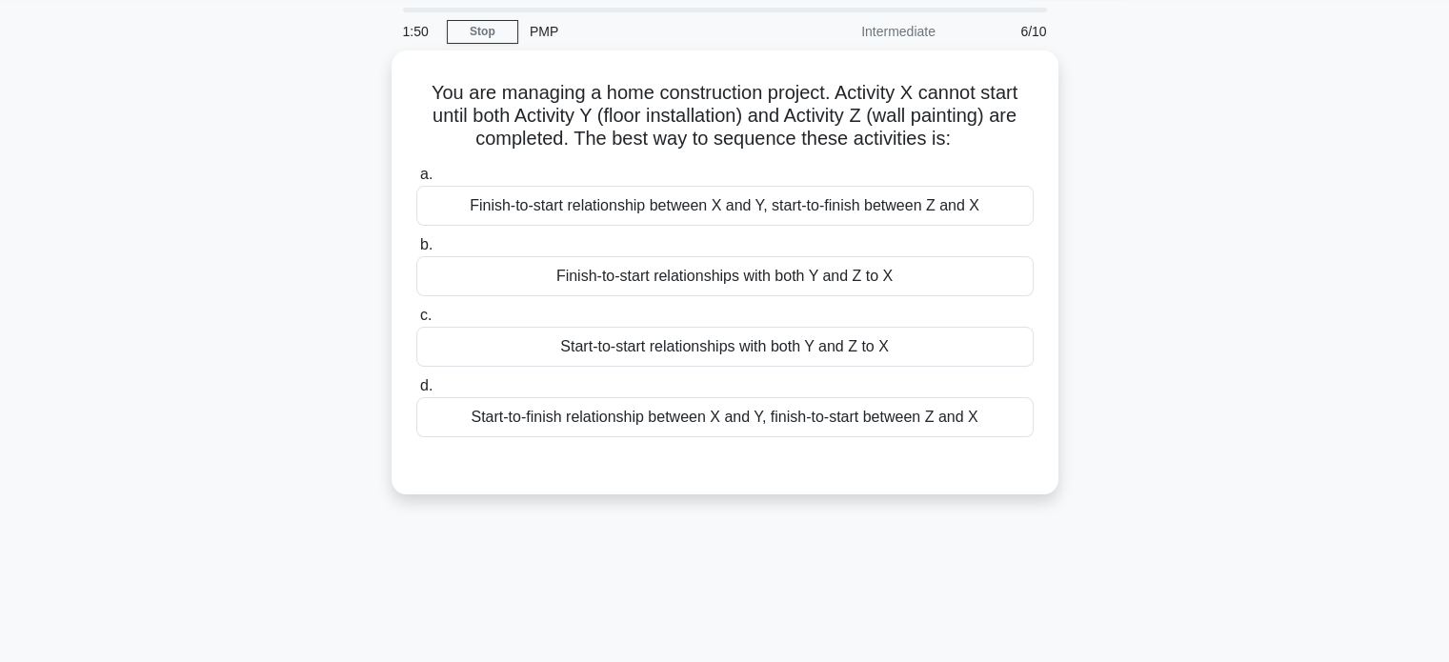
click at [1140, 285] on div "You are managing a home construction project. Activity X cannot start until bot…" at bounding box center [725, 283] width 1258 height 467
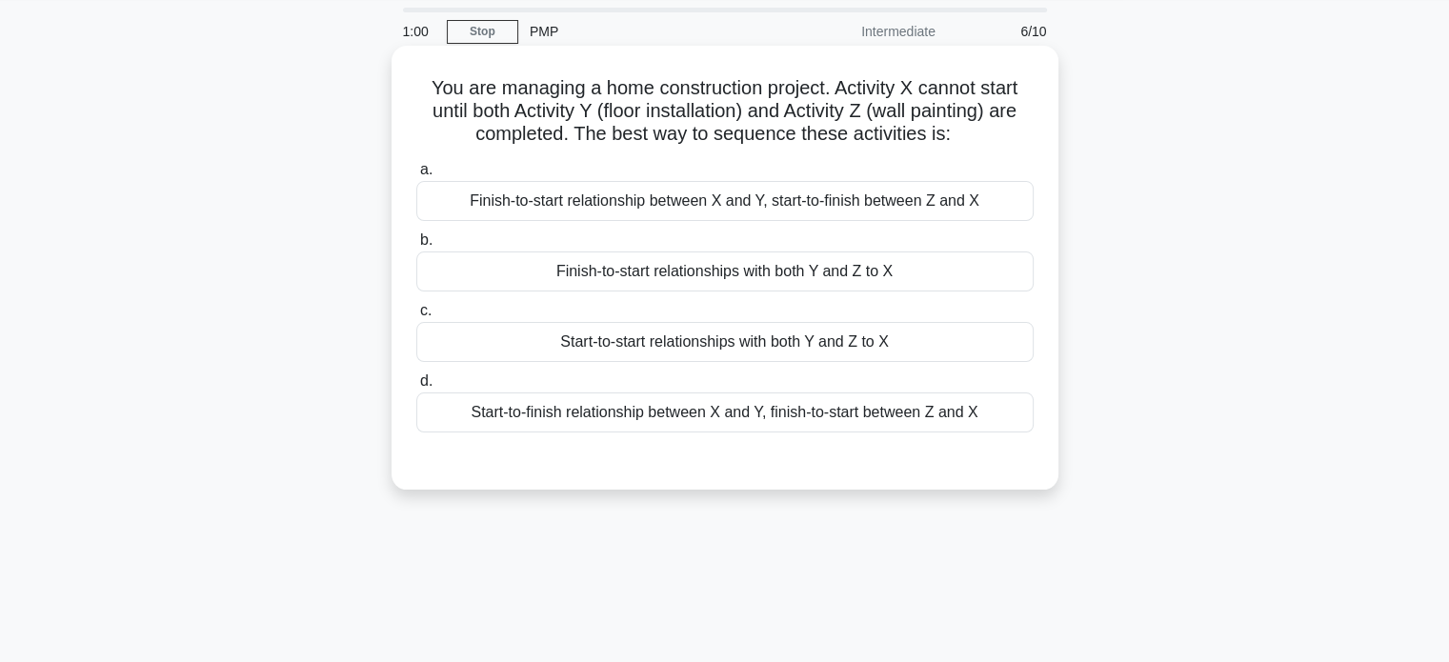
click at [944, 263] on div "Finish-to-start relationships with both Y and Z to X" at bounding box center [724, 272] width 617 height 40
click at [416, 247] on input "b. Finish-to-start relationships with both Y and Z to X" at bounding box center [416, 240] width 0 height 12
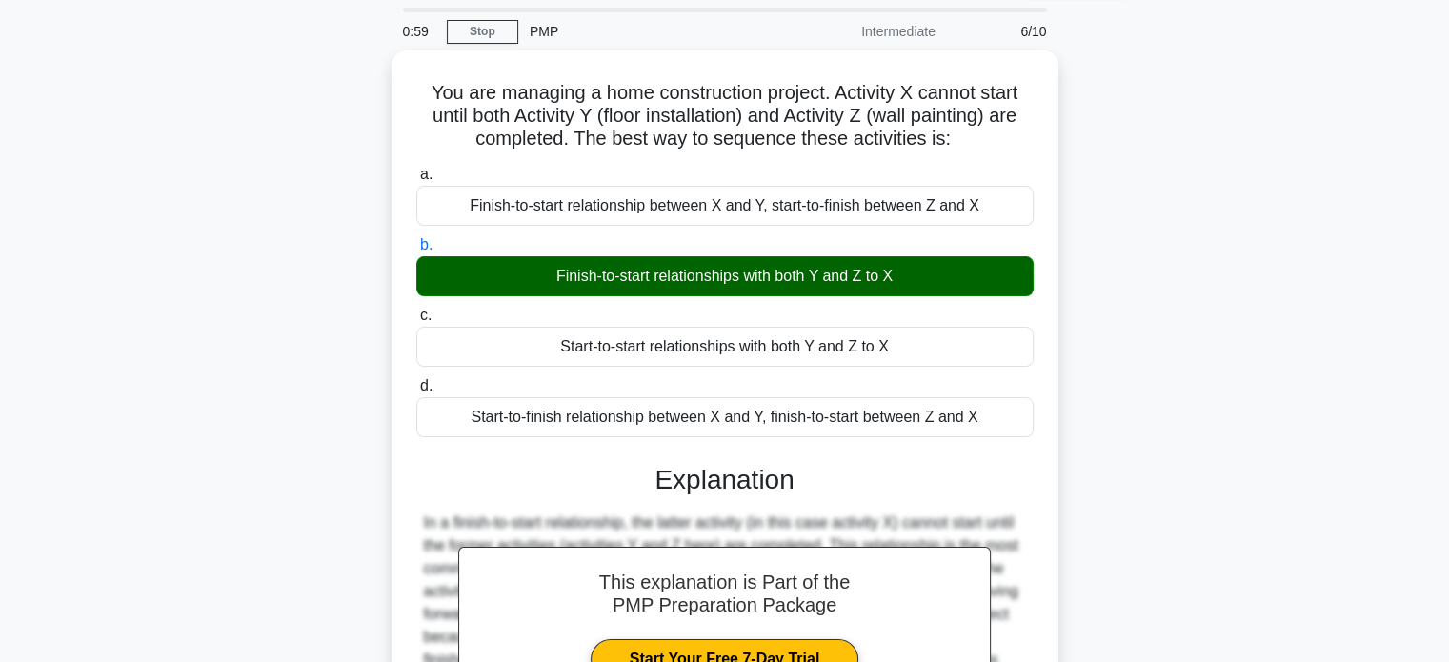
scroll to position [367, 0]
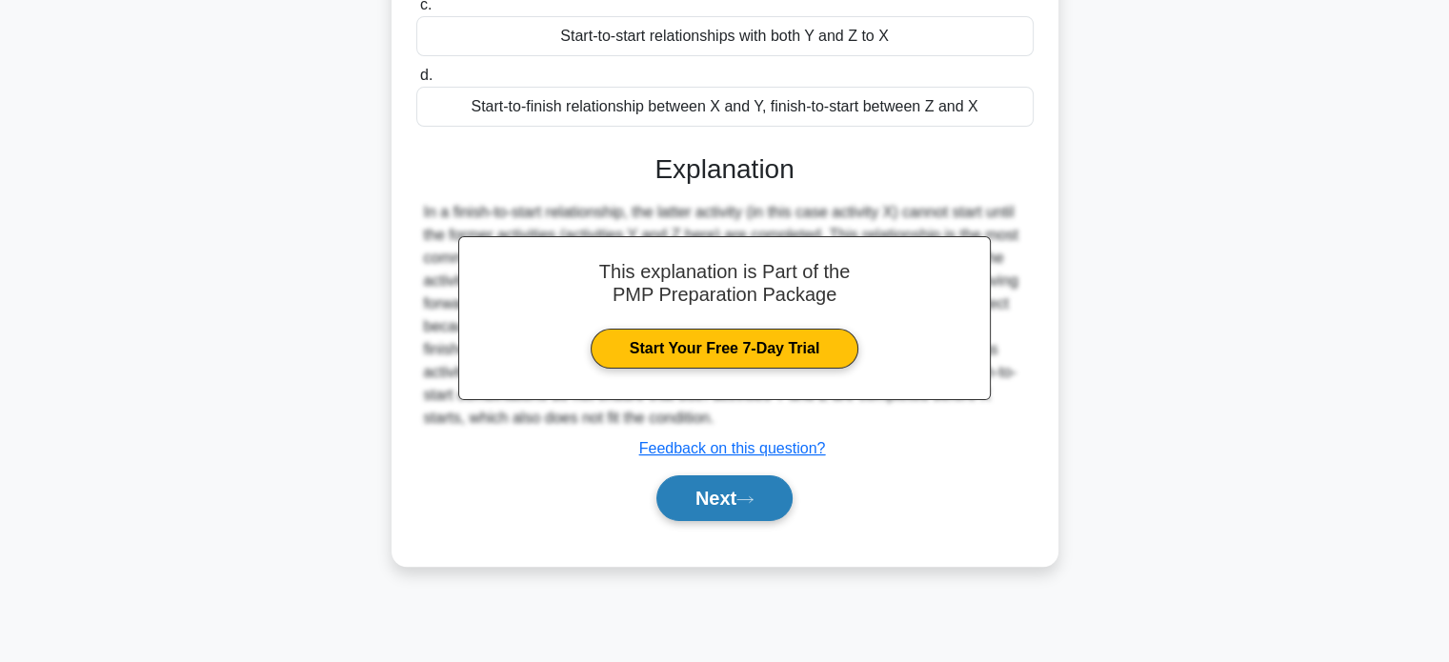
click at [737, 493] on button "Next" at bounding box center [724, 498] width 136 height 46
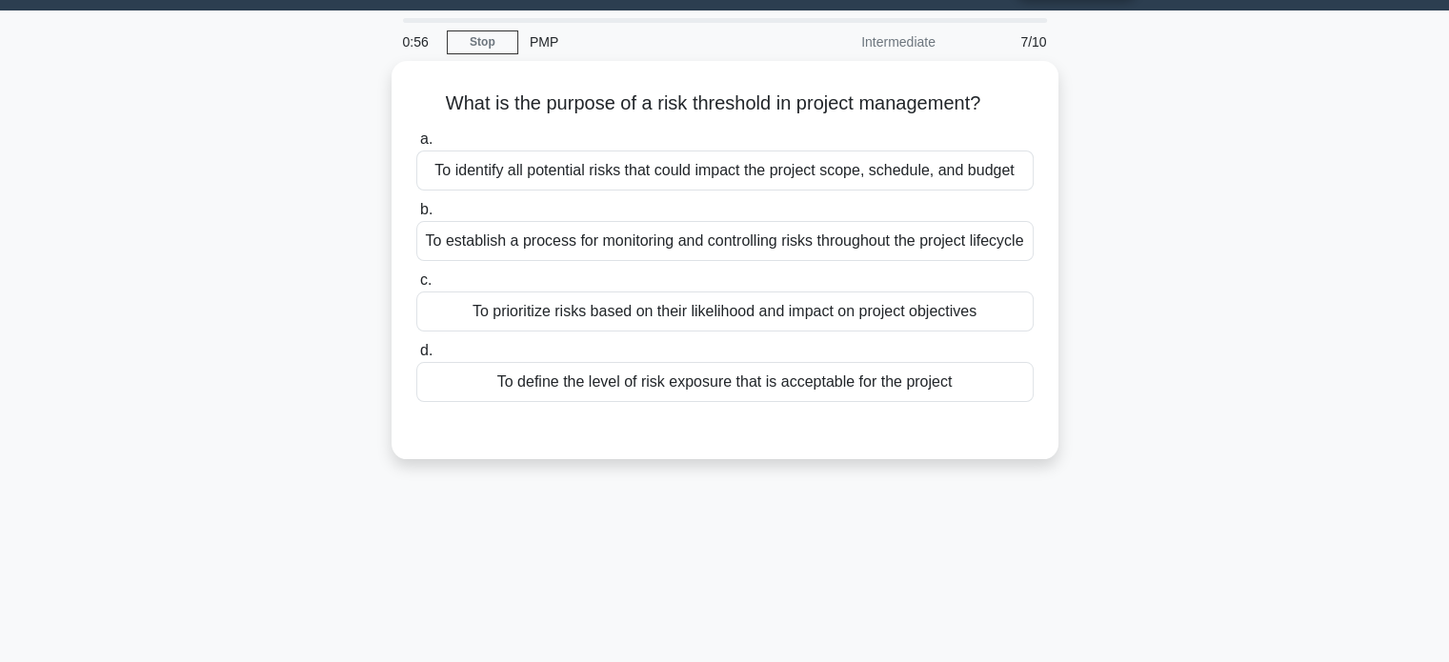
scroll to position [0, 0]
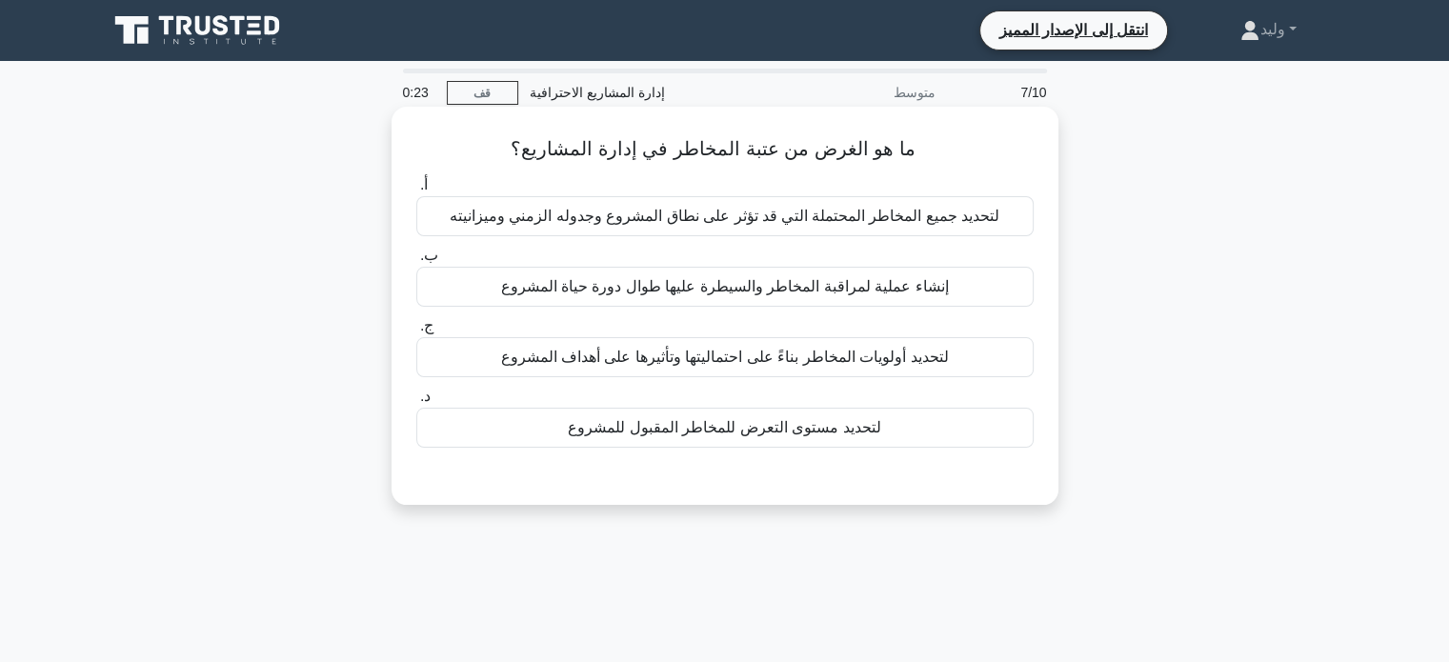
click at [955, 360] on div "لتحديد أولويات المخاطر بناءً على احتماليتها وتأثيرها على أهداف المشروع" at bounding box center [724, 357] width 617 height 40
click at [416, 333] on input "ج. لتحديد أولويات المخاطر بناءً على احتماليتها وتأثيرها على أهداف المشروع" at bounding box center [416, 326] width 0 height 12
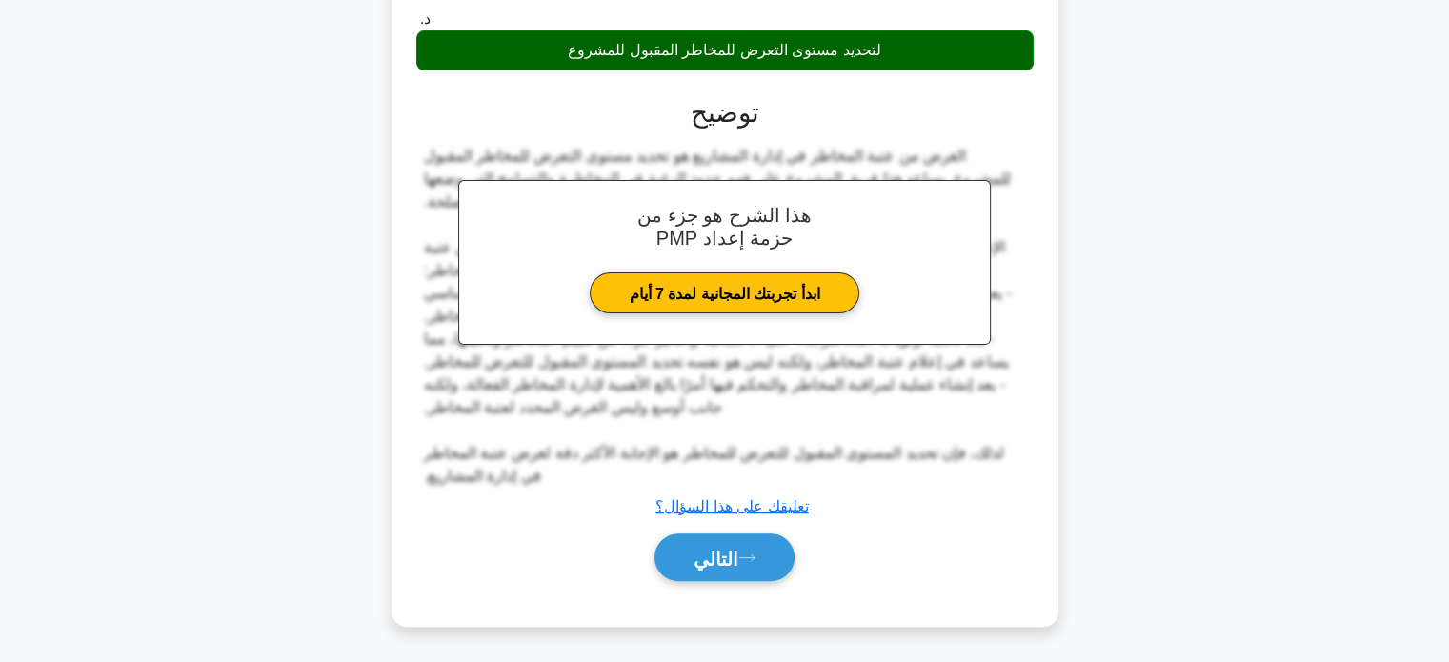
scroll to position [378, 0]
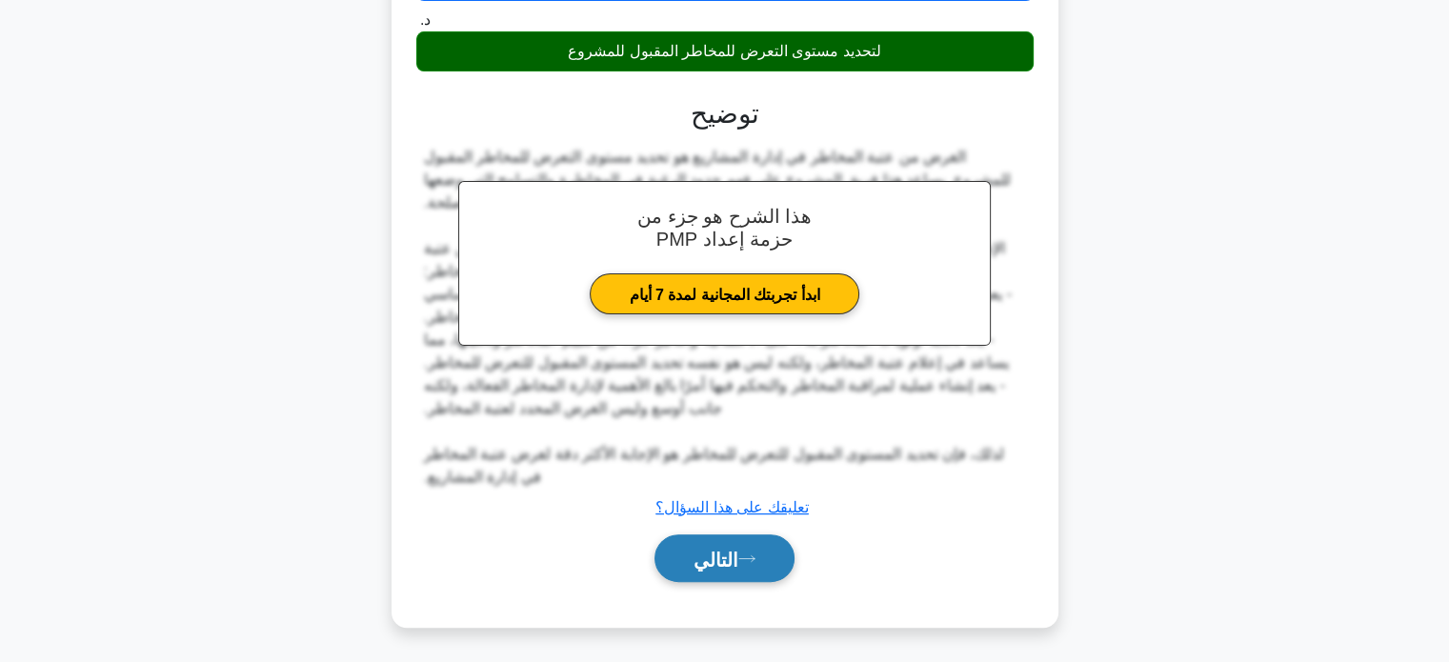
click at [763, 542] on button "التالي" at bounding box center [725, 559] width 140 height 49
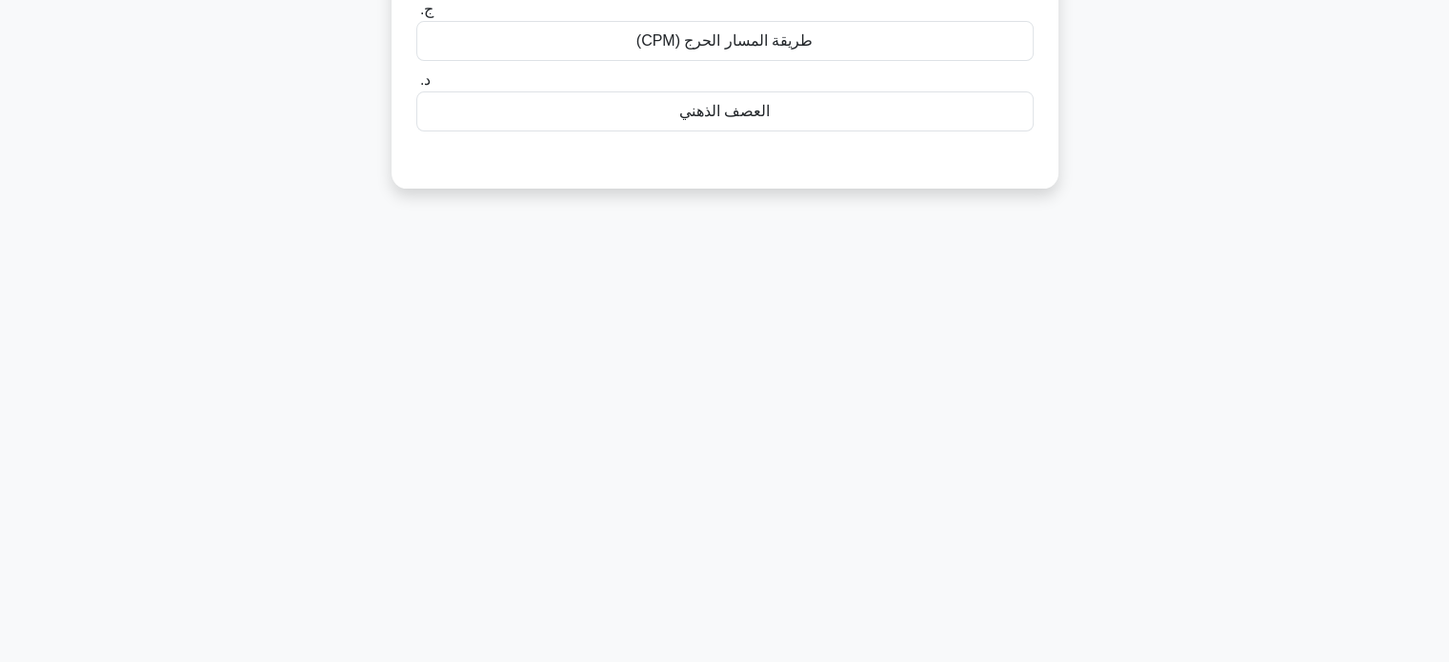
scroll to position [0, 0]
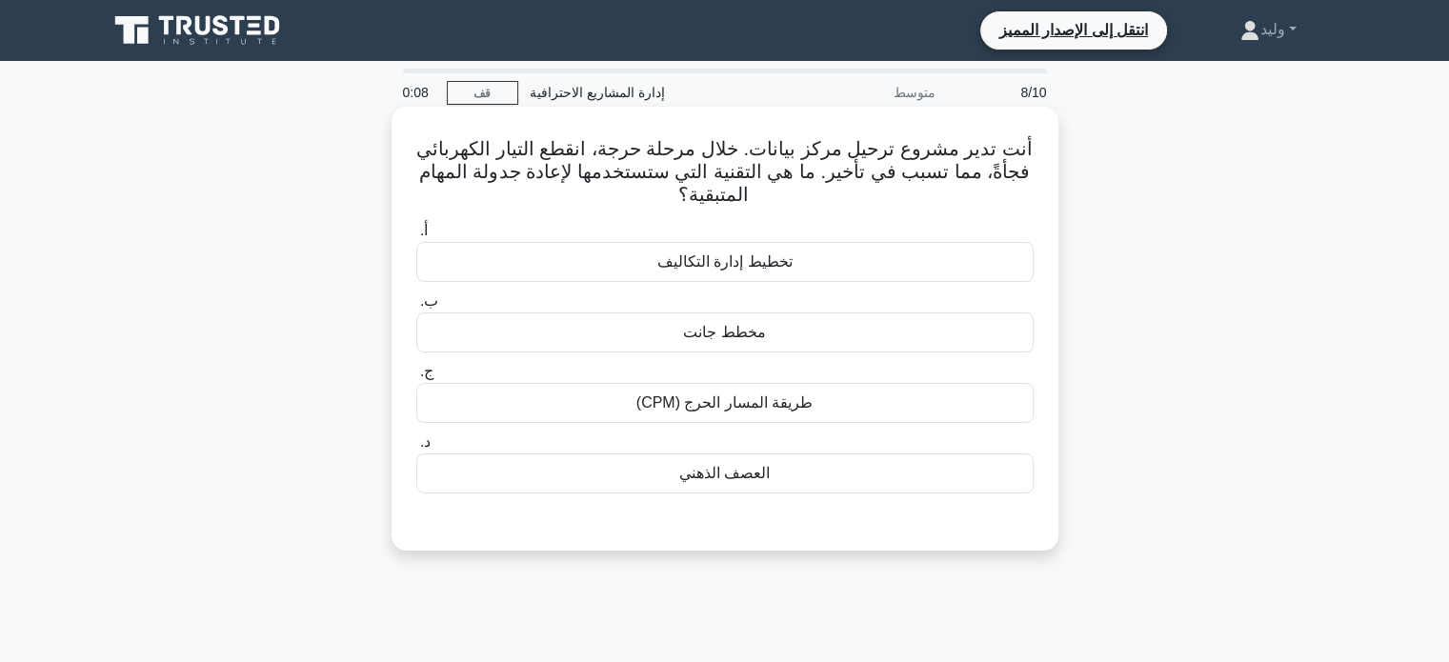
click at [818, 327] on div "مخطط جانت" at bounding box center [724, 333] width 617 height 40
click at [416, 308] on input "ب. مخطط جانت" at bounding box center [416, 301] width 0 height 12
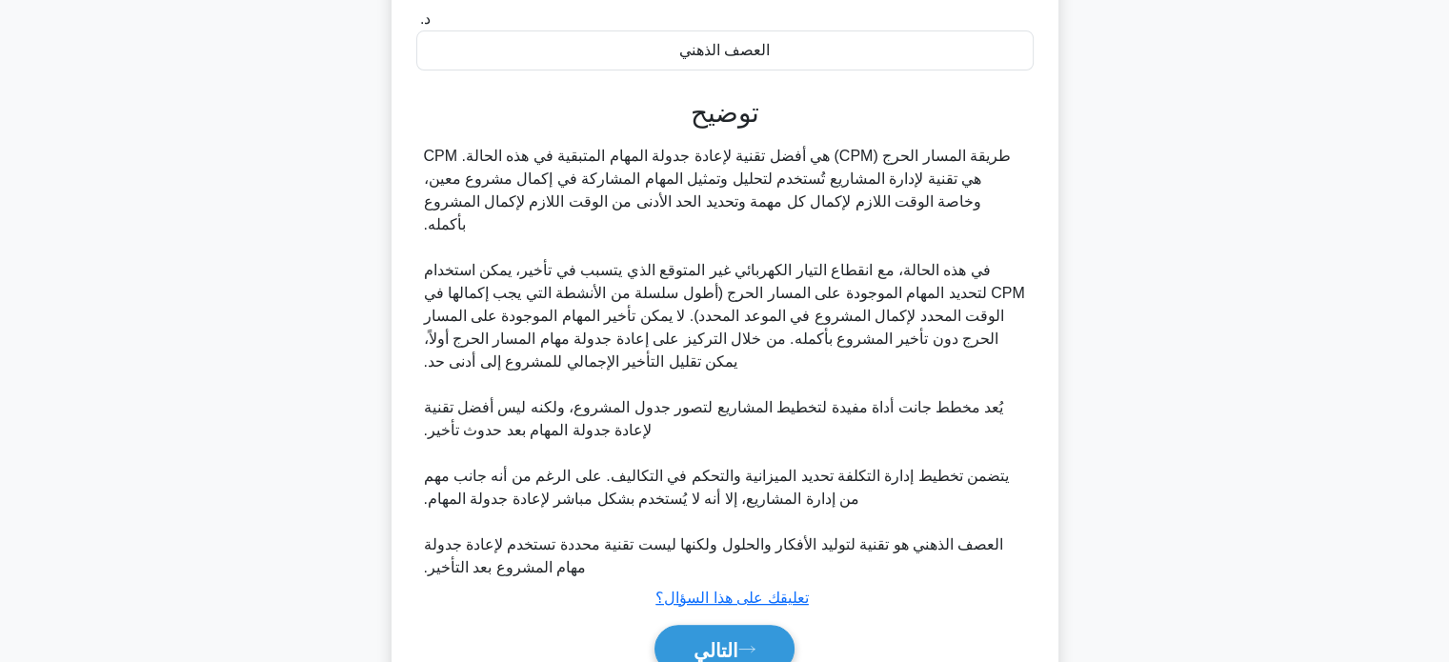
scroll to position [448, 0]
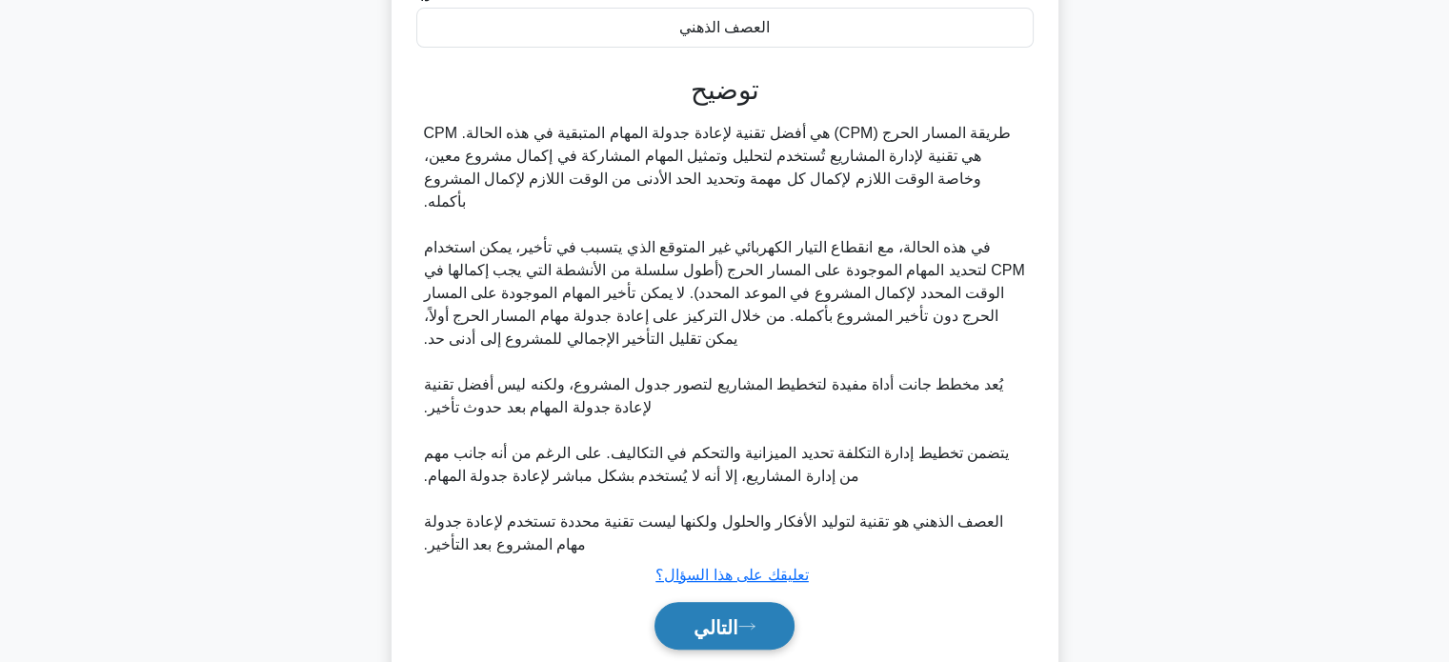
click at [728, 616] on font "التالي" at bounding box center [716, 626] width 45 height 21
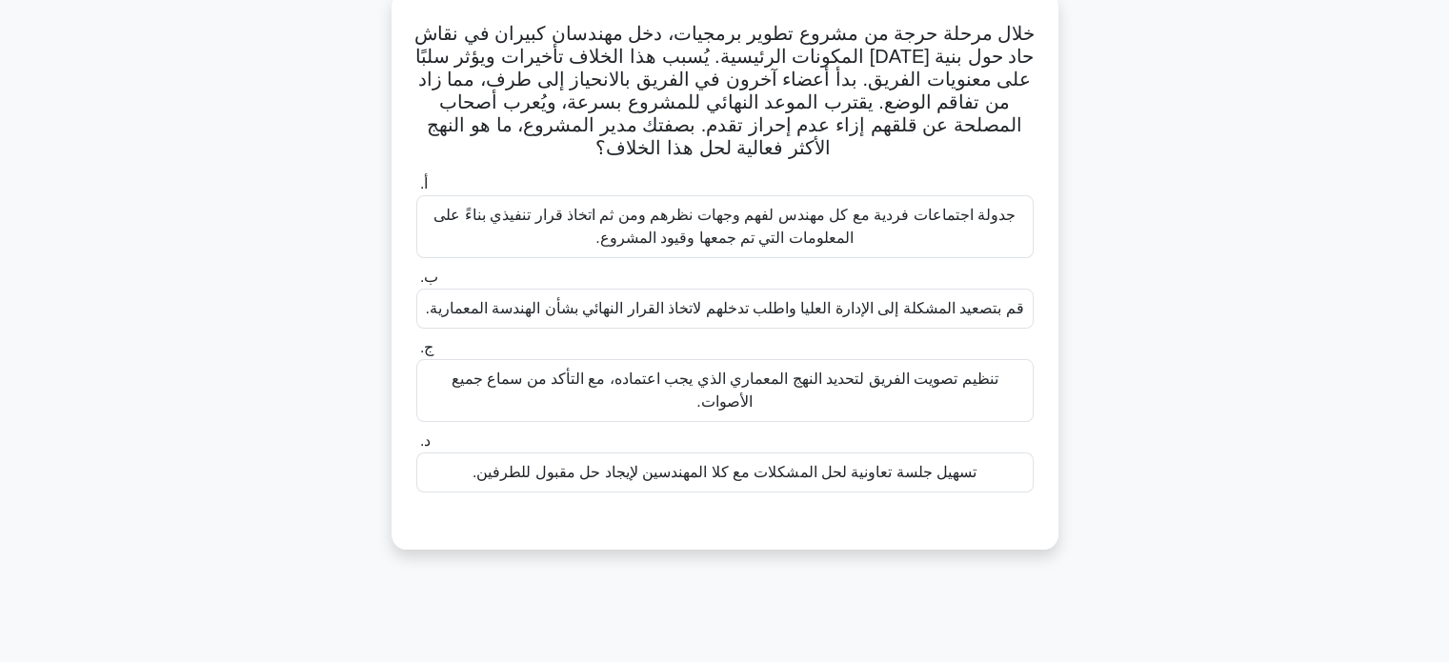
scroll to position [105, 0]
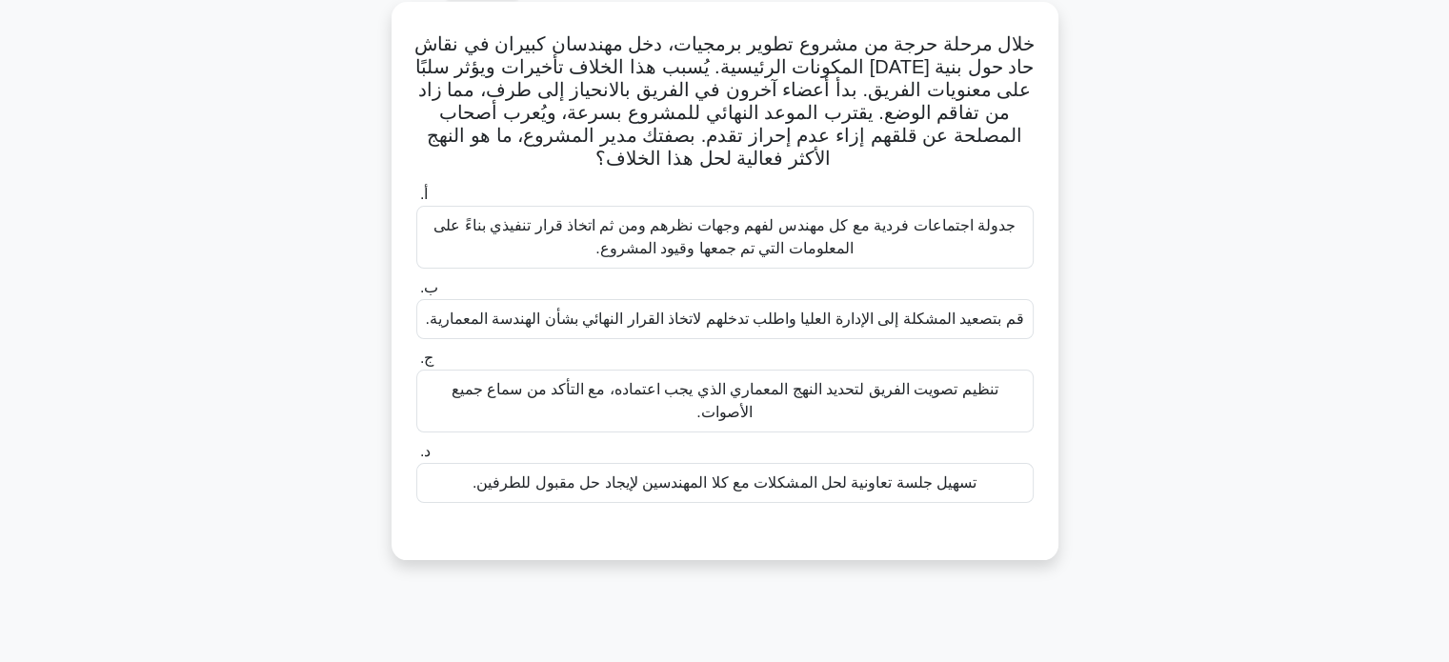
click at [781, 487] on font "تسهيل جلسة تعاونية لحل المشكلات مع كلا المهندسين لإيجاد حل مقبول للطرفين." at bounding box center [725, 482] width 504 height 16
click at [416, 458] on input "د. تسهيل جلسة تعاونية لحل المشكلات مع كلا المهندسين لإيجاد حل مقبول للطرفين." at bounding box center [416, 452] width 0 height 12
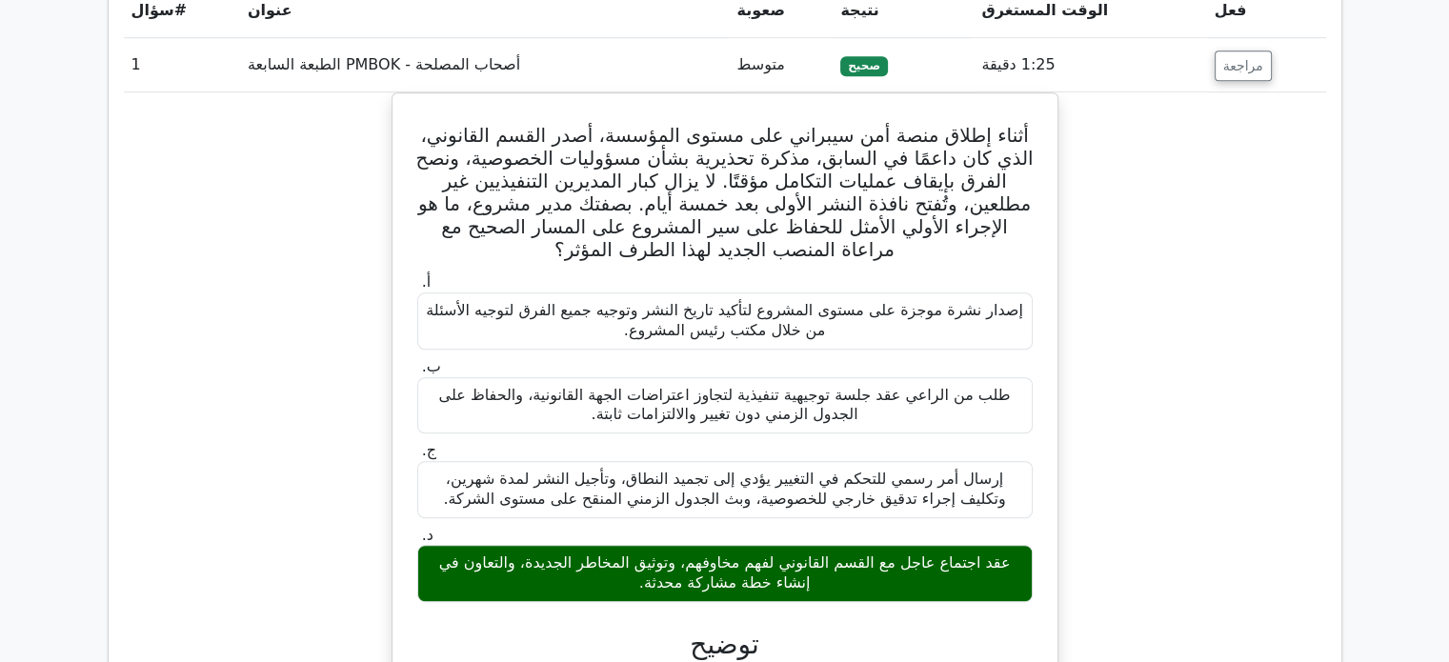
scroll to position [1576, 0]
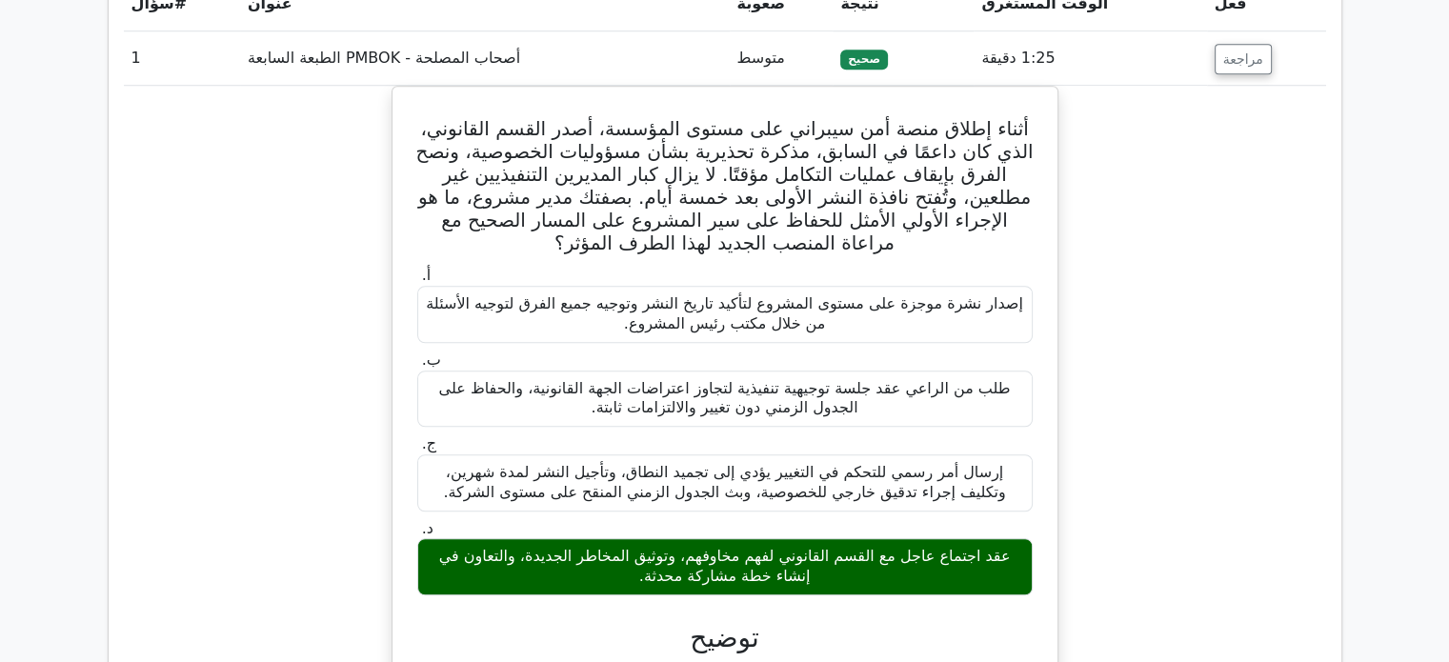
click at [1208, 53] on td "مراجعة" at bounding box center [1266, 58] width 119 height 54
click at [1223, 51] on font "مراجعة" at bounding box center [1243, 58] width 40 height 15
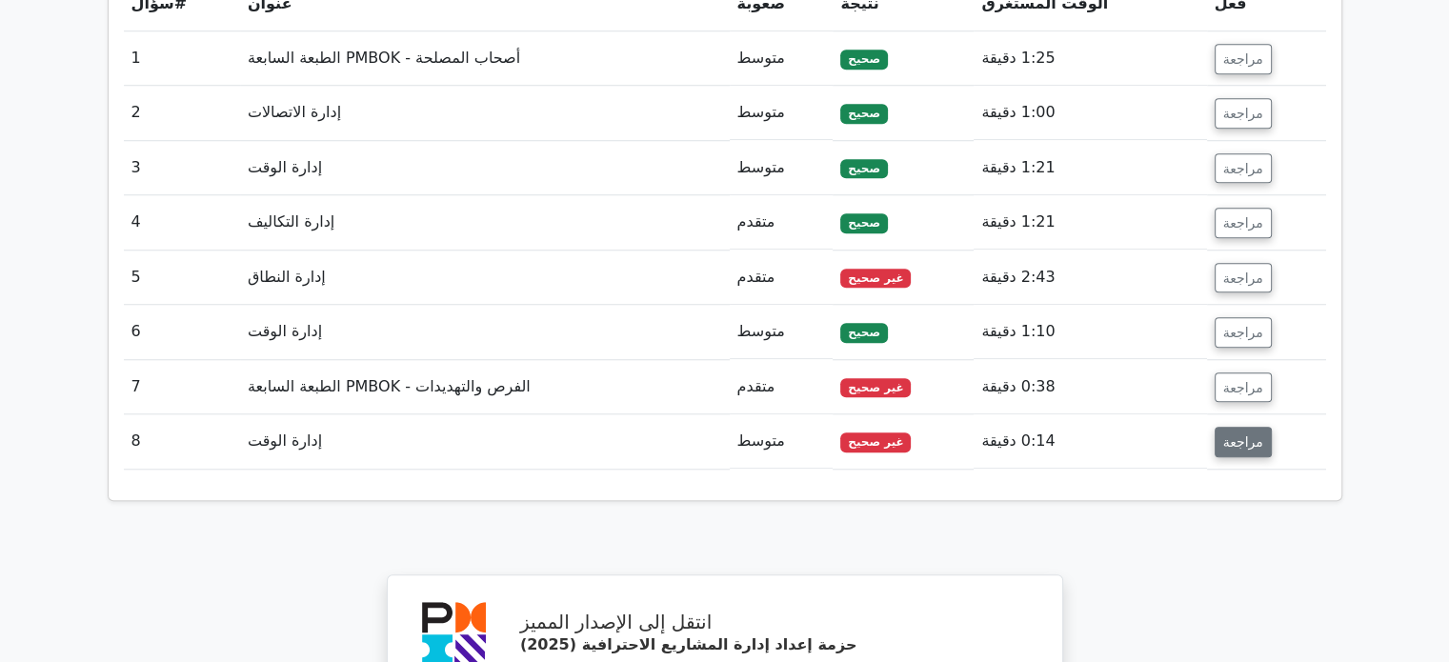
click at [1223, 434] on font "مراجعة" at bounding box center [1243, 441] width 40 height 15
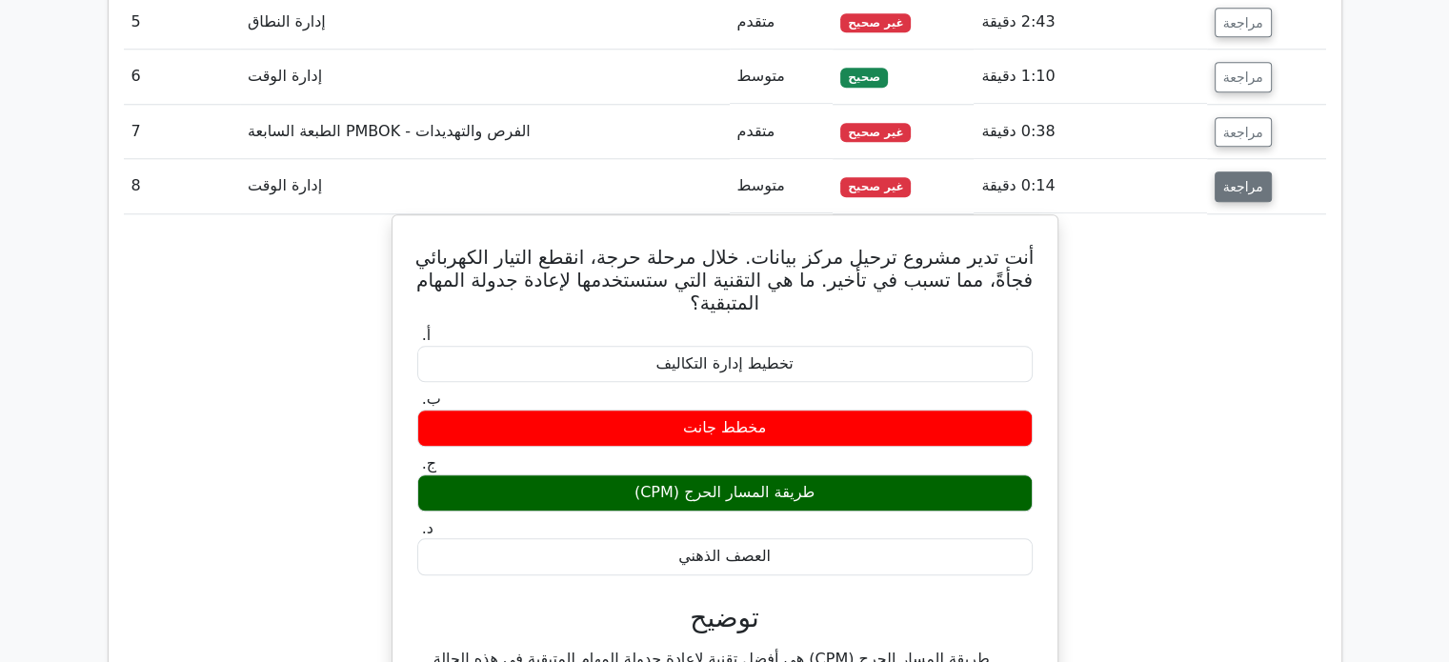
scroll to position [1610, 0]
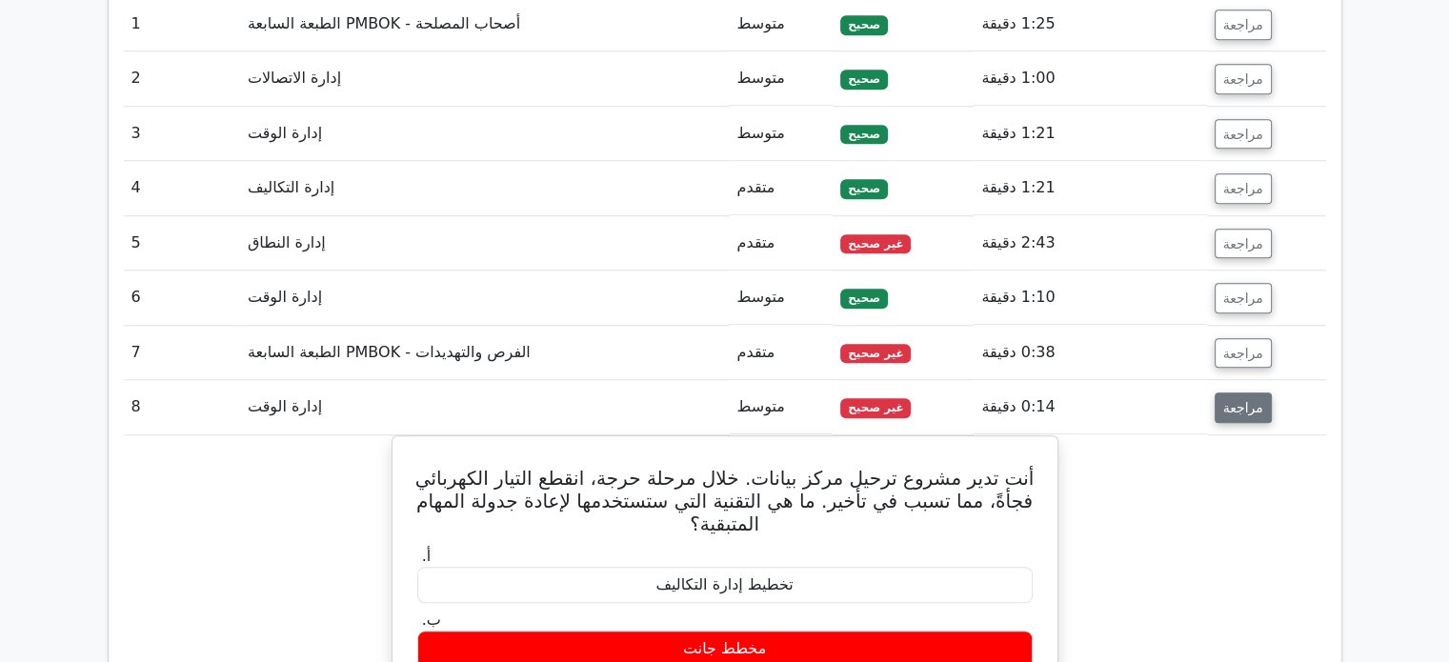
click at [1235, 394] on button "مراجعة" at bounding box center [1243, 408] width 57 height 30
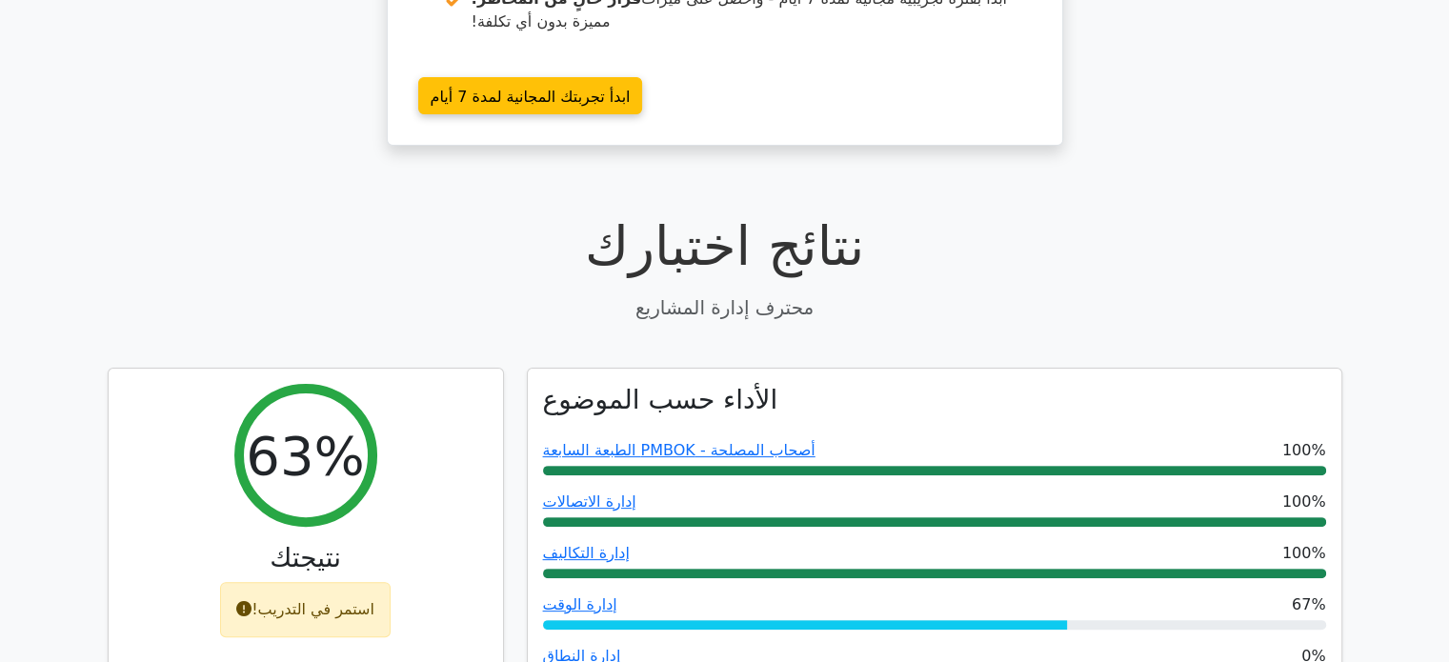
scroll to position [445, 0]
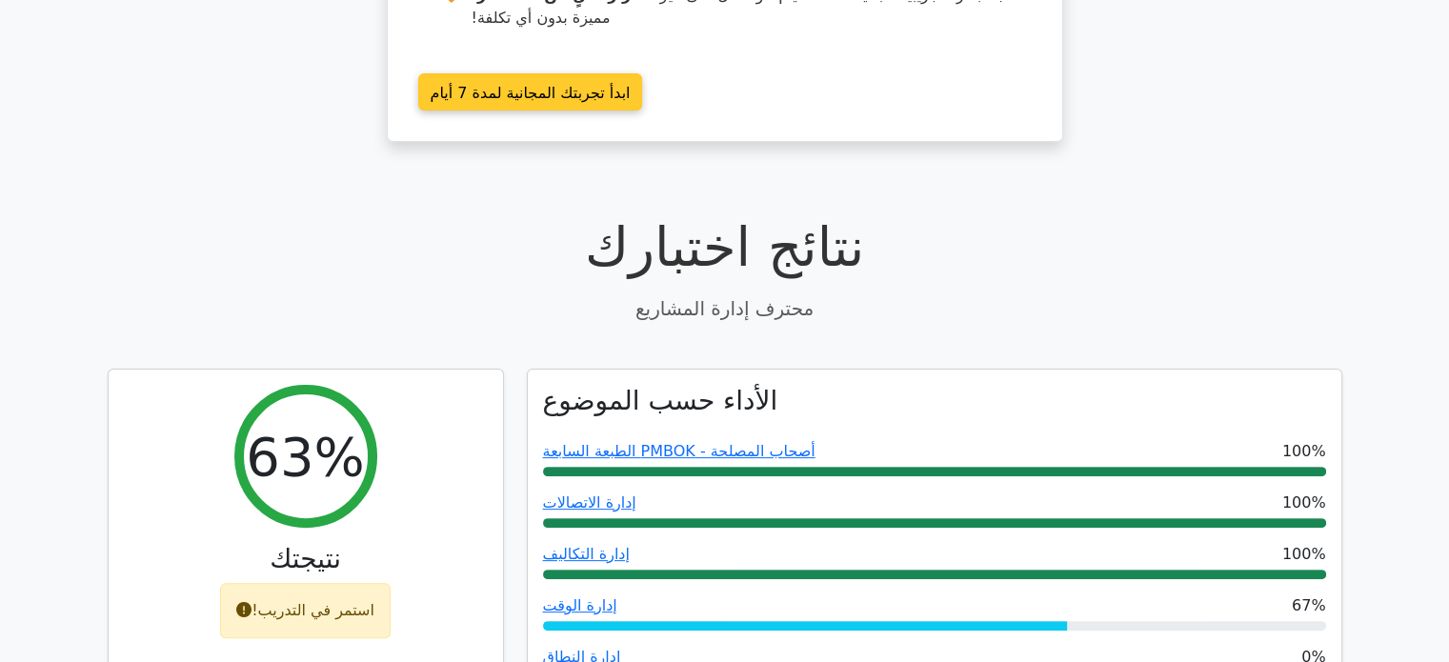
click at [643, 73] on link "ابدأ تجربتك المجانية لمدة 7 أيام" at bounding box center [530, 91] width 225 height 37
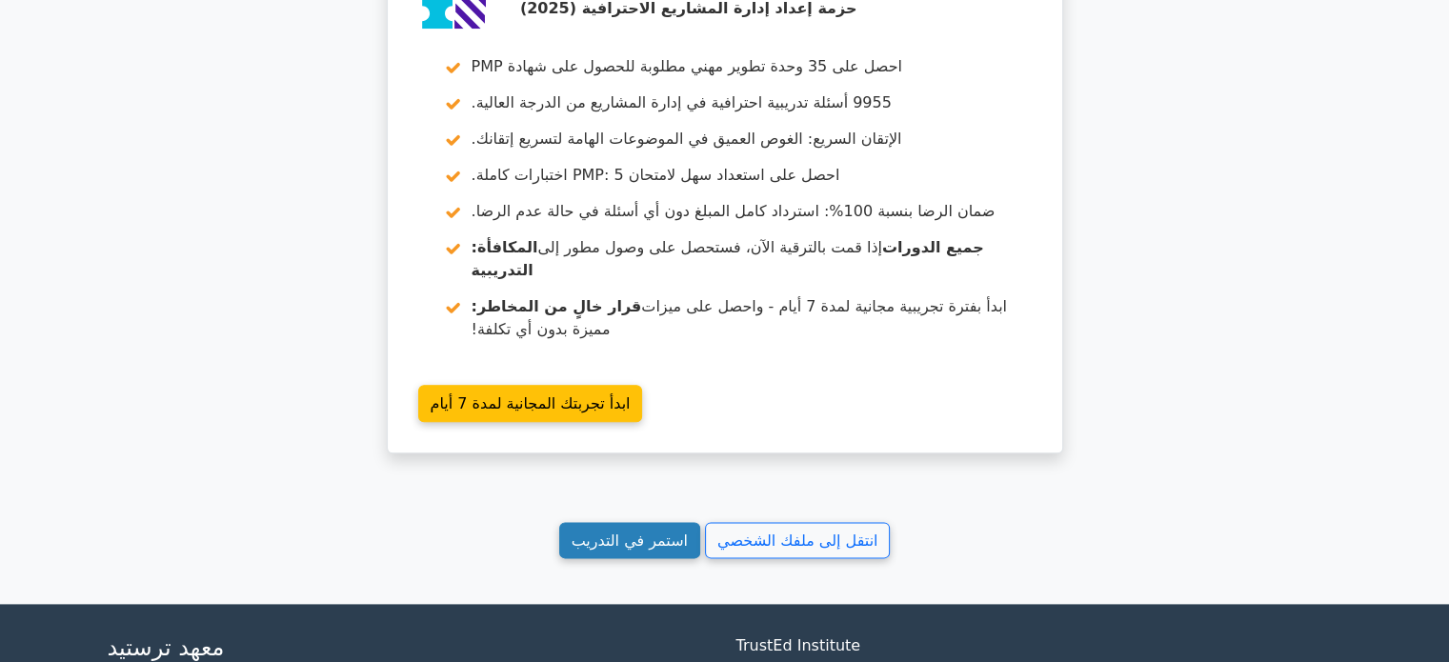
scroll to position [2216, 0]
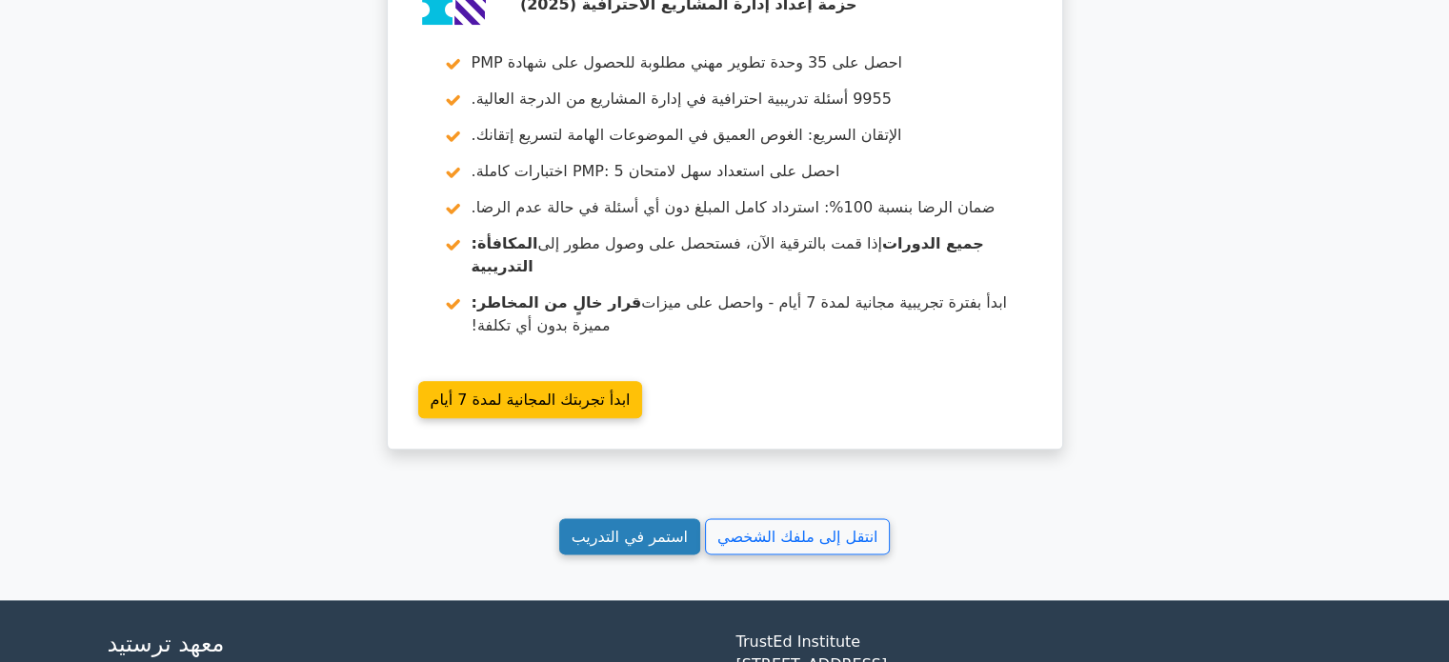
click at [636, 527] on font "استمر في التدريب" at bounding box center [630, 536] width 116 height 18
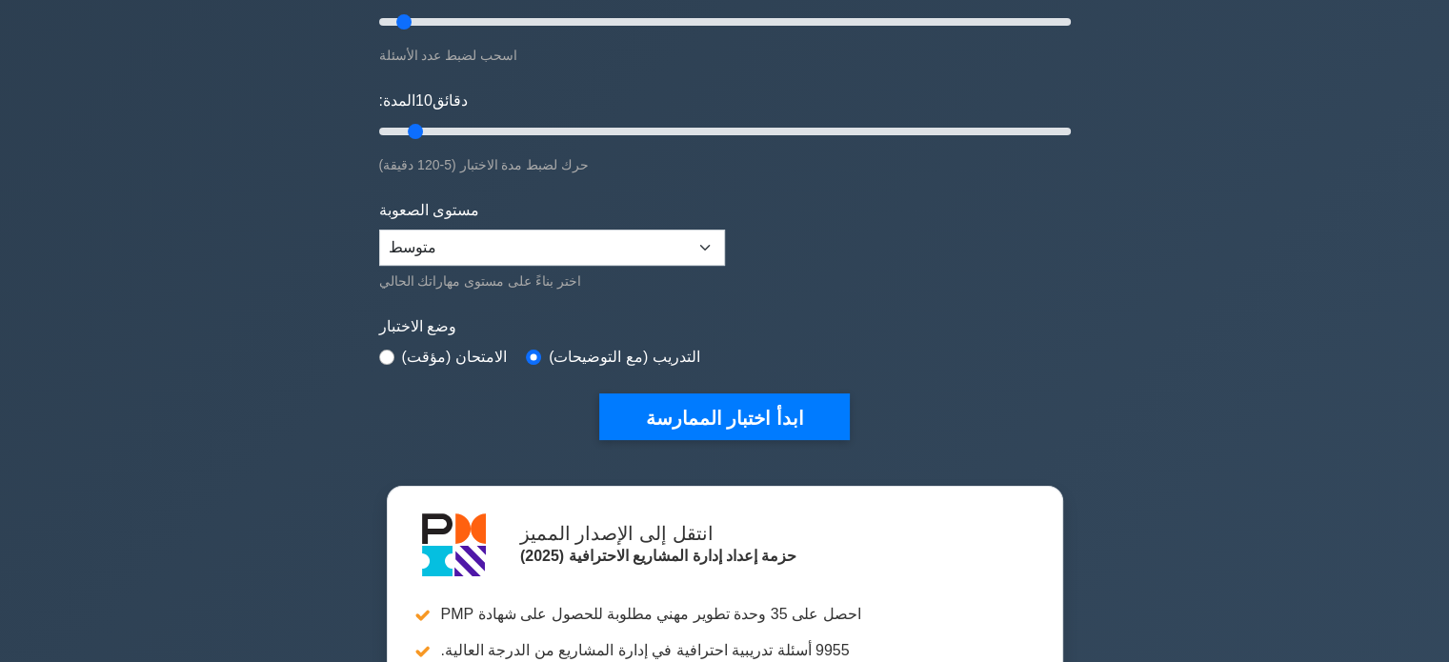
scroll to position [293, 0]
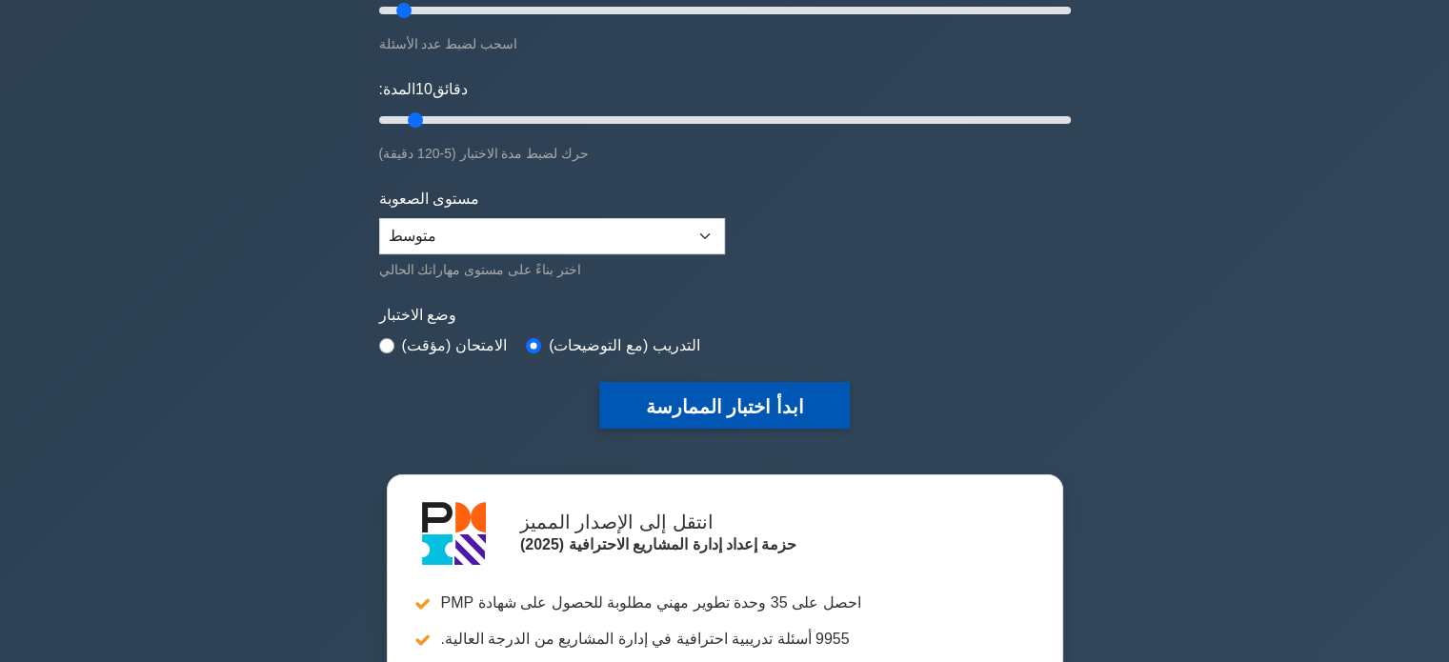
click at [736, 407] on font "ابدأ اختبار الممارسة" at bounding box center [724, 406] width 158 height 21
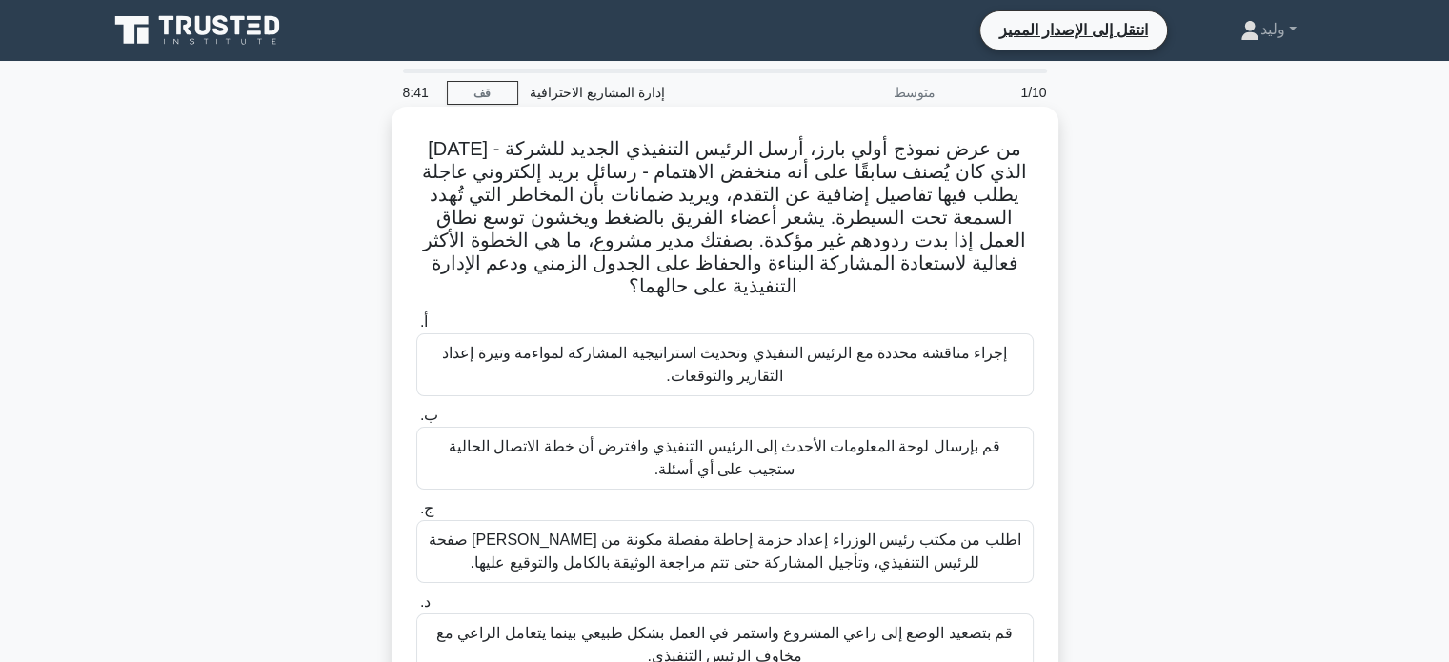
click at [764, 371] on font "إجراء مناقشة محددة مع الرئيس التنفيذي وتحديث استراتيجية المشاركة لمواءمة وتيرة …" at bounding box center [725, 365] width 600 height 46
click at [416, 329] on input "أ. إجراء مناقشة محددة مع الرئيس التنفيذي وتحديث استراتيجية المشاركة لمواءمة وتي…" at bounding box center [416, 322] width 0 height 12
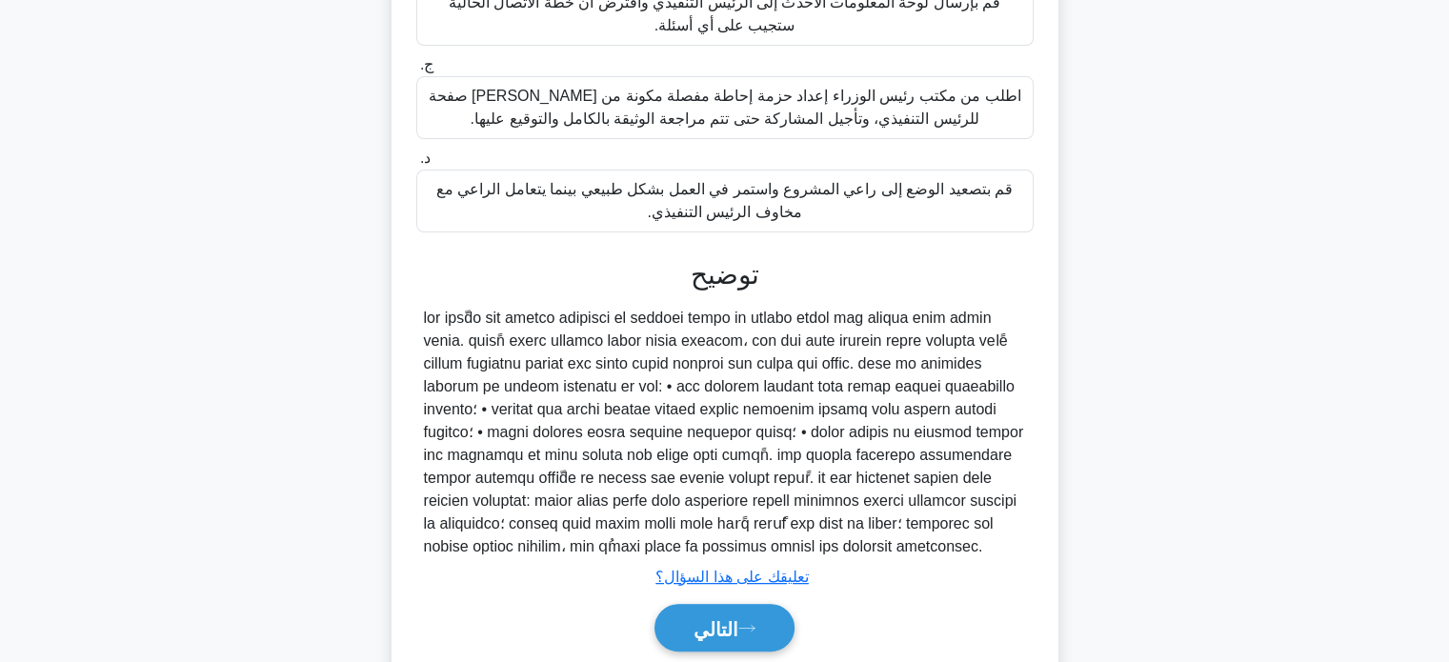
scroll to position [515, 0]
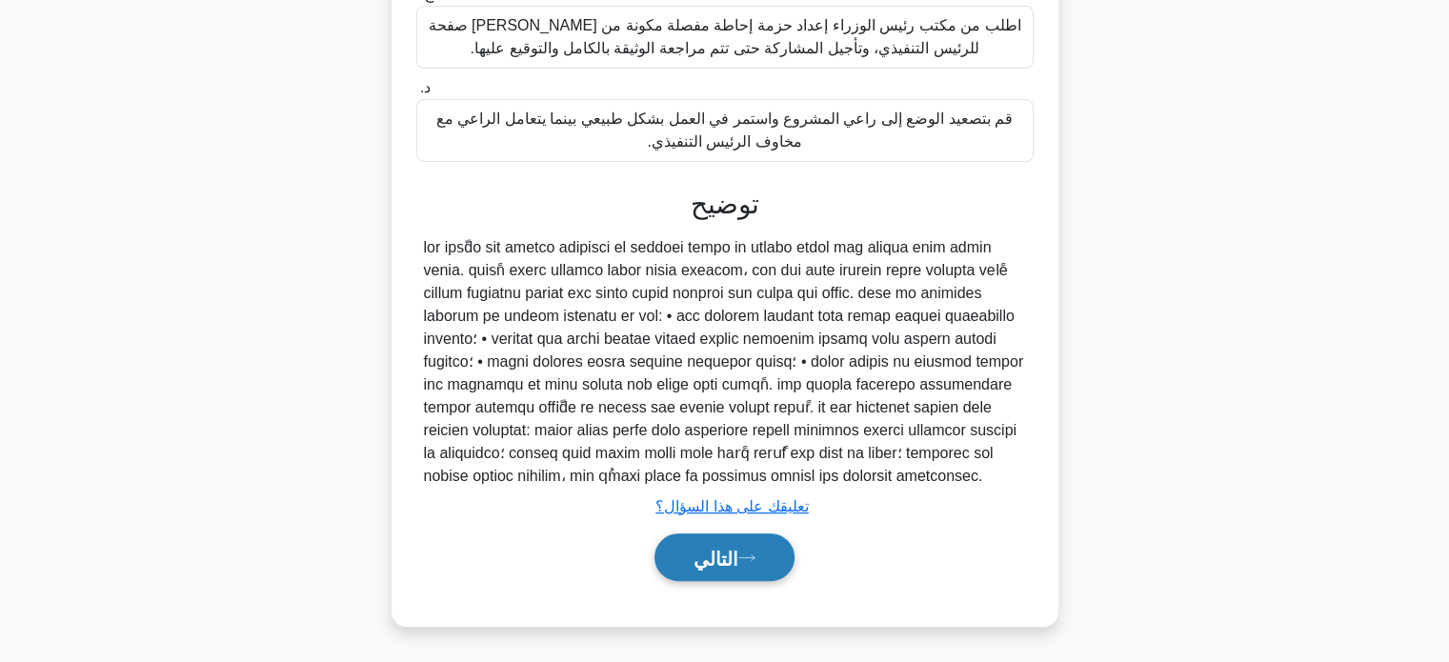
click at [723, 560] on font "التالي" at bounding box center [716, 558] width 45 height 21
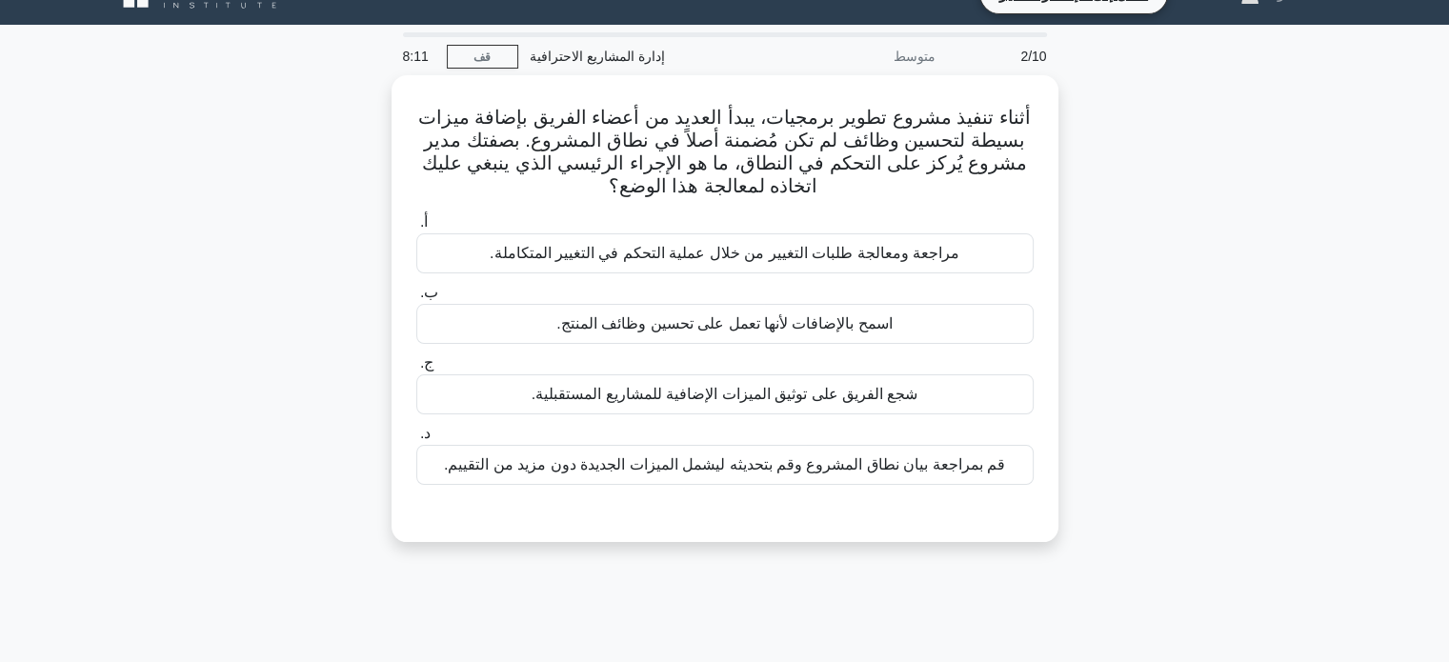
scroll to position [0, 0]
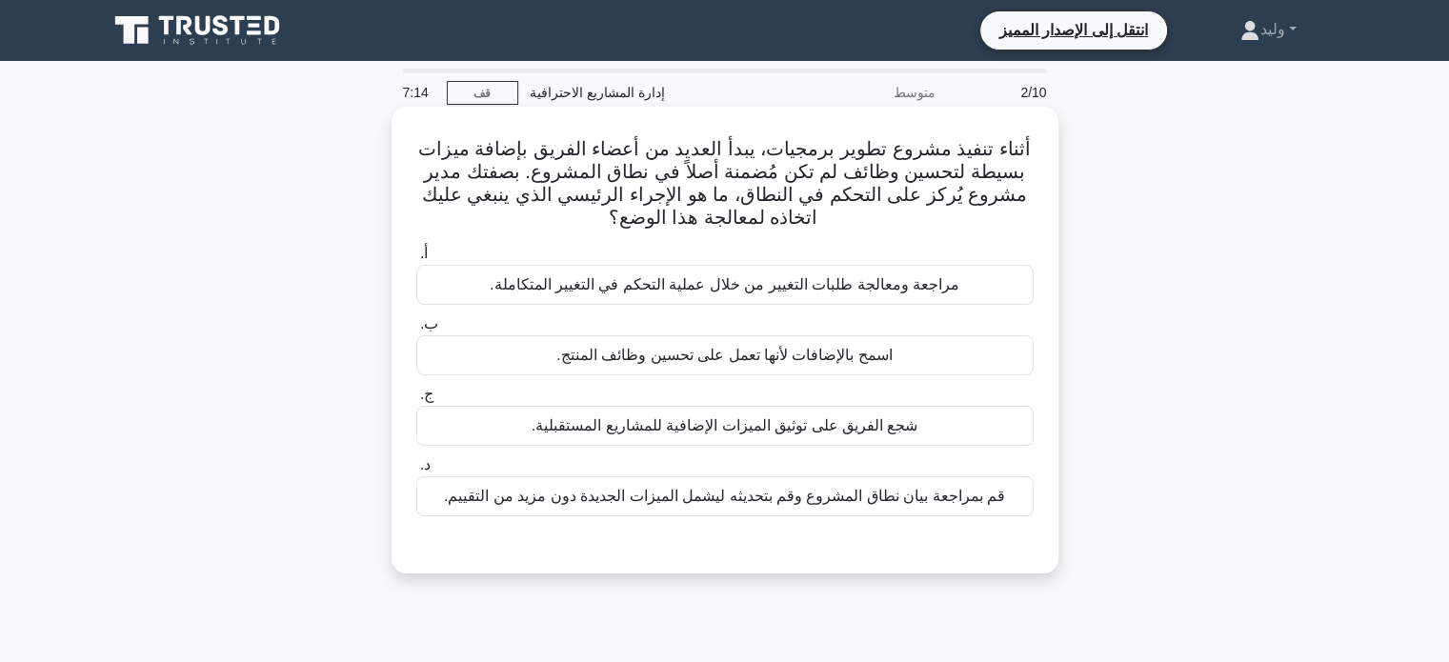
click at [869, 293] on font "مراجعة ومعالجة طلبات التغيير من خلال عملية التحكم في التغيير المتكاملة." at bounding box center [725, 284] width 470 height 16
click at [416, 260] on input "أ. مراجعة ومعالجة طلبات التغيير من خلال عملية التحكم في التغيير المتكاملة." at bounding box center [416, 254] width 0 height 12
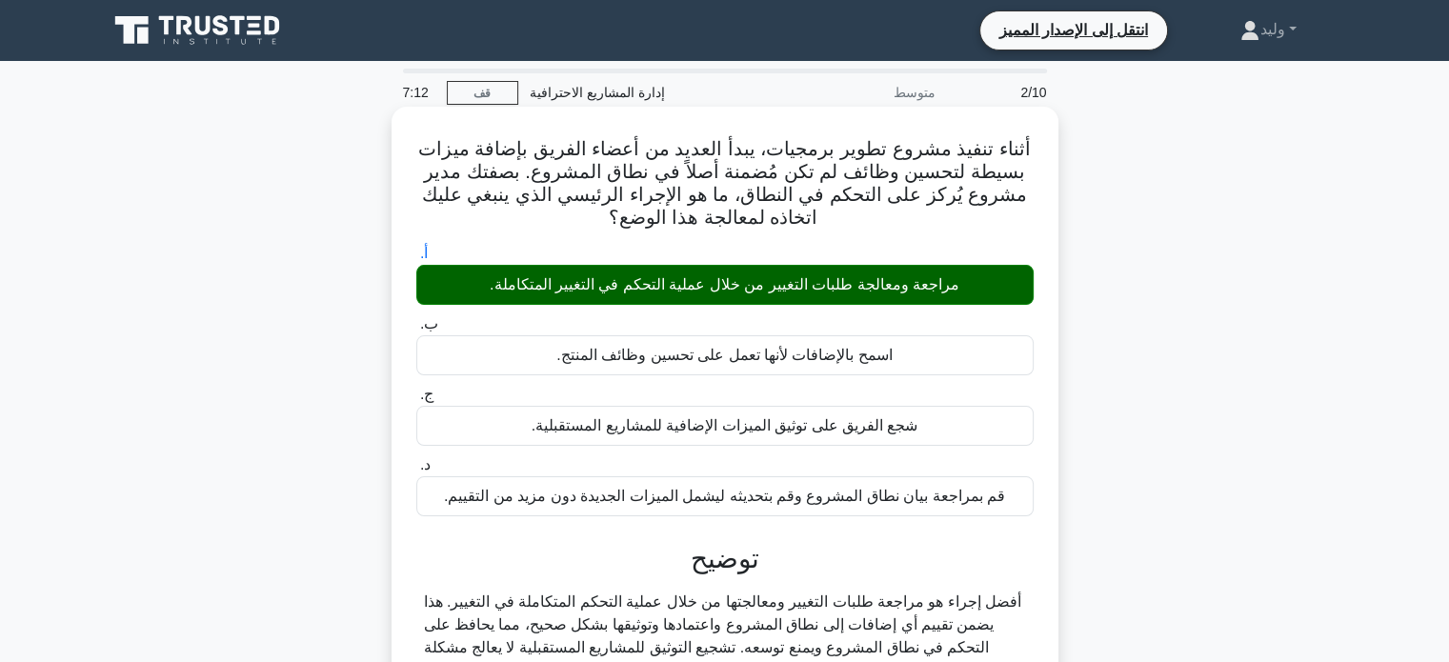
scroll to position [367, 0]
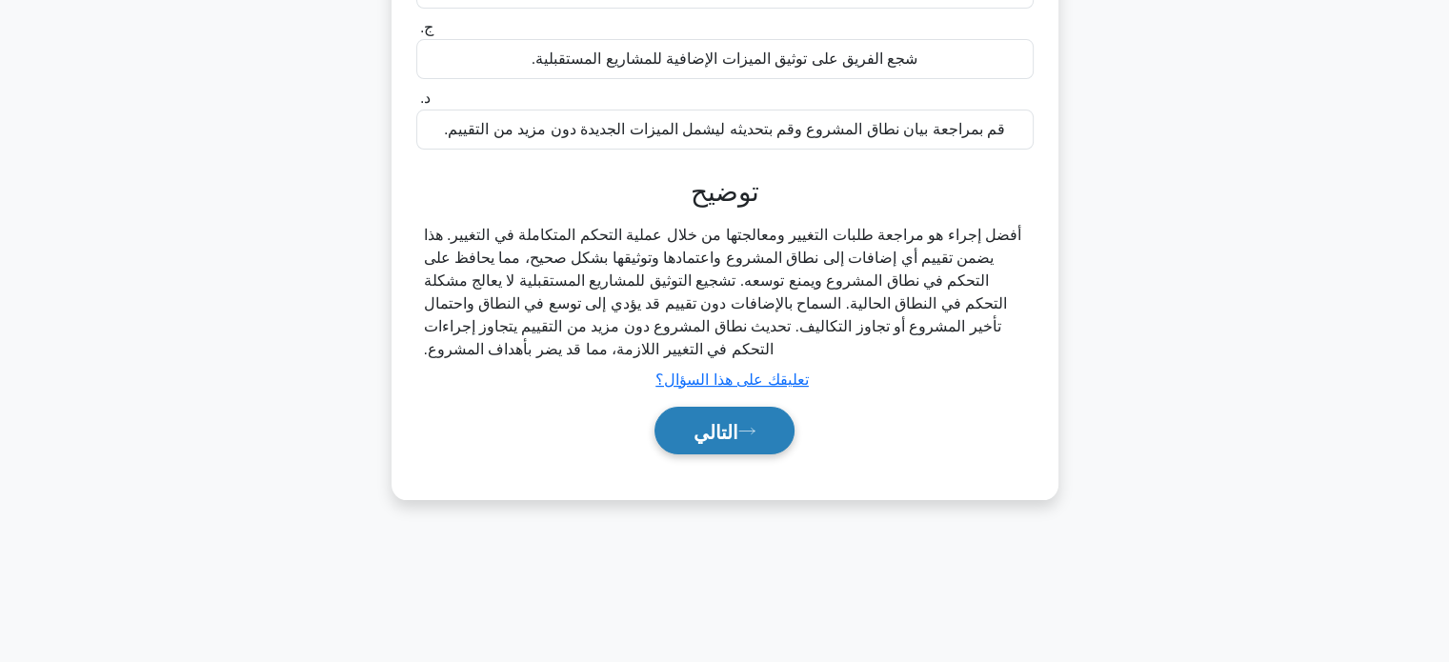
click at [736, 414] on button "التالي" at bounding box center [725, 431] width 140 height 49
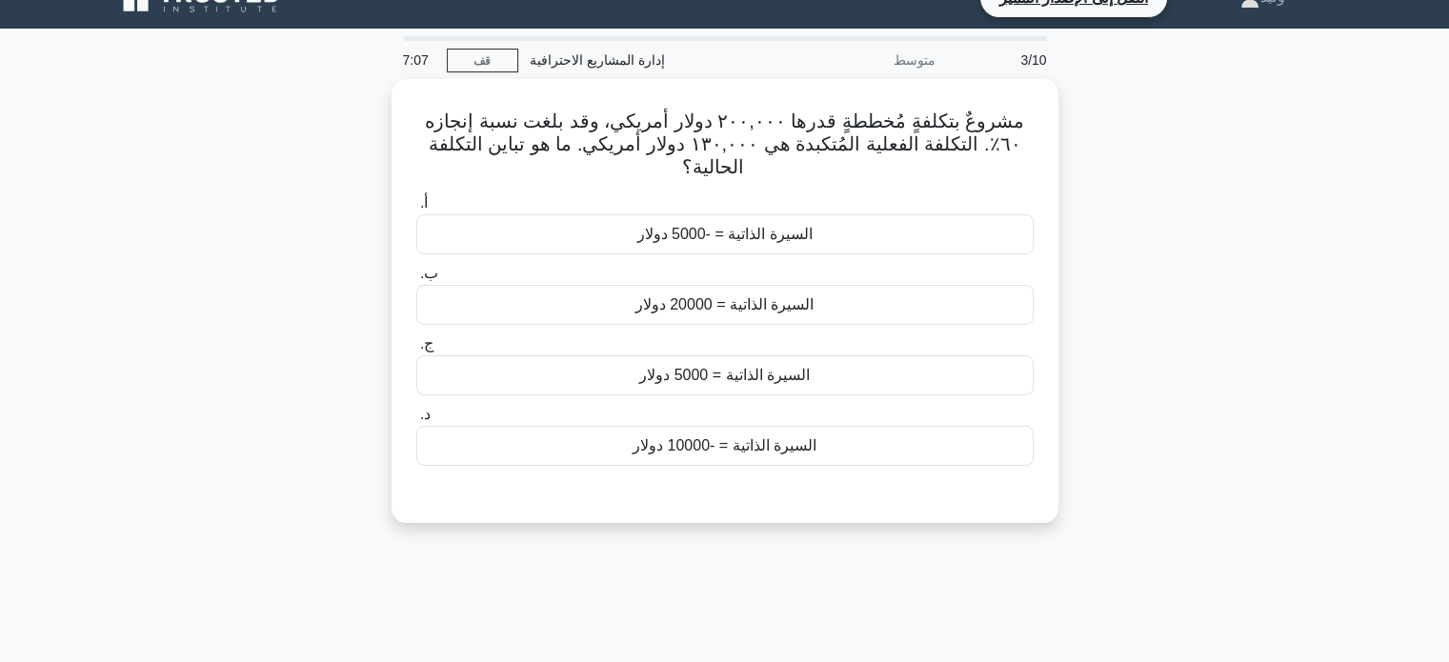
scroll to position [31, 0]
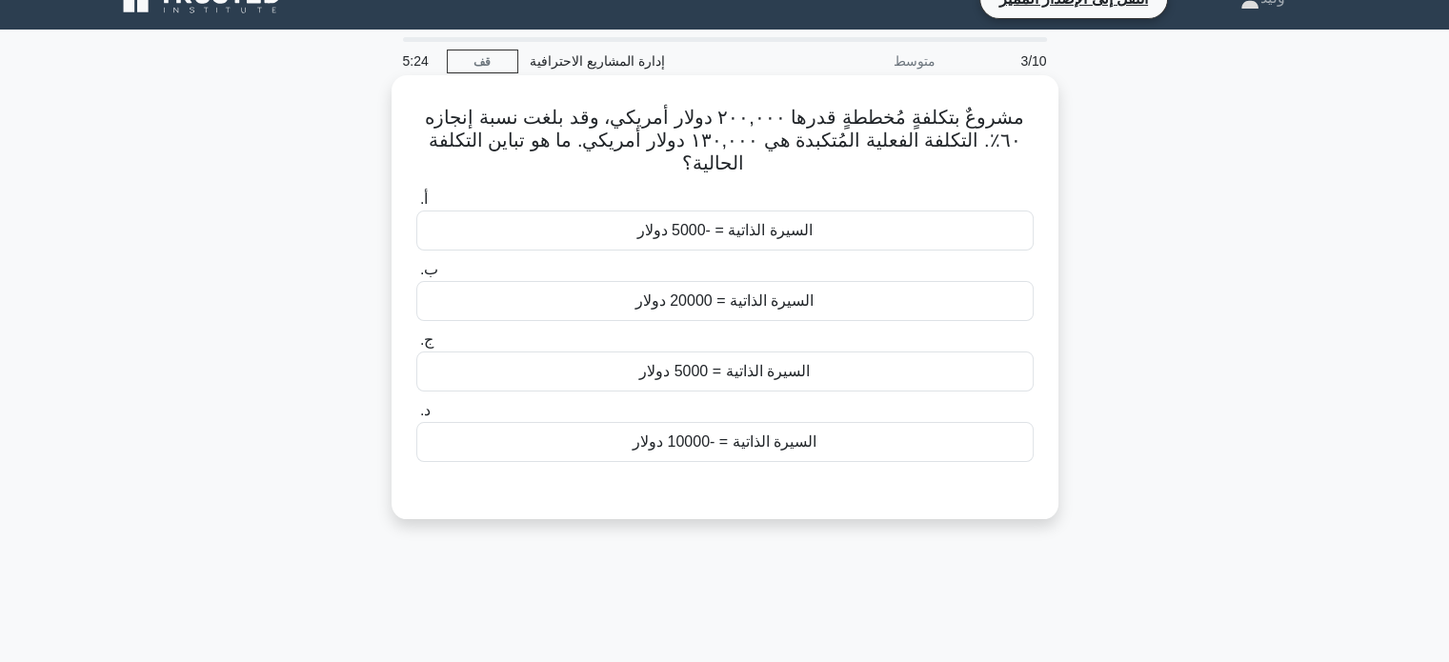
click at [698, 295] on font "السيرة الذاتية = 20000 دولار" at bounding box center [725, 301] width 179 height 16
click at [416, 276] on input "ب. السيرة الذاتية = 20000 دولار" at bounding box center [416, 270] width 0 height 12
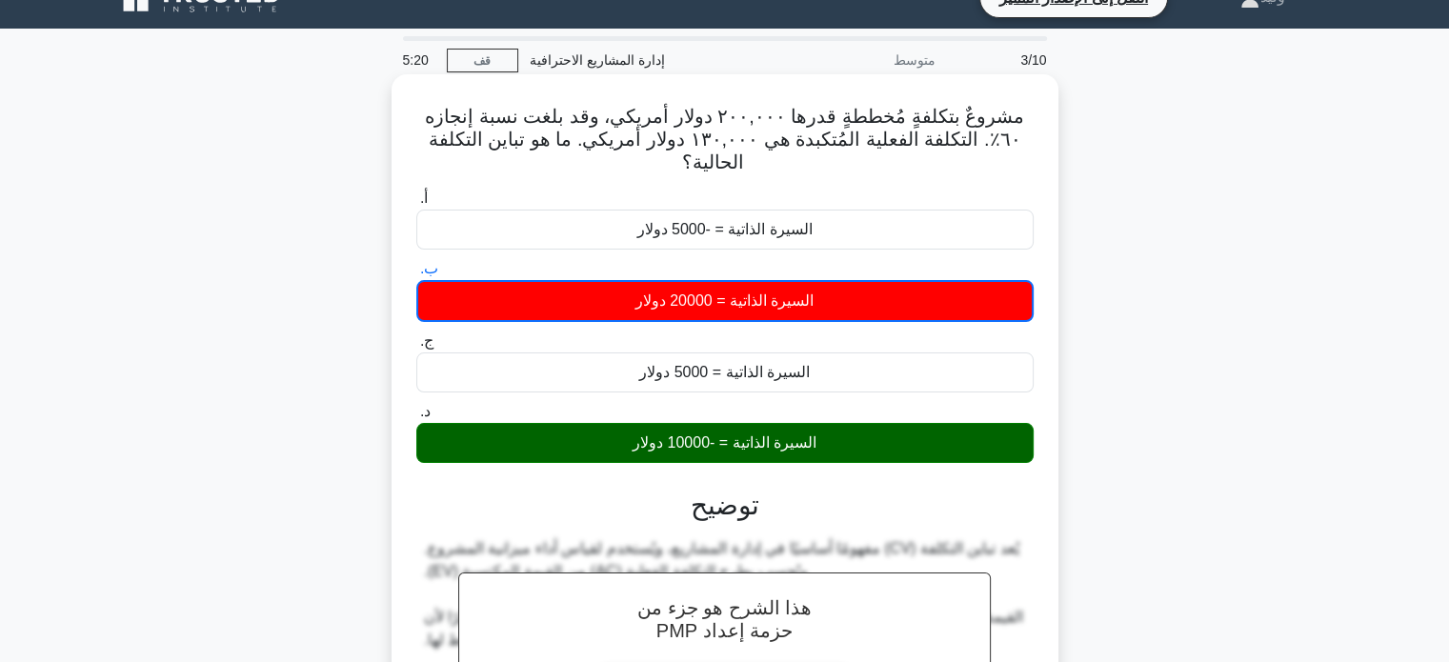
scroll to position [0, 0]
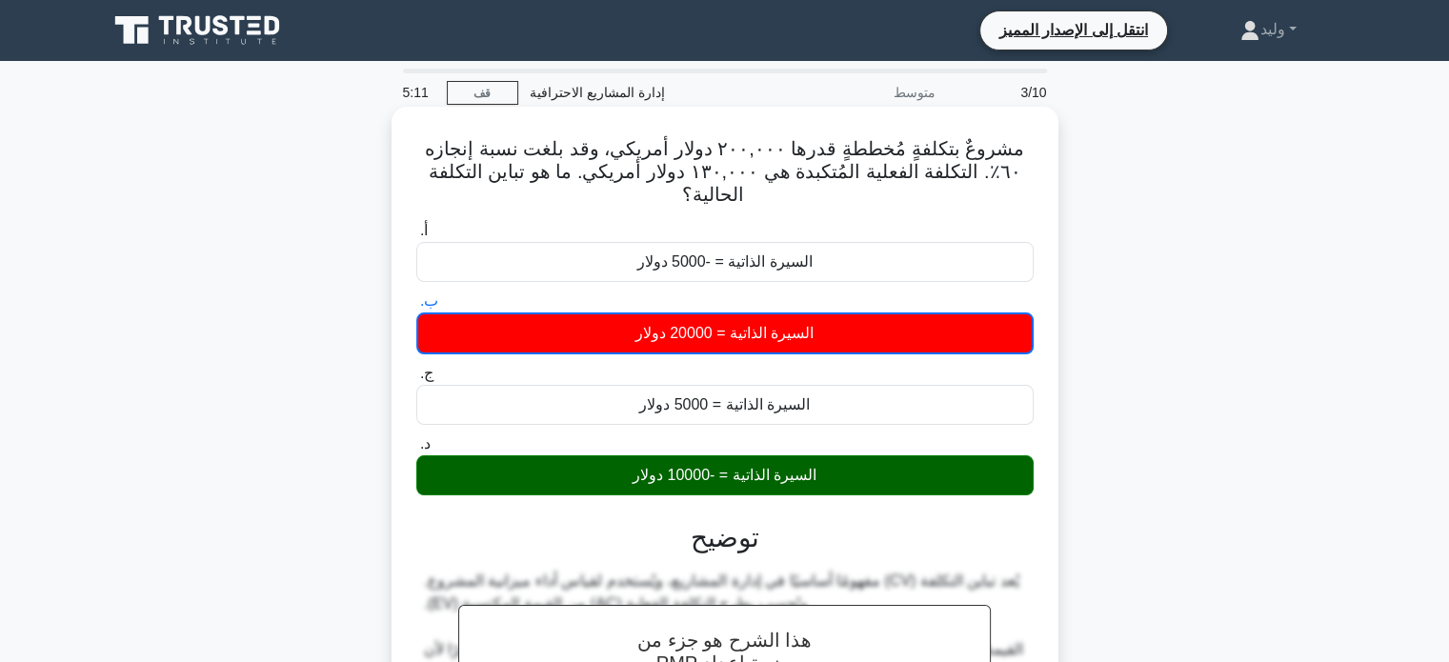
click at [698, 295] on label "ب. السيرة الذاتية = 20000 دولار" at bounding box center [724, 322] width 617 height 65
click at [416, 295] on input "ب. السيرة الذاتية = 20000 دولار" at bounding box center [416, 301] width 0 height 12
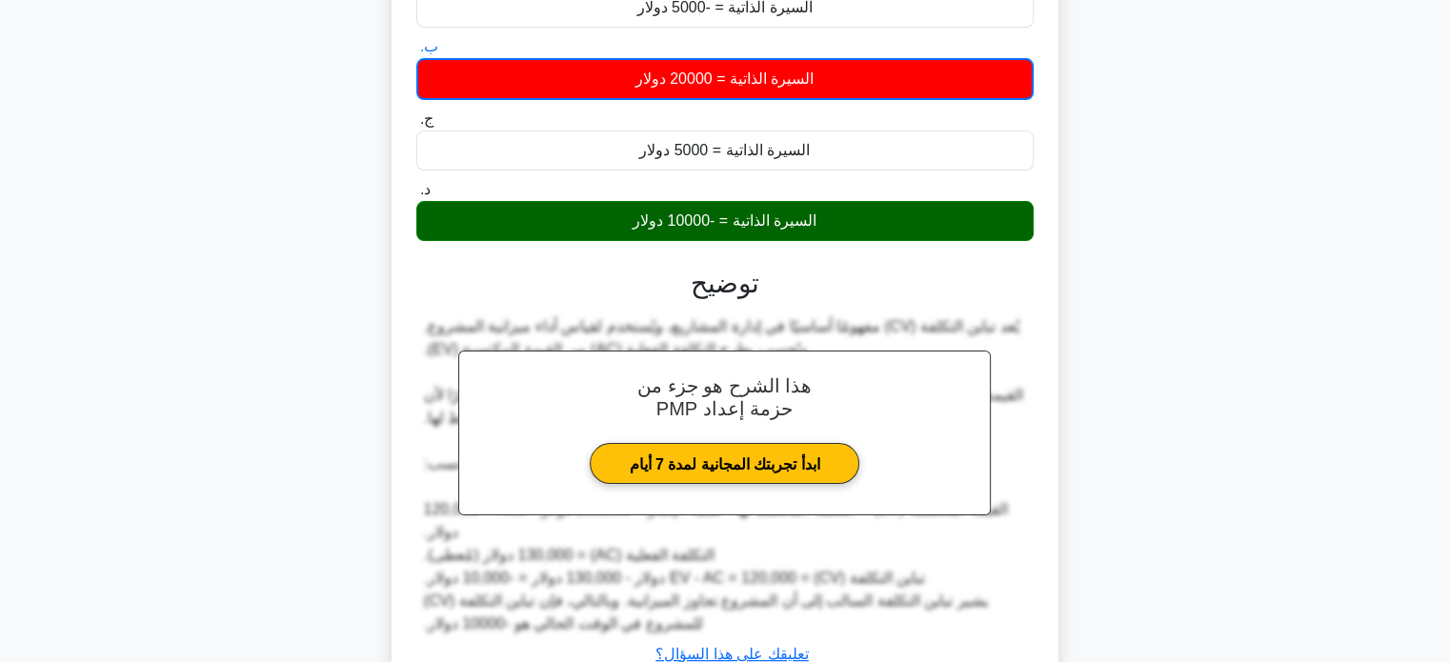
scroll to position [403, 0]
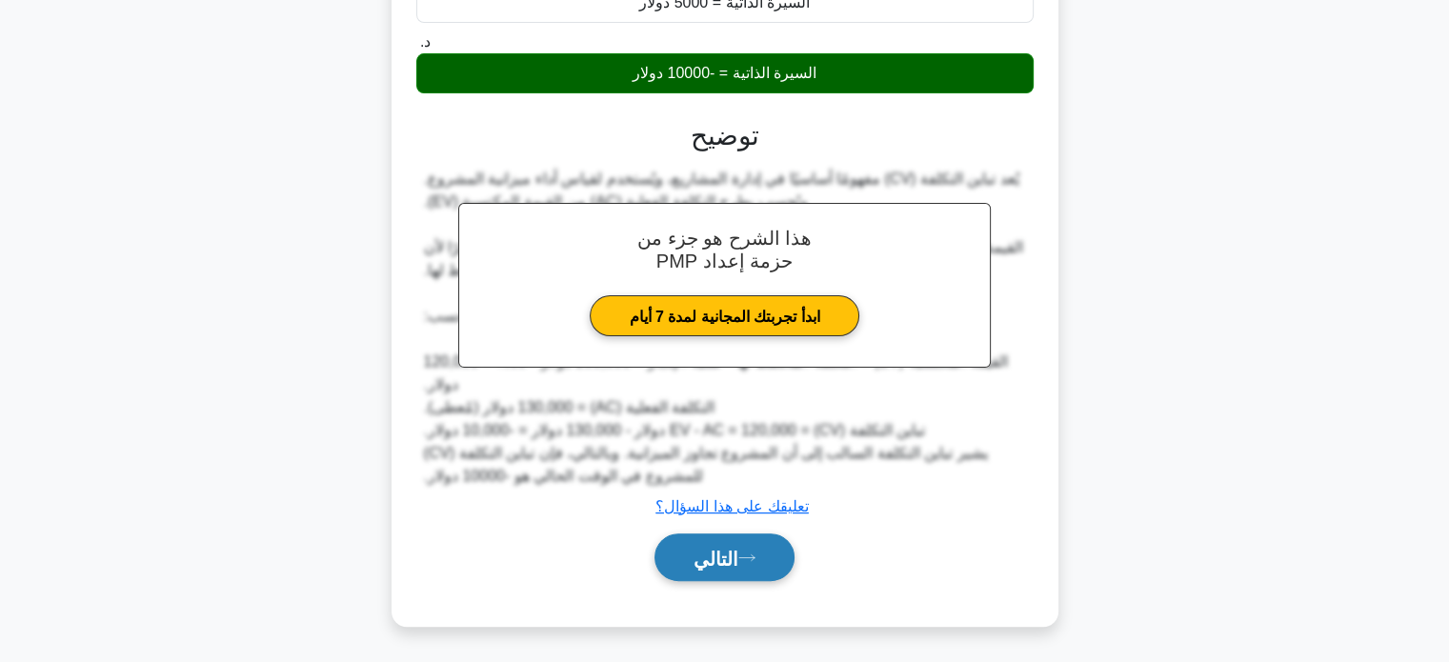
click at [746, 565] on button "التالي" at bounding box center [725, 558] width 140 height 49
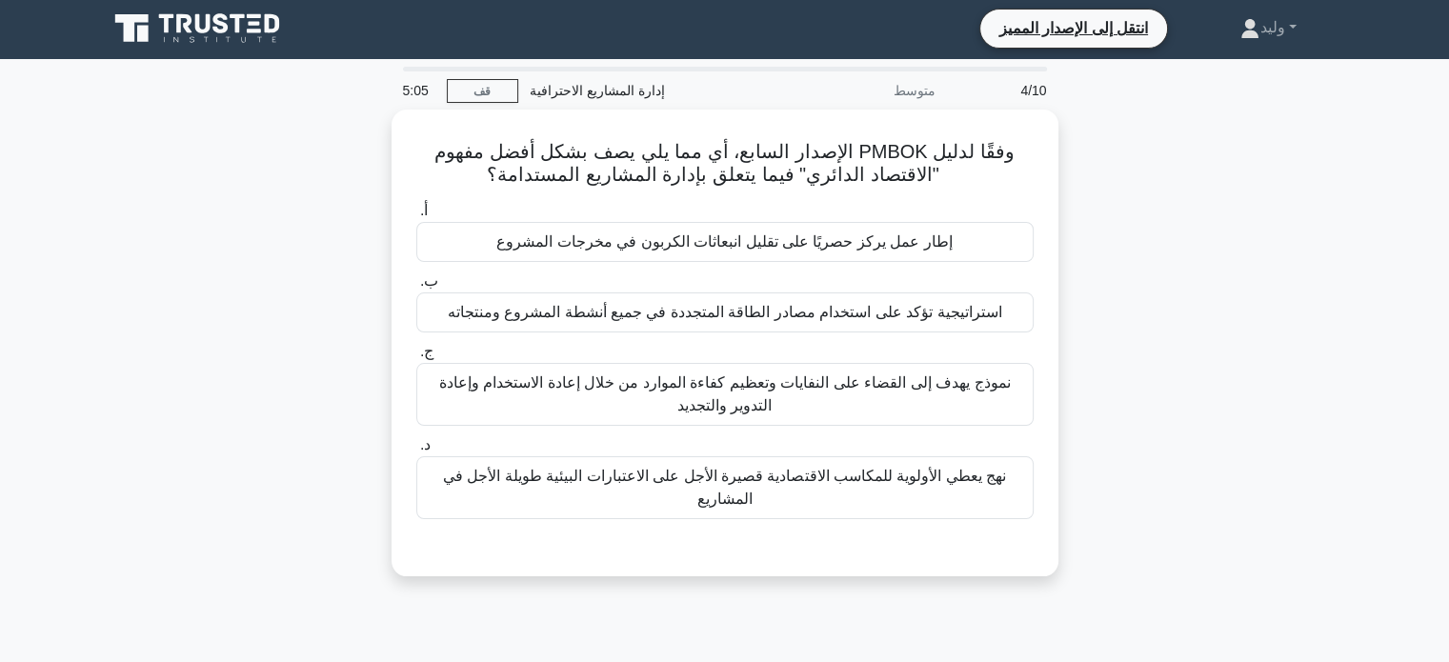
scroll to position [0, 0]
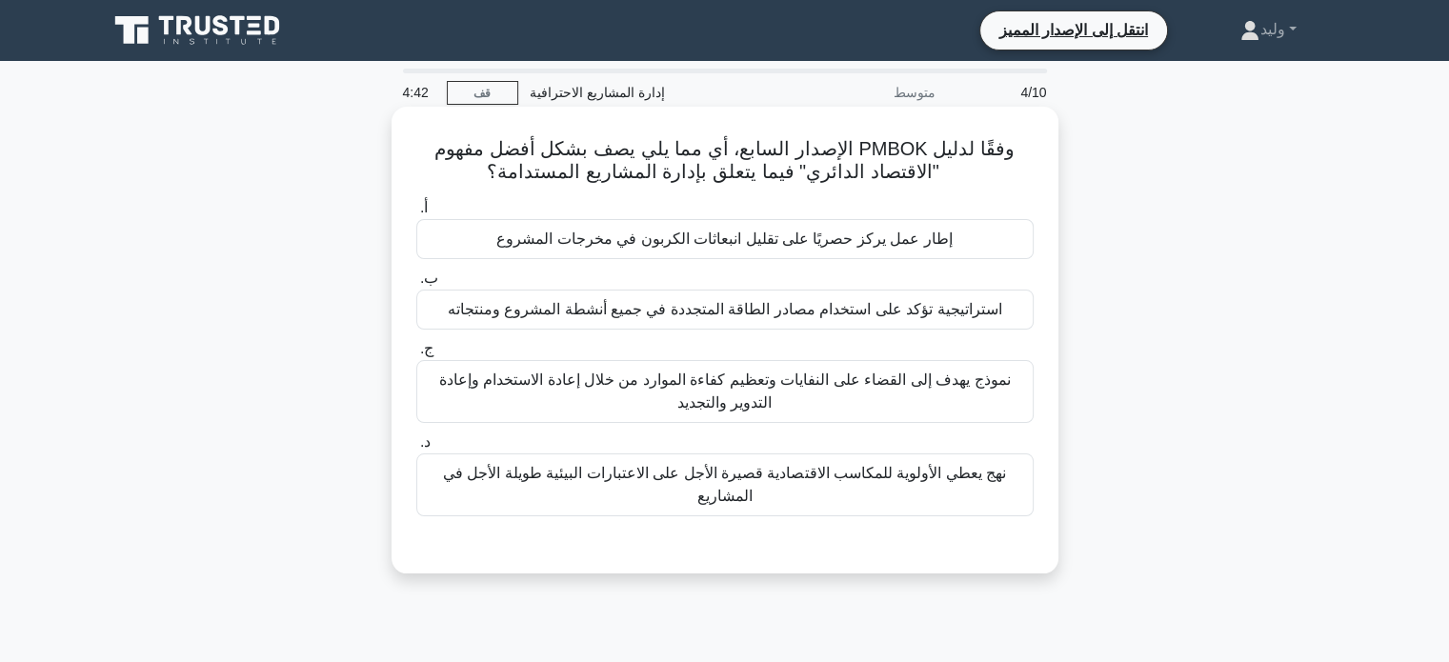
click at [841, 394] on font "نموذج يهدف إلى القضاء على النفايات وتعظيم كفاءة الموارد من خلال إعادة الاستخدام…" at bounding box center [725, 392] width 600 height 46
click at [416, 355] on input "ج. نموذج يهدف إلى القضاء على النفايات وتعظيم كفاءة الموارد من خلال إعادة الاستخ…" at bounding box center [416, 349] width 0 height 12
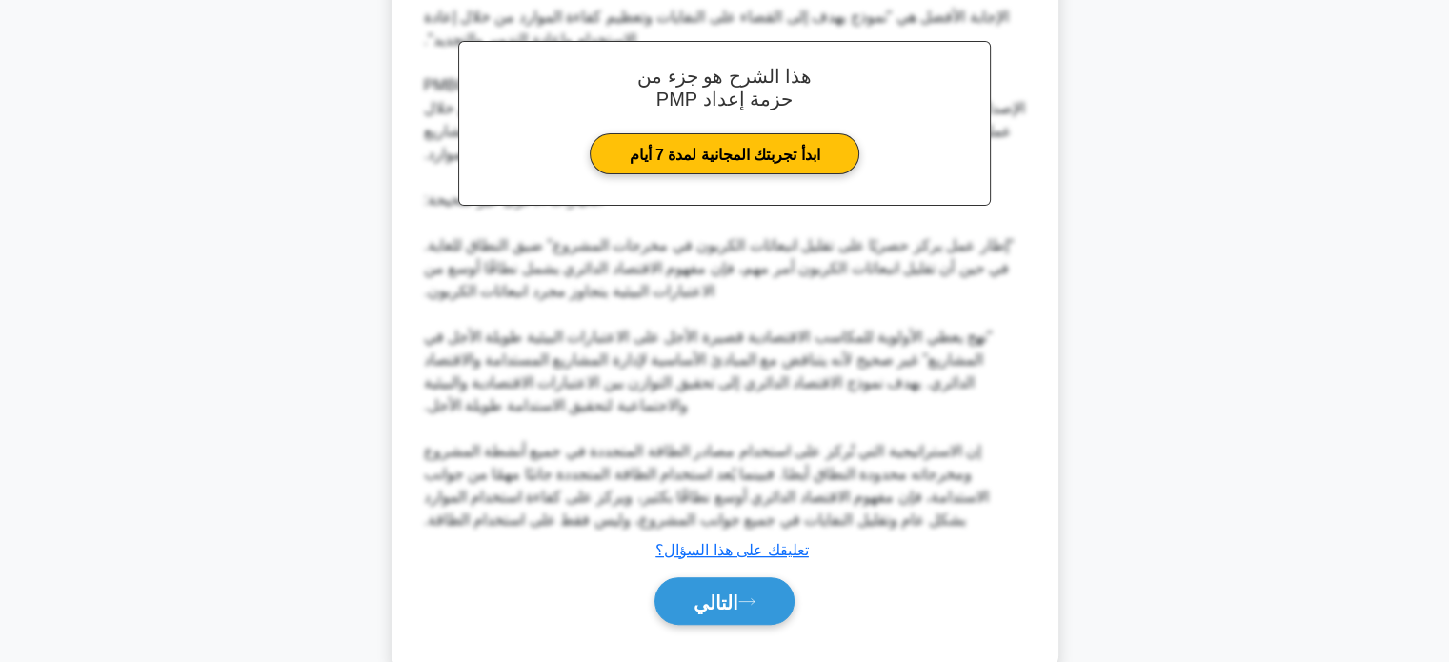
scroll to position [630, 0]
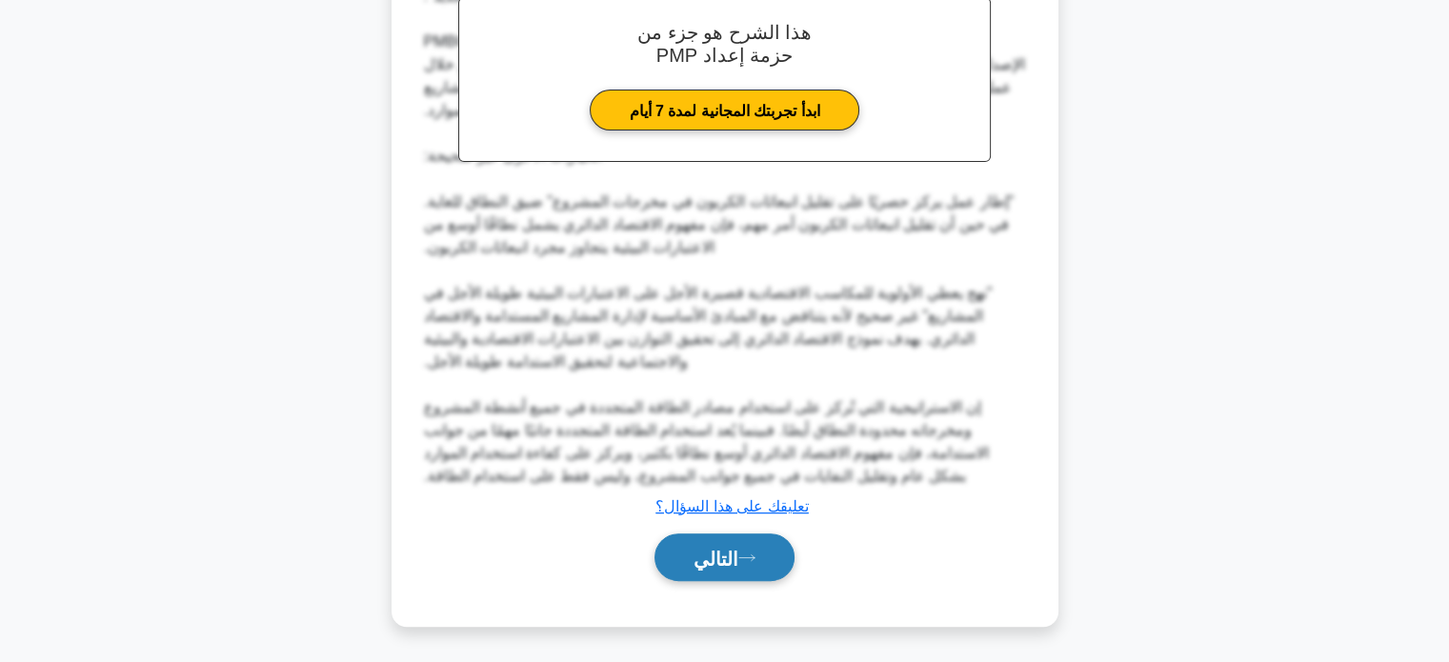
click at [738, 558] on font "التالي" at bounding box center [716, 558] width 45 height 21
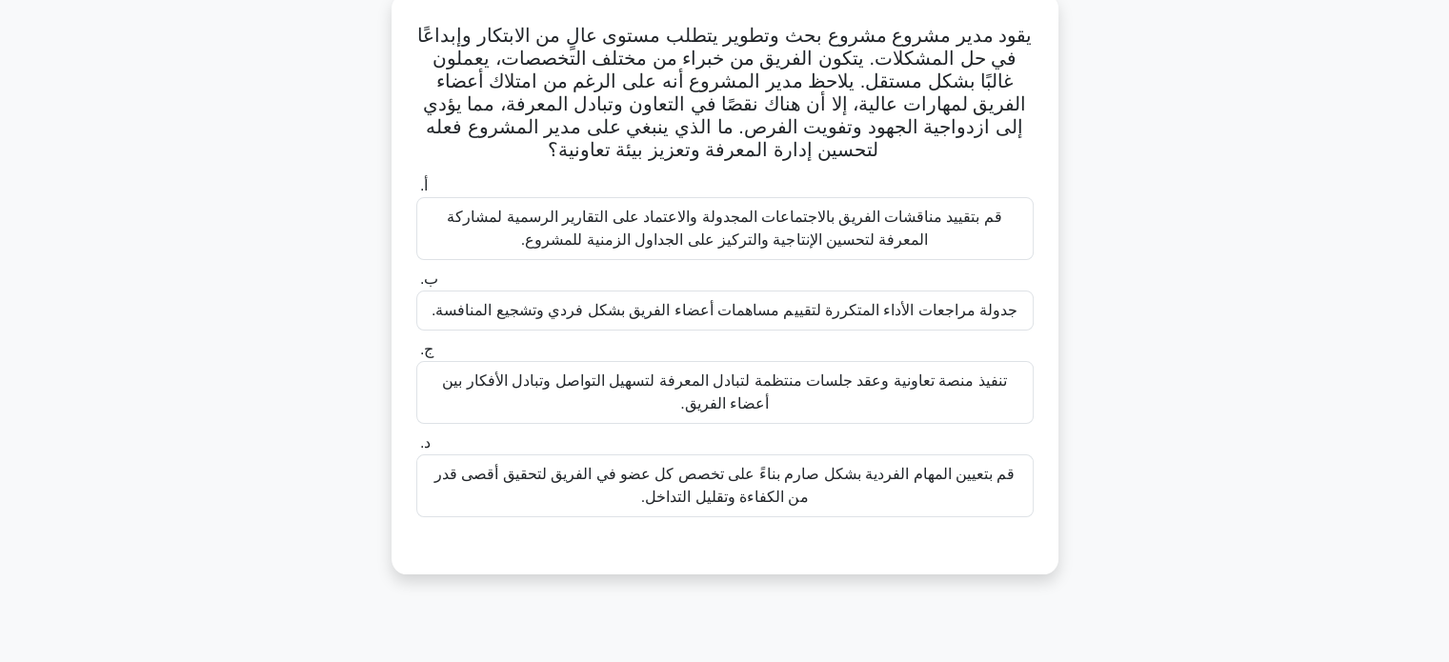
scroll to position [118, 0]
click at [743, 558] on div "يقود مدير مشروع مشروع بحث وتطوير يتطلب مستوى عالٍ من الابتكار وإبداعًا في حل ال…" at bounding box center [725, 284] width 652 height 566
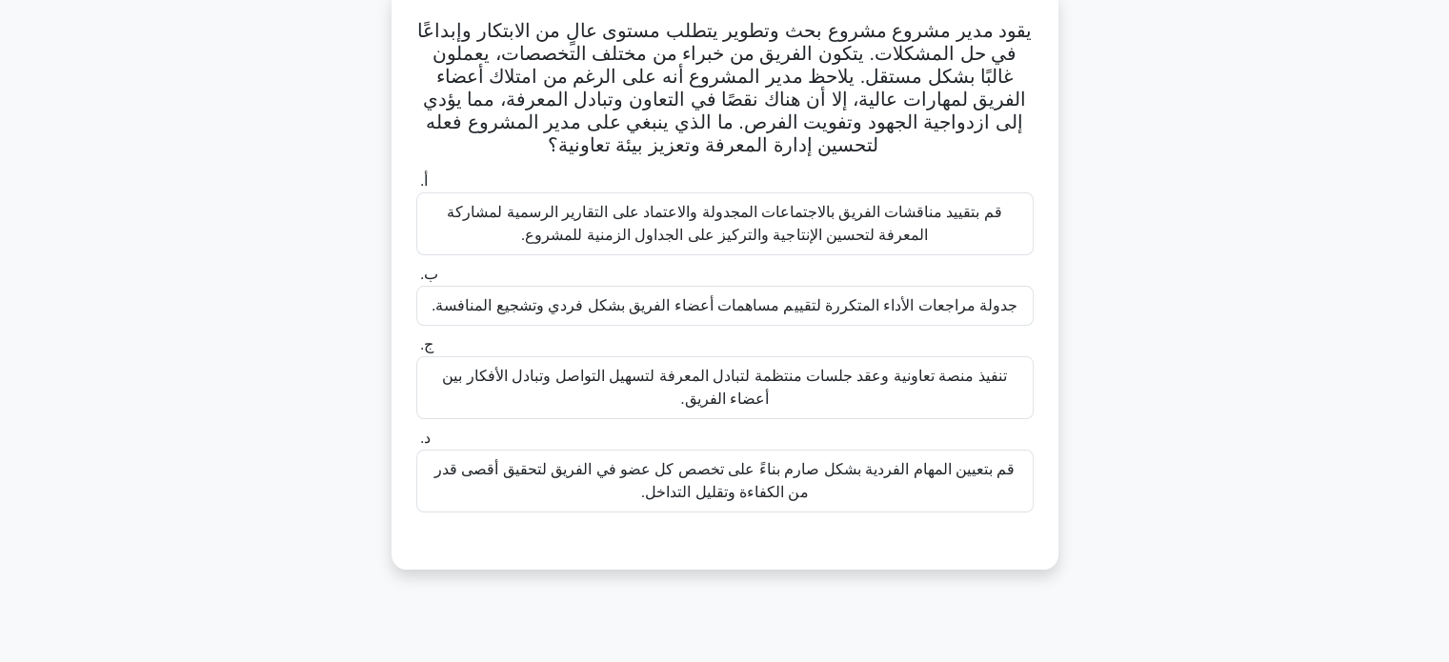
click at [845, 407] on font "تنفيذ منصة تعاونية وعقد جلسات منتظمة لتبادل المعرفة لتسهيل التواصل وتبادل الأفك…" at bounding box center [725, 388] width 600 height 46
click at [416, 352] on input "ج. تنفيذ منصة تعاونية وعقد جلسات منتظمة لتبادل المعرفة لتسهيل التواصل وتبادل ال…" at bounding box center [416, 345] width 0 height 12
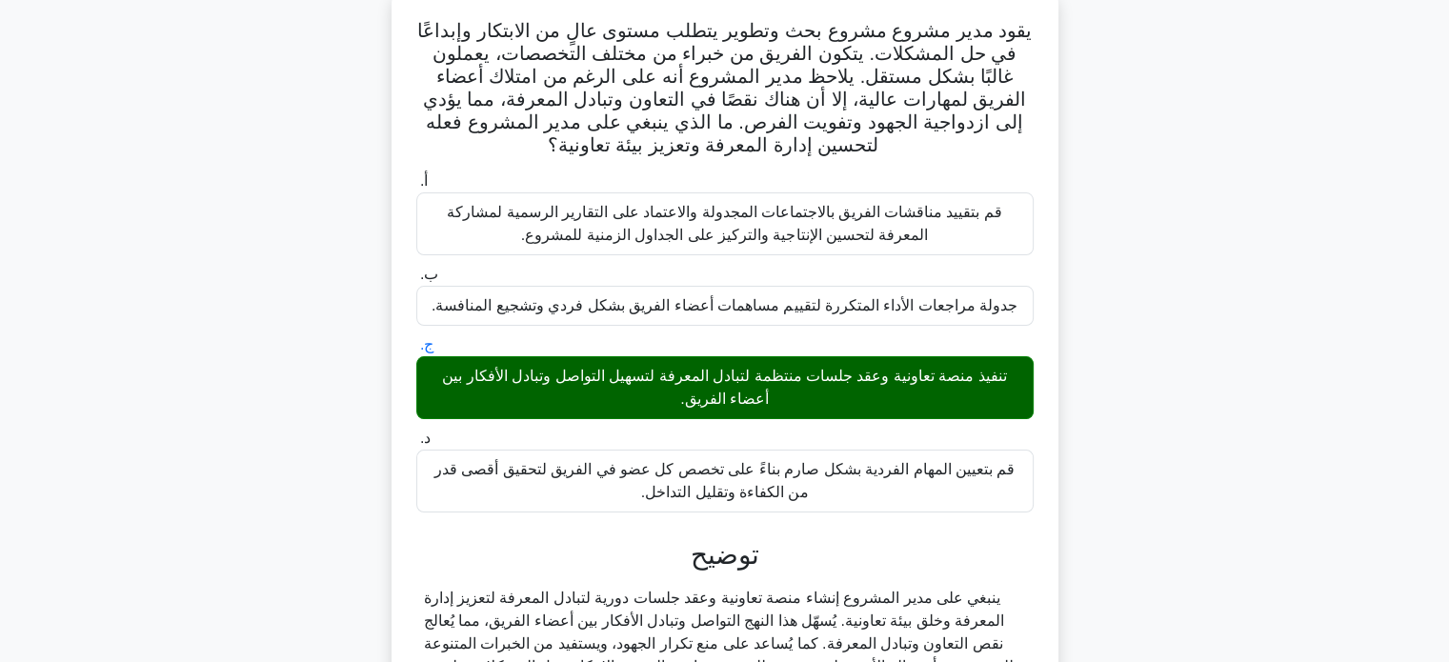
scroll to position [367, 0]
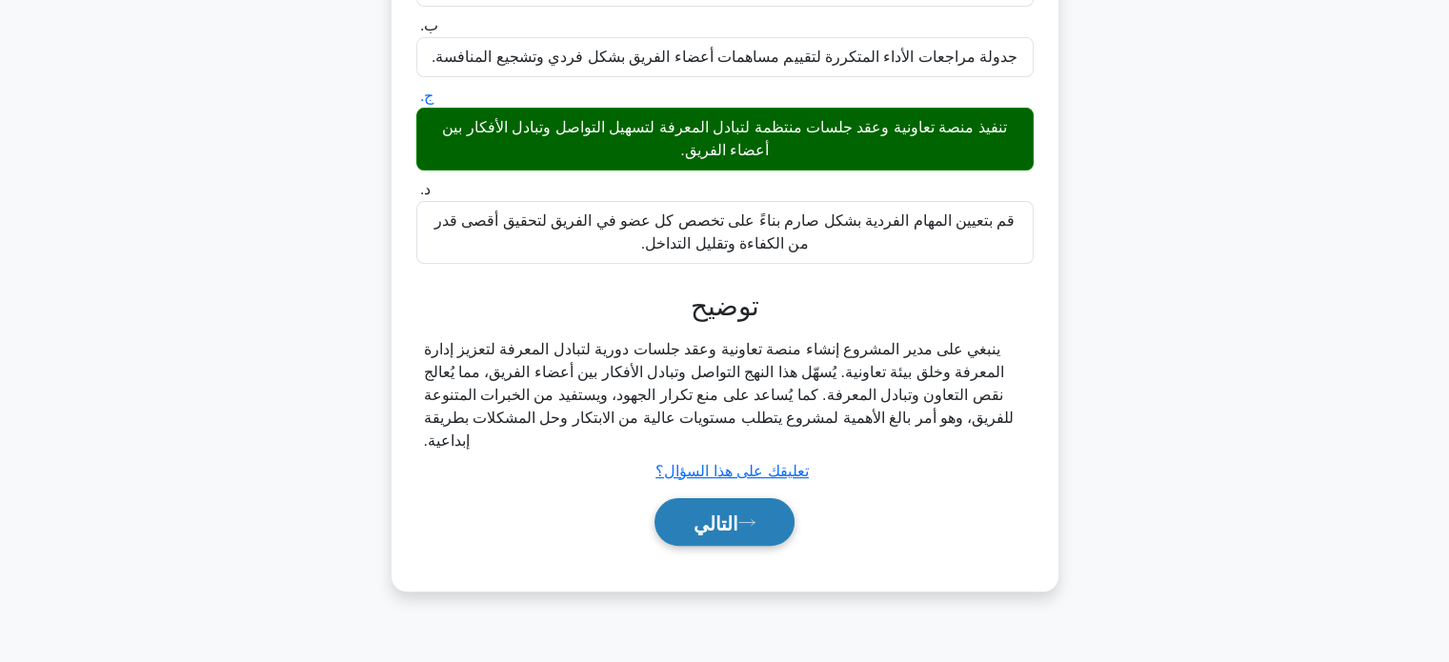
click at [738, 525] on font "التالي" at bounding box center [716, 523] width 45 height 21
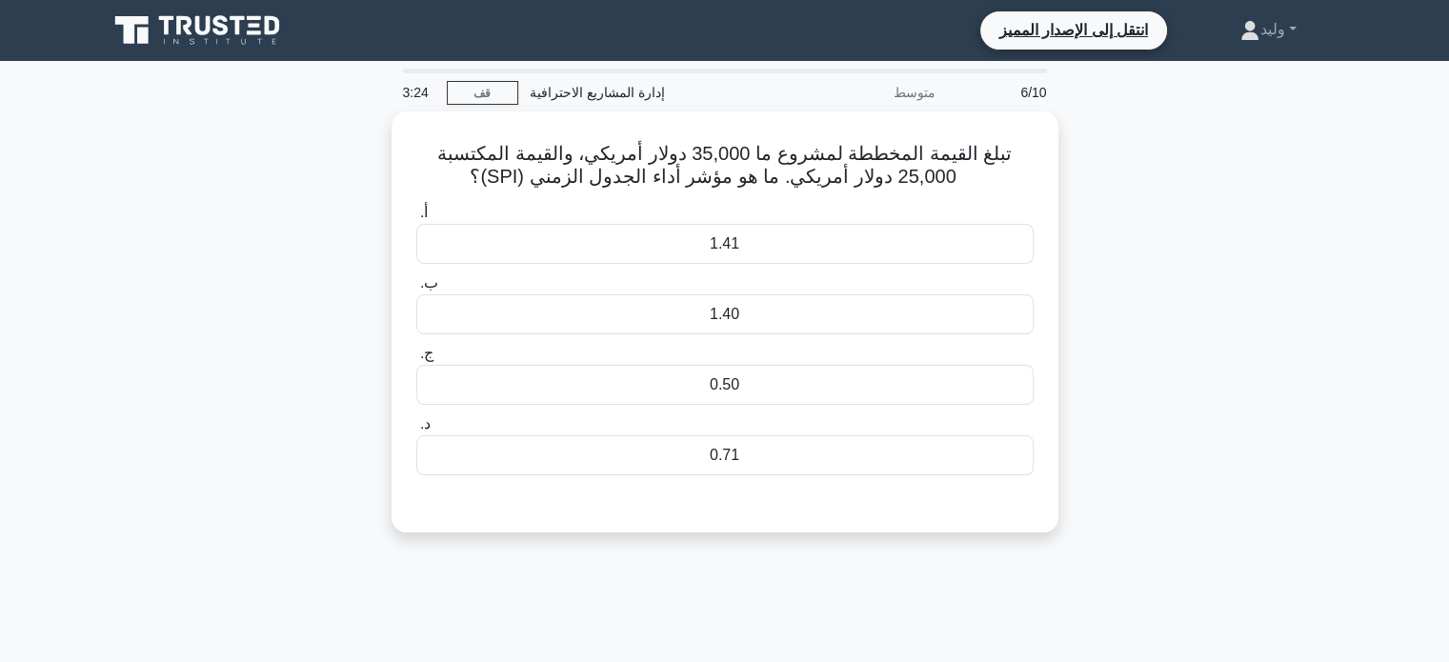
scroll to position [0, 0]
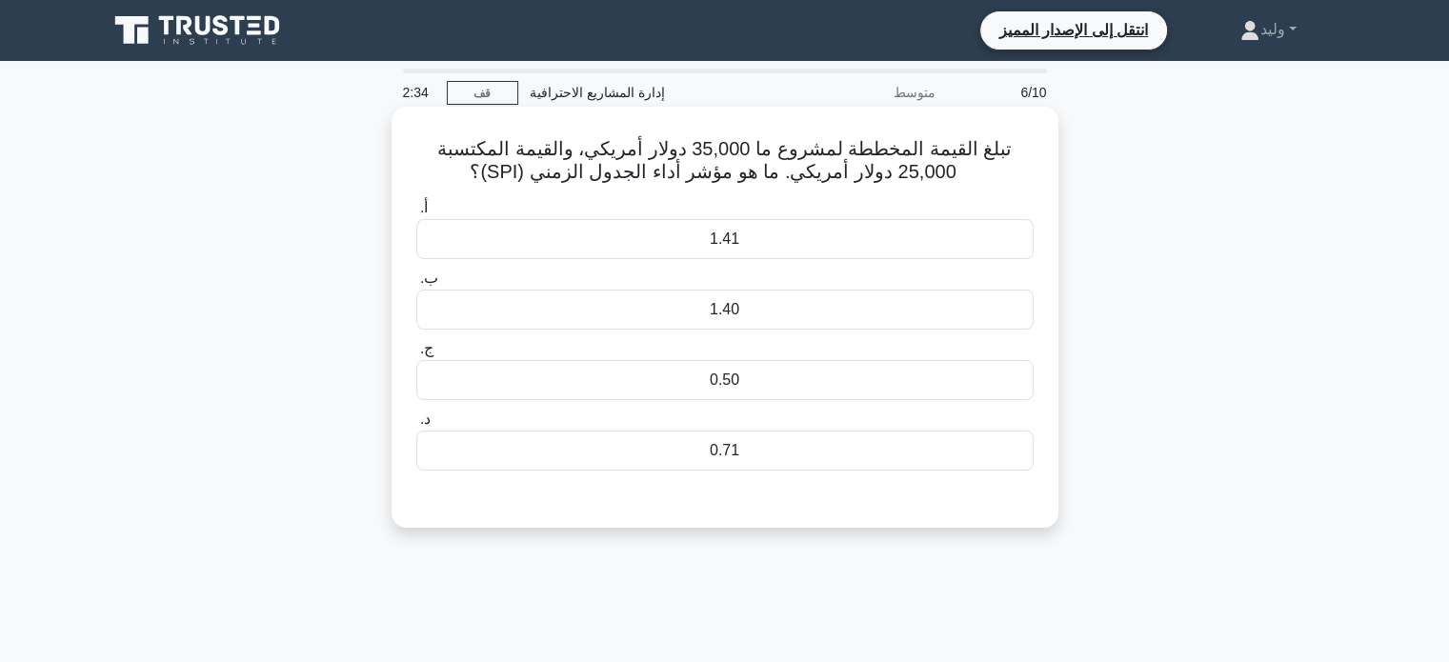
click at [774, 454] on div "0.71" at bounding box center [724, 451] width 617 height 40
click at [416, 426] on input "د. 0.71" at bounding box center [416, 420] width 0 height 12
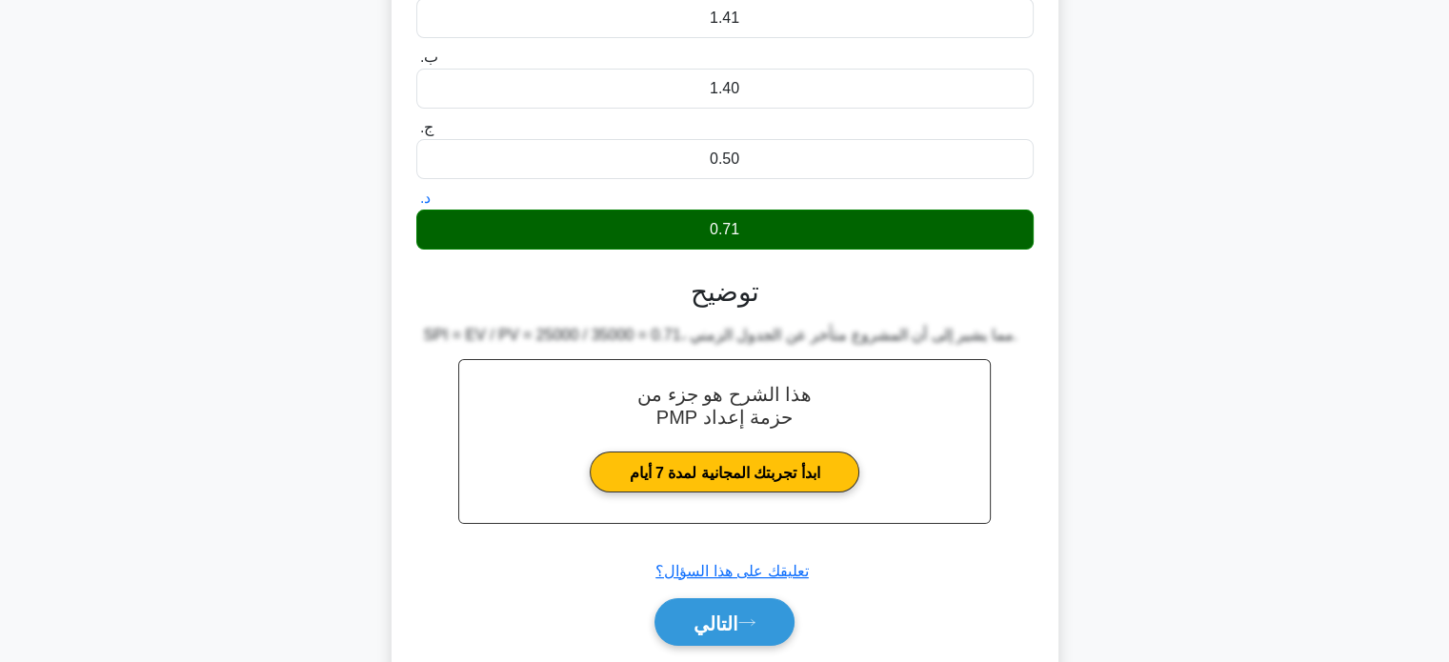
scroll to position [253, 0]
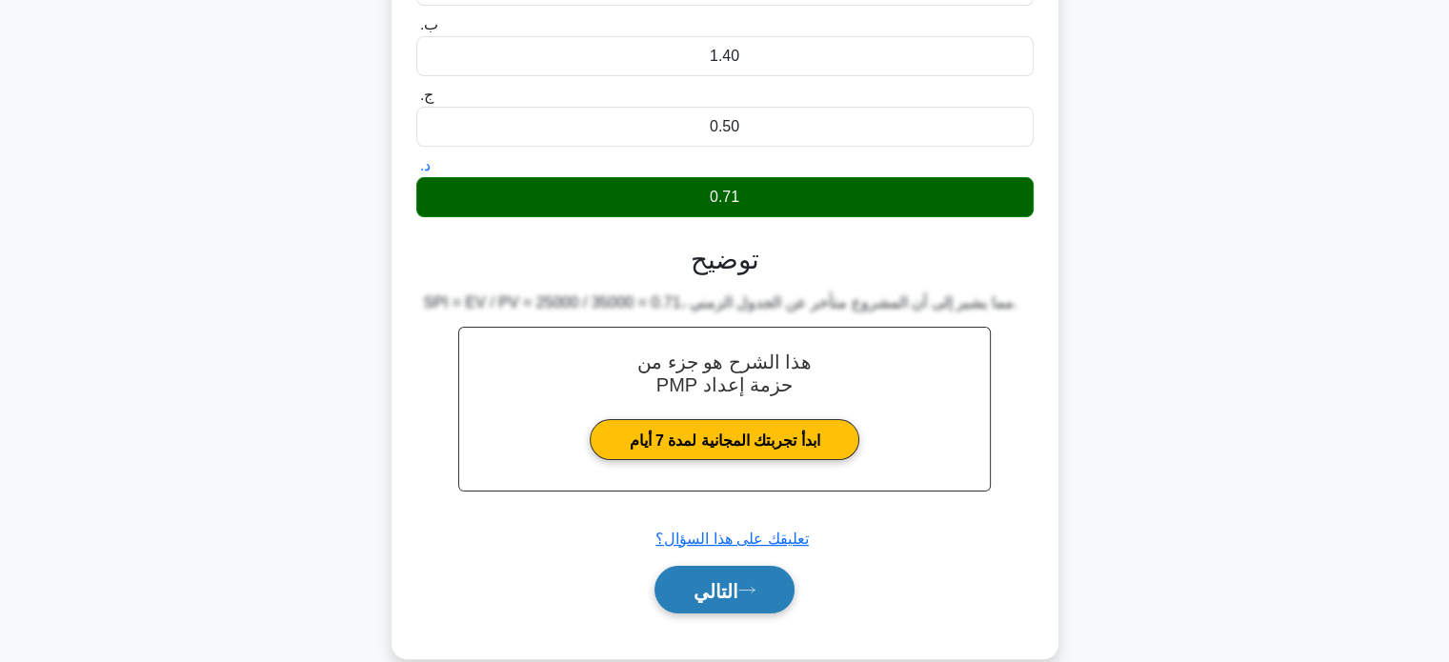
click at [720, 575] on button "التالي" at bounding box center [725, 590] width 140 height 49
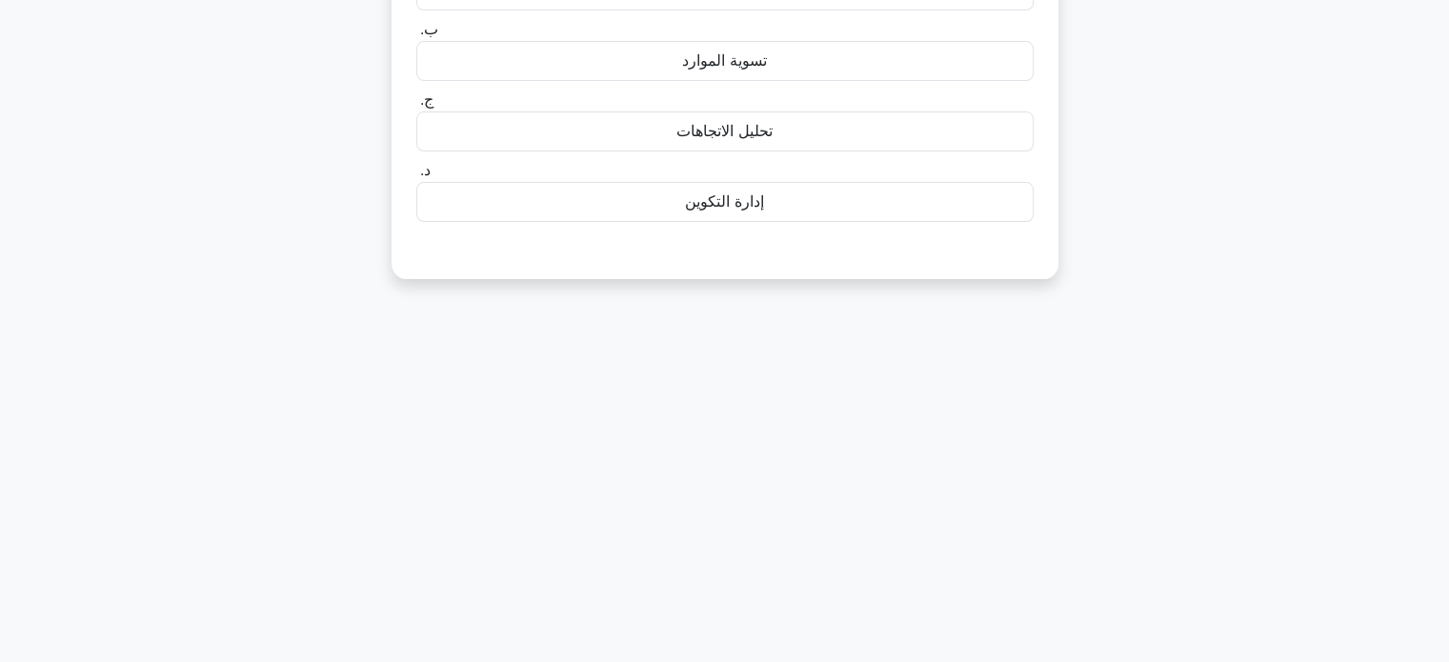
scroll to position [0, 0]
